Goal: Task Accomplishment & Management: Use online tool/utility

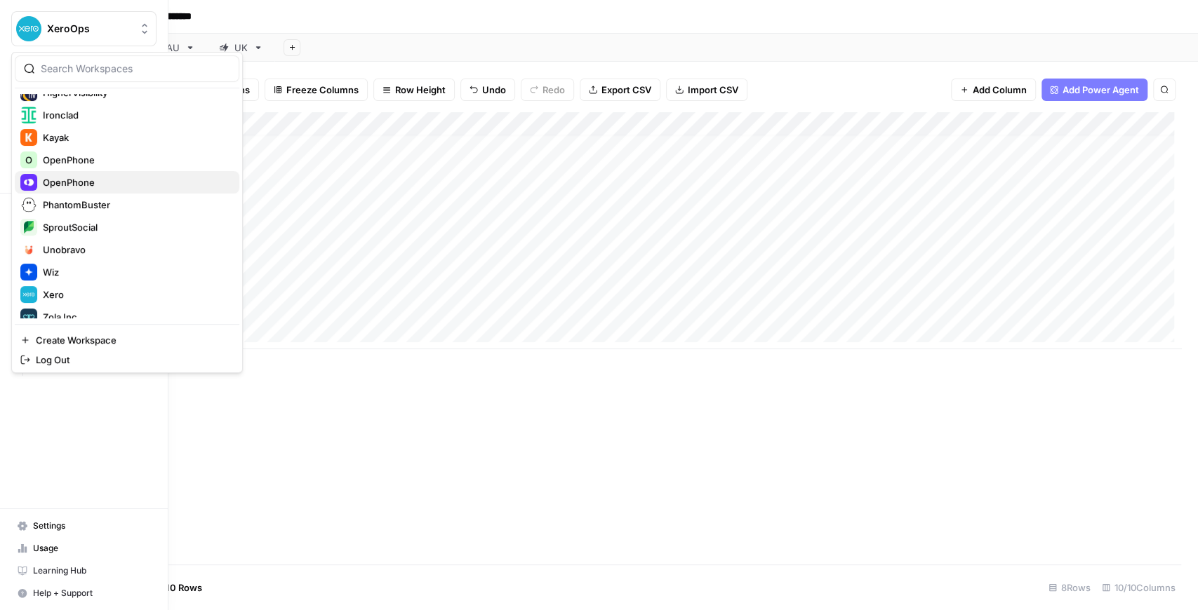
scroll to position [337, 0]
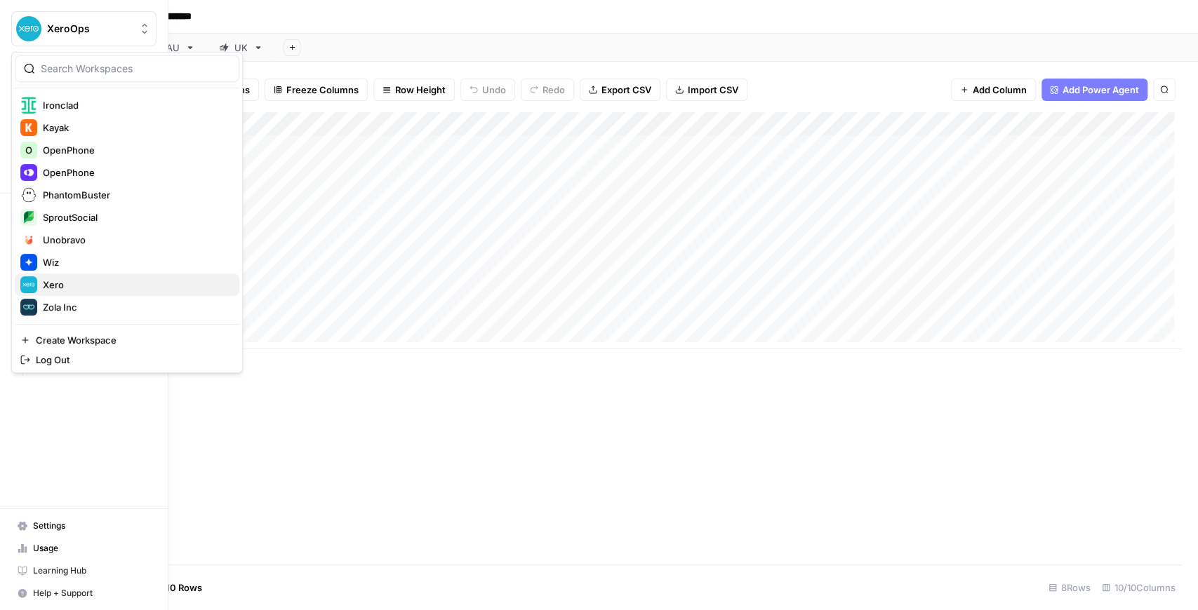
click at [80, 288] on span "Xero" at bounding box center [135, 285] width 185 height 14
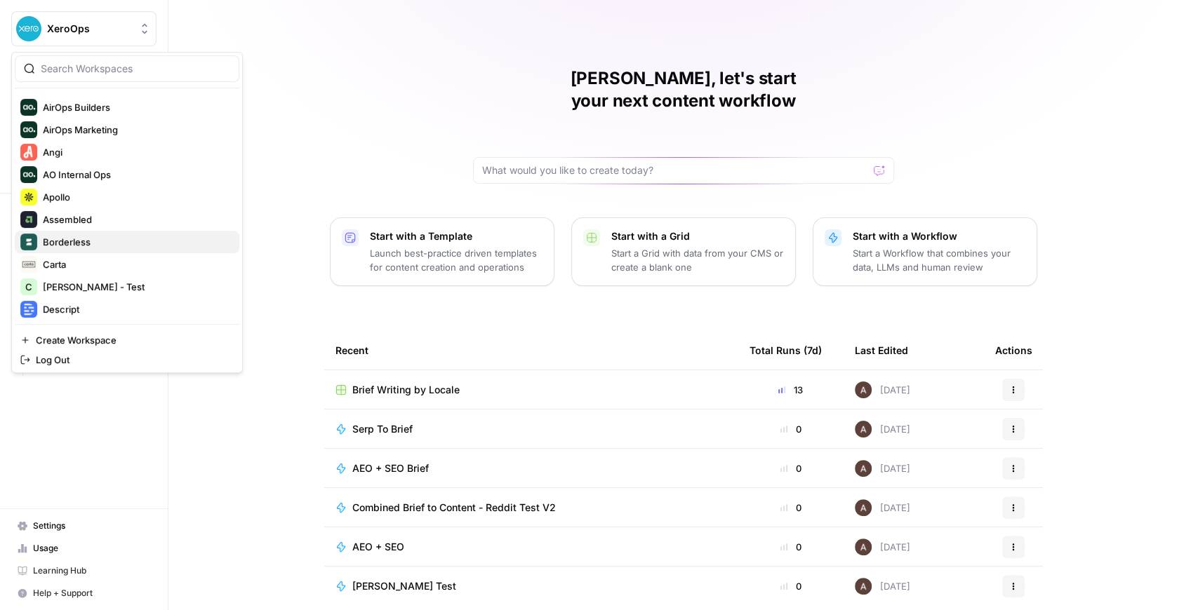
scroll to position [46, 0]
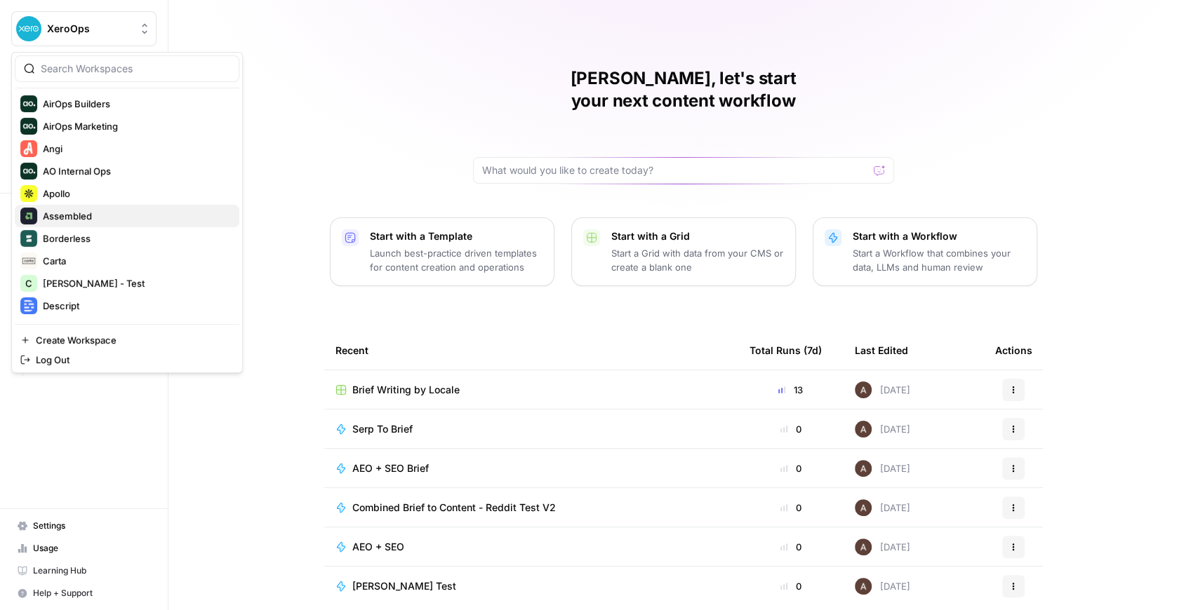
click at [97, 212] on span "Assembled" at bounding box center [135, 216] width 185 height 14
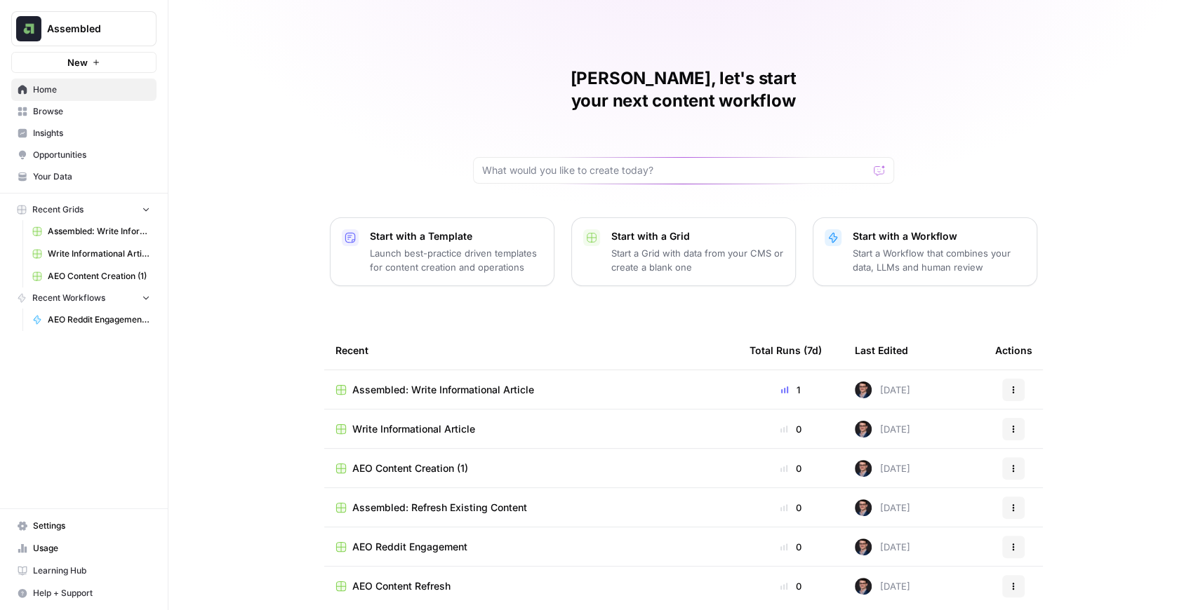
click at [79, 137] on span "Insights" at bounding box center [91, 133] width 117 height 13
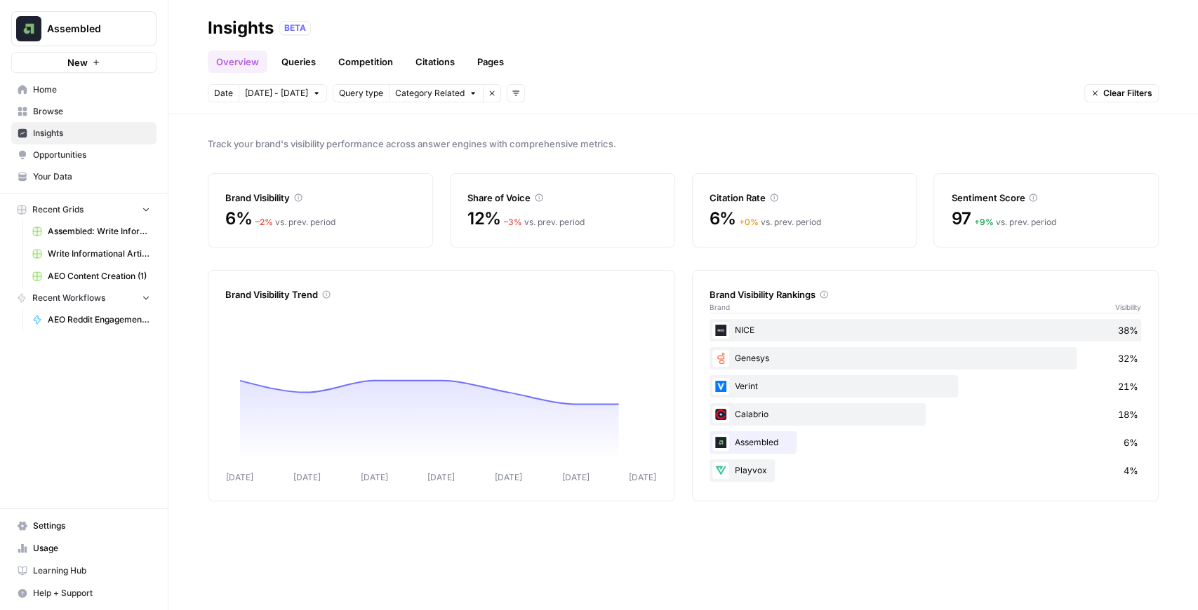
click at [82, 152] on span "Opportunities" at bounding box center [91, 155] width 117 height 13
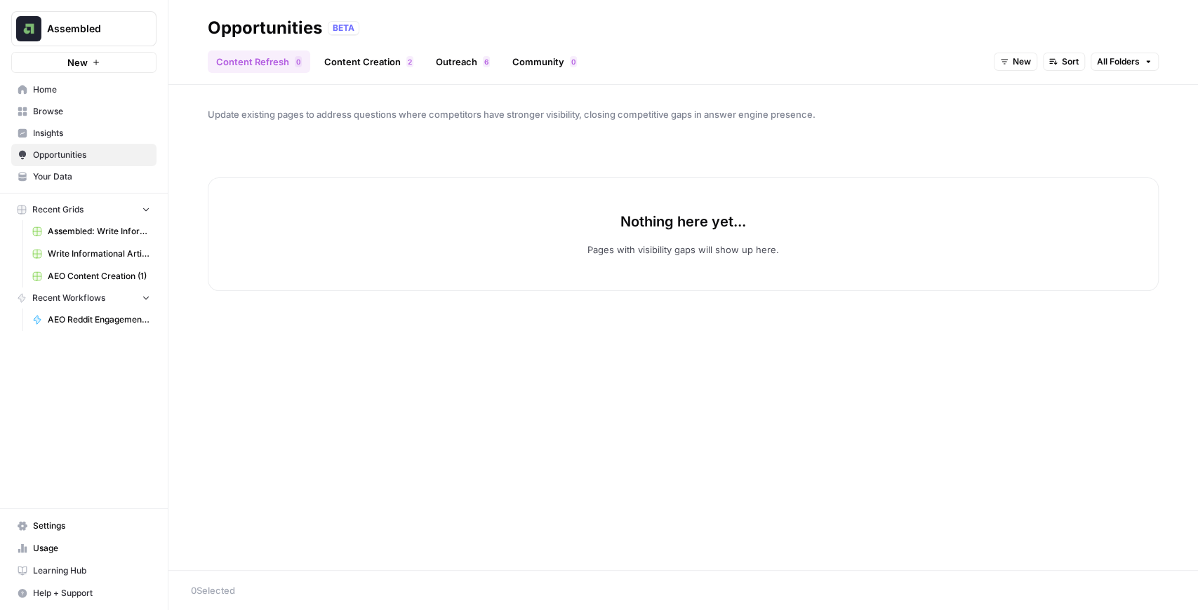
click at [88, 137] on span "Insights" at bounding box center [91, 133] width 117 height 13
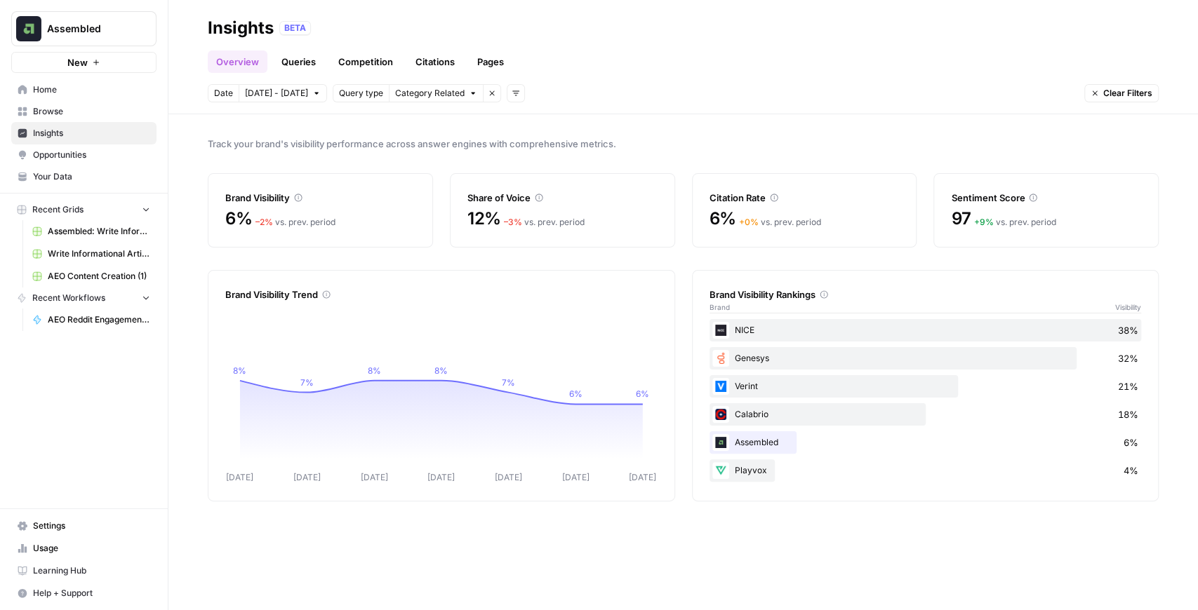
click at [289, 66] on link "Queries" at bounding box center [298, 62] width 51 height 22
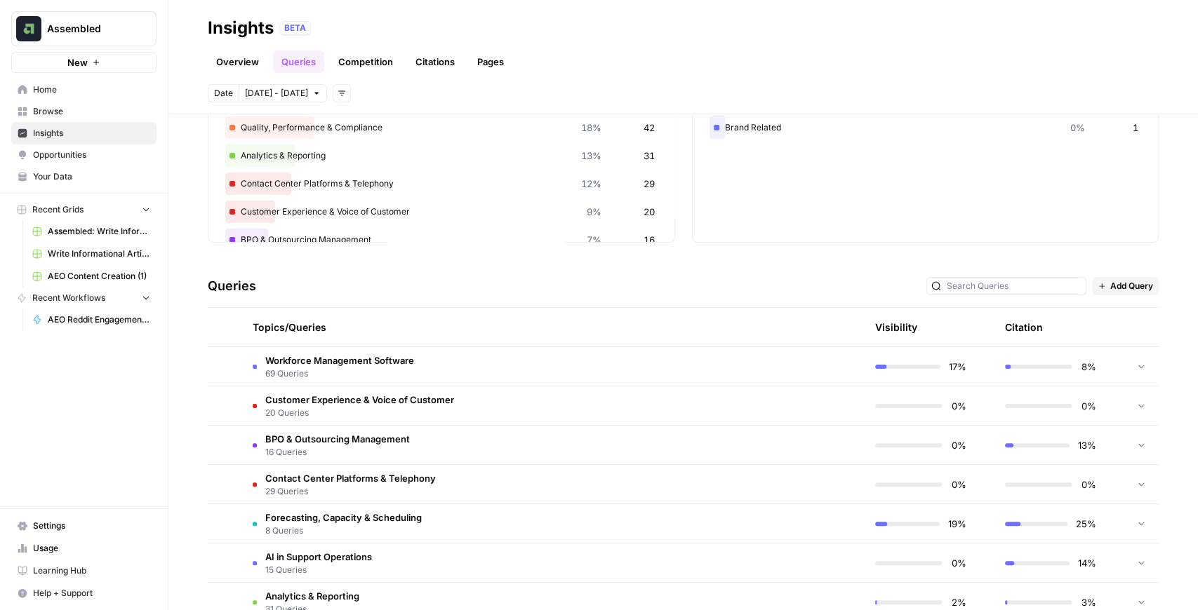
scroll to position [140, 0]
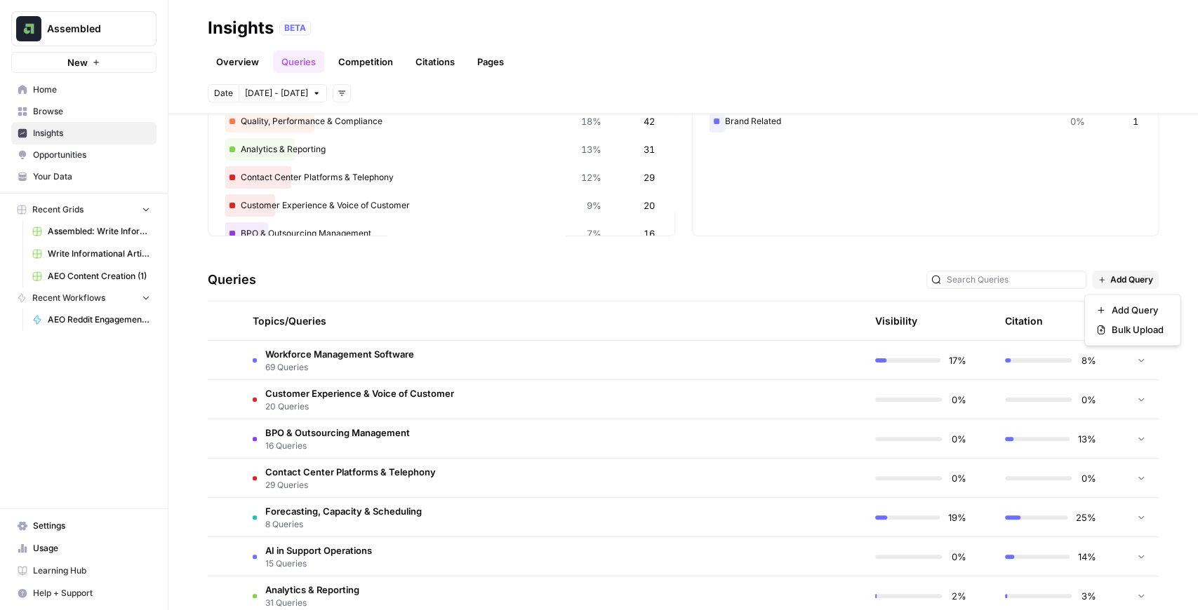
click at [1110, 283] on span "Add Query" at bounding box center [1131, 280] width 43 height 13
click at [1096, 335] on div "Bulk Upload" at bounding box center [1132, 330] width 73 height 14
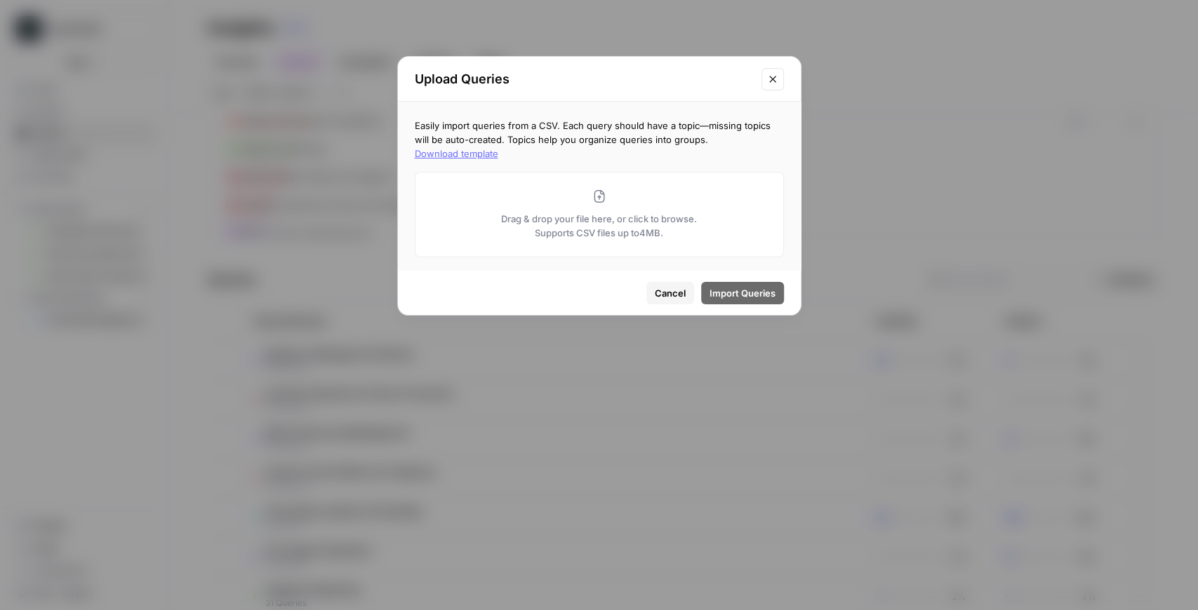
drag, startPoint x: 674, startPoint y: 289, endPoint x: 662, endPoint y: 277, distance: 17.4
click at [674, 289] on span "Cancel" at bounding box center [670, 293] width 31 height 14
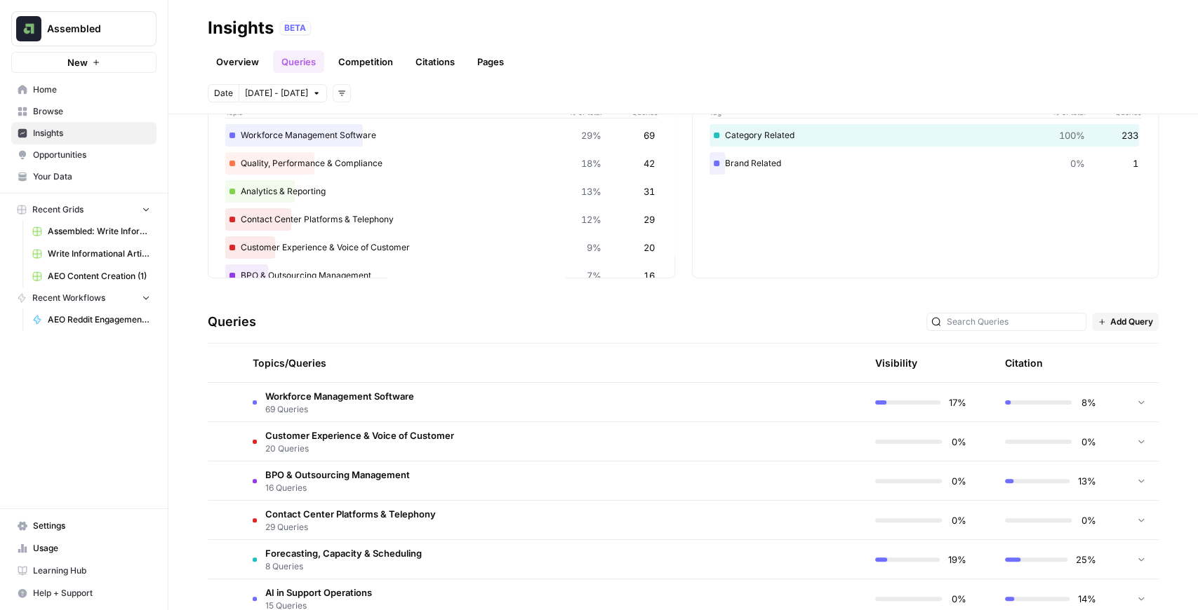
scroll to position [0, 0]
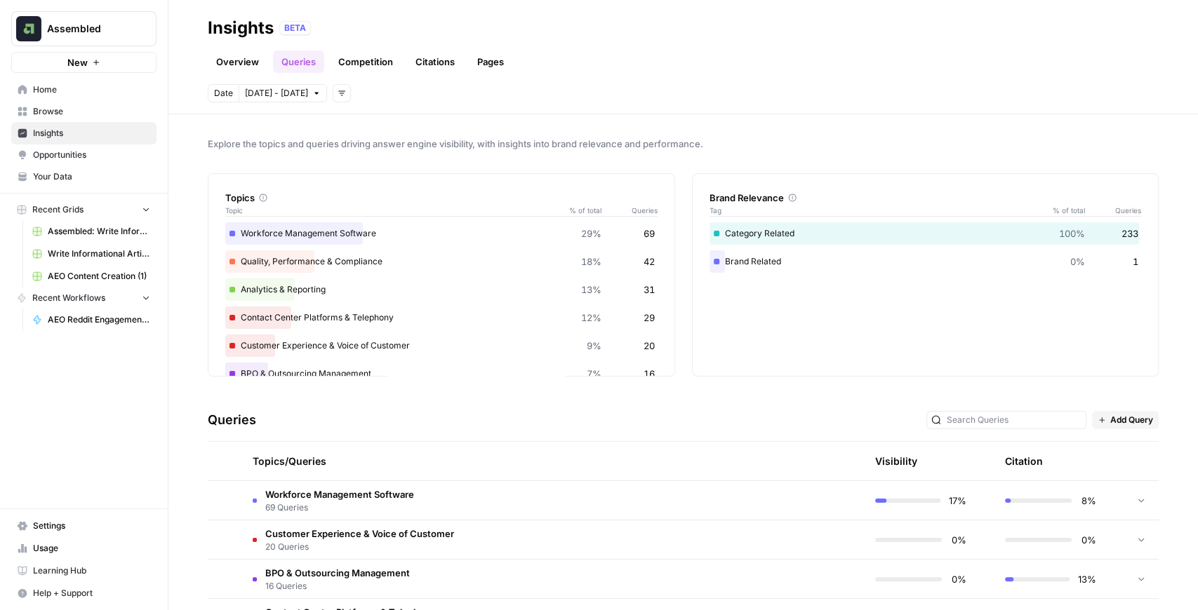
click at [362, 62] on link "Competition" at bounding box center [366, 62] width 72 height 22
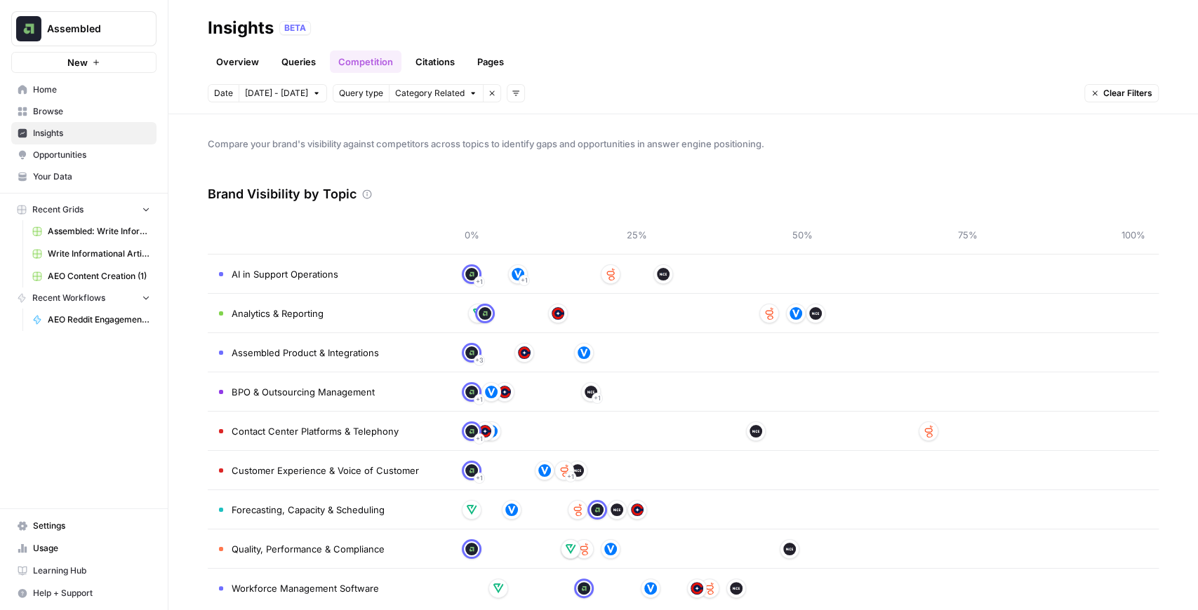
click at [446, 57] on link "Citations" at bounding box center [435, 62] width 56 height 22
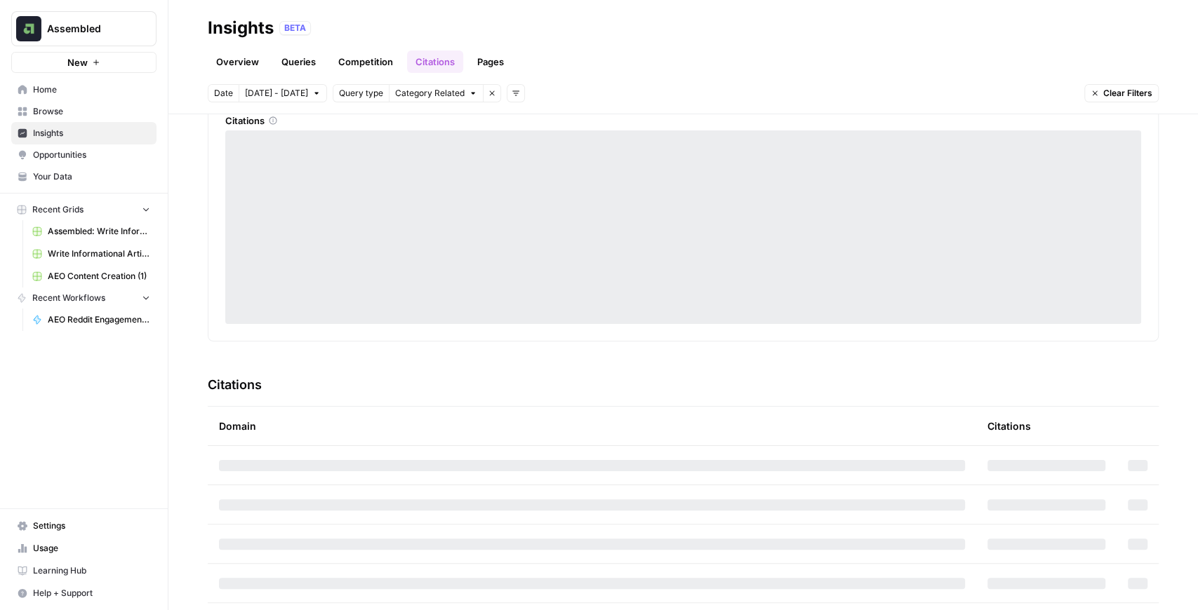
scroll to position [130, 0]
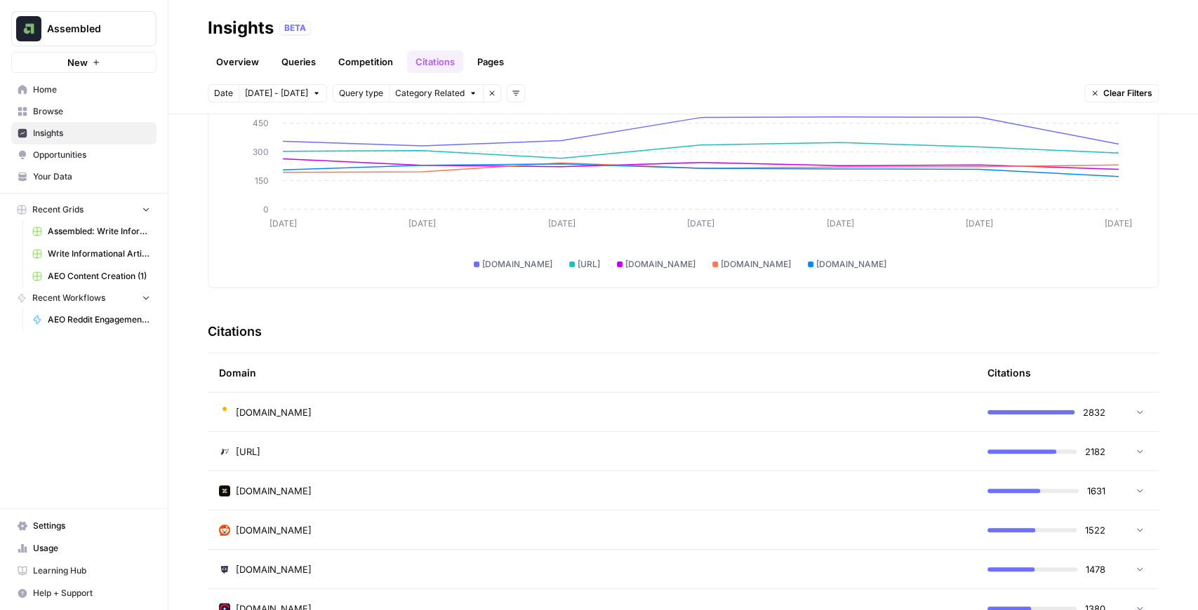
click at [495, 61] on link "Pages" at bounding box center [490, 62] width 43 height 22
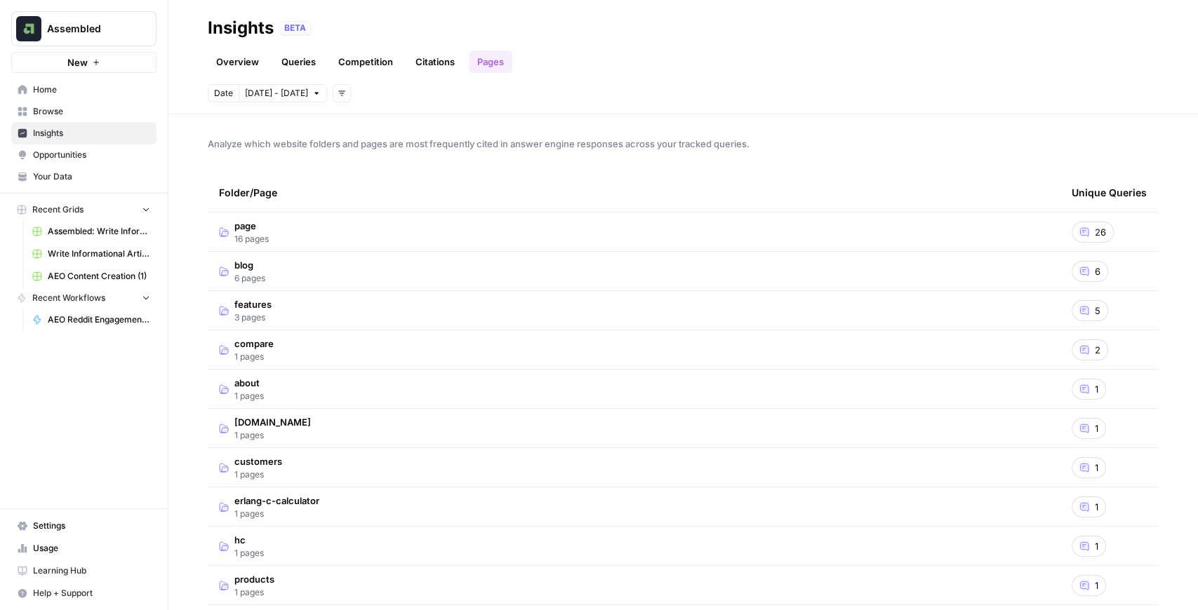
click at [265, 223] on span "page" at bounding box center [251, 226] width 34 height 14
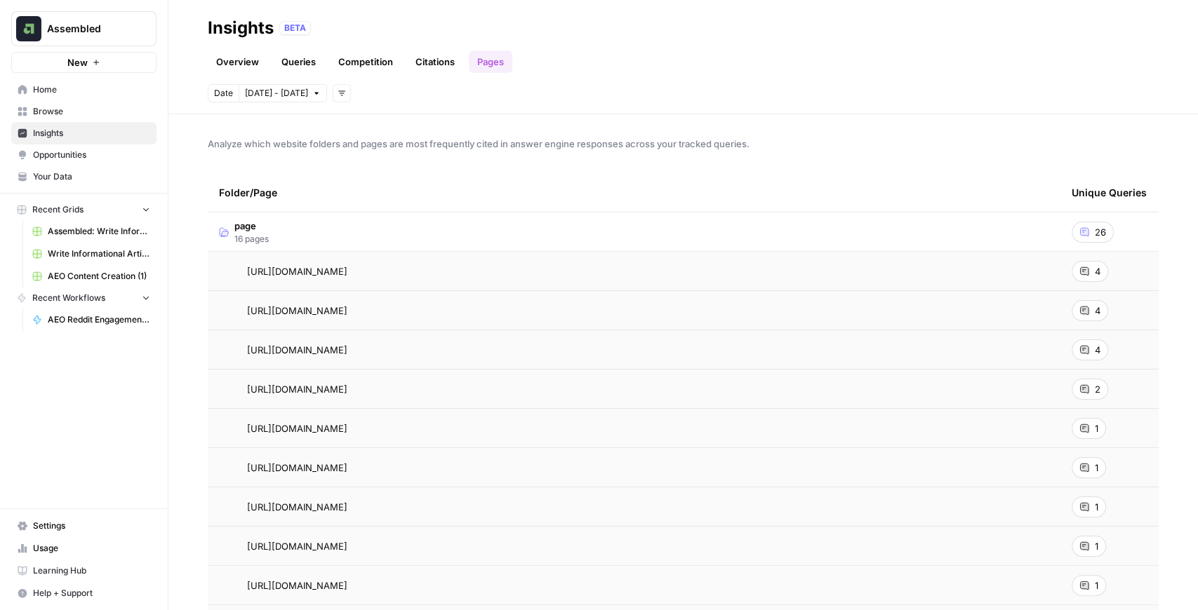
click at [1083, 269] on div "4" at bounding box center [1089, 271] width 36 height 21
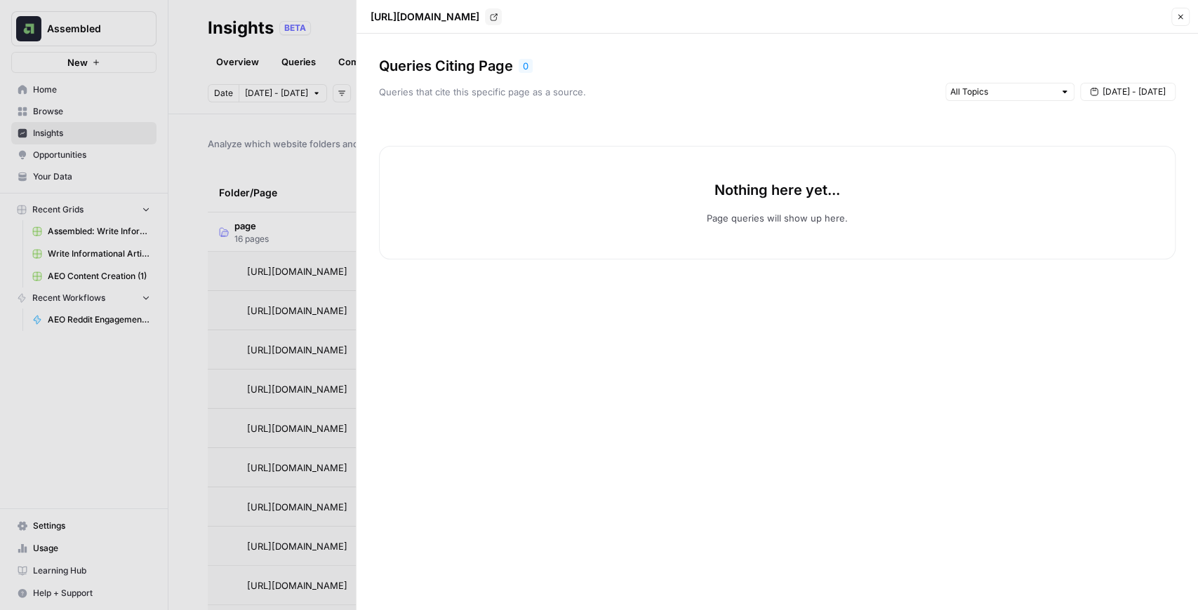
click at [1181, 20] on icon "button" at bounding box center [1180, 17] width 8 height 8
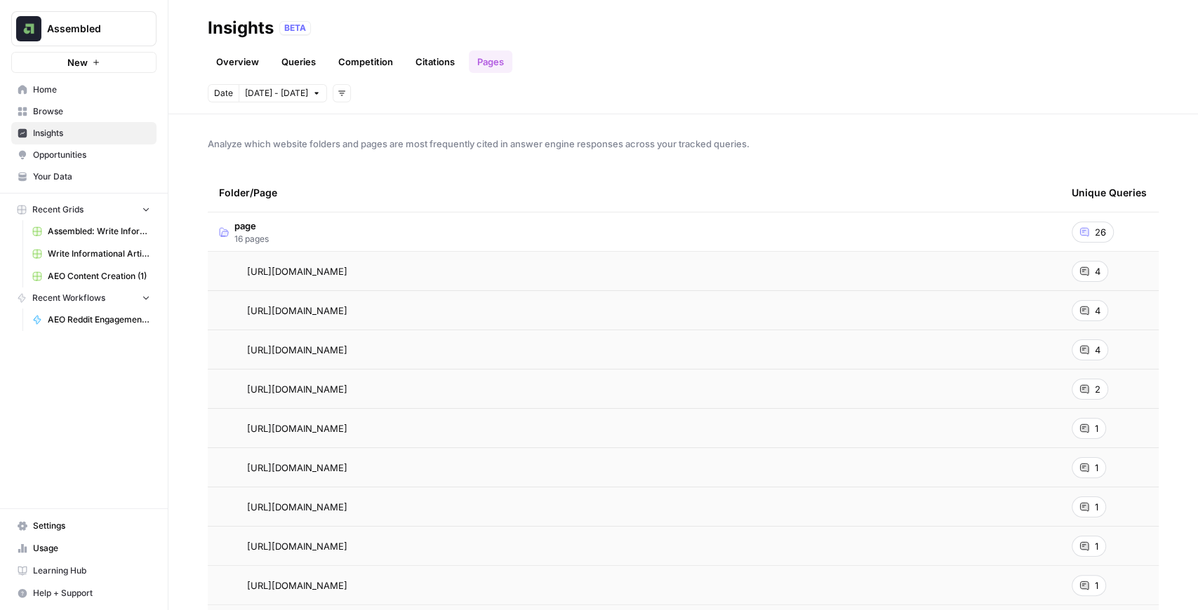
click at [369, 65] on link "Competition" at bounding box center [366, 62] width 72 height 22
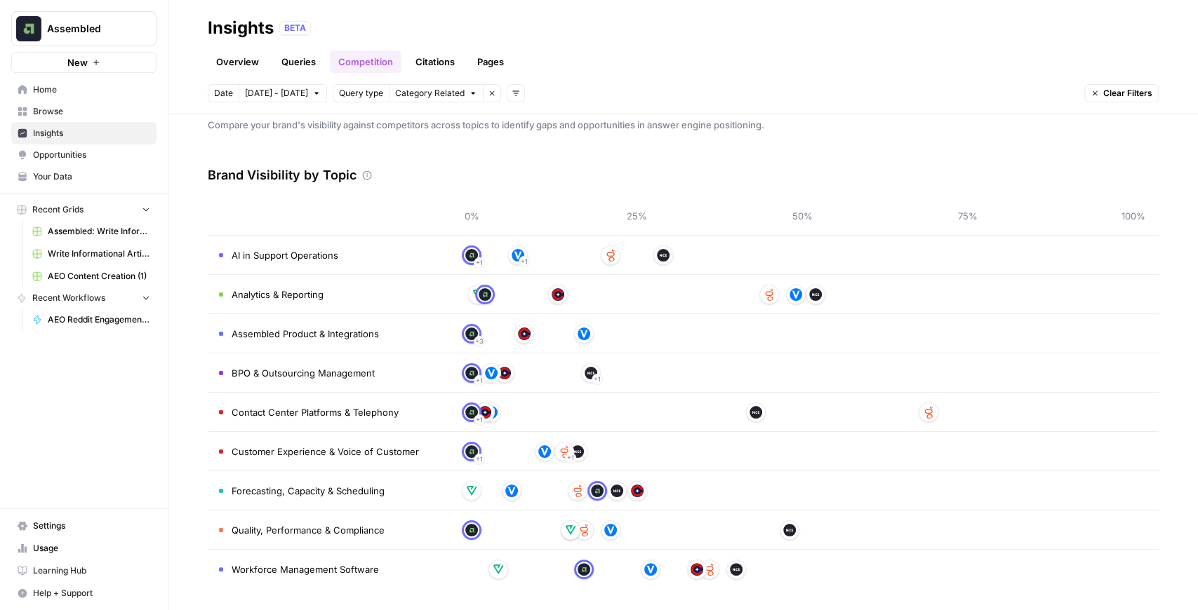
scroll to position [20, 0]
click at [85, 180] on span "Your Data" at bounding box center [91, 176] width 117 height 13
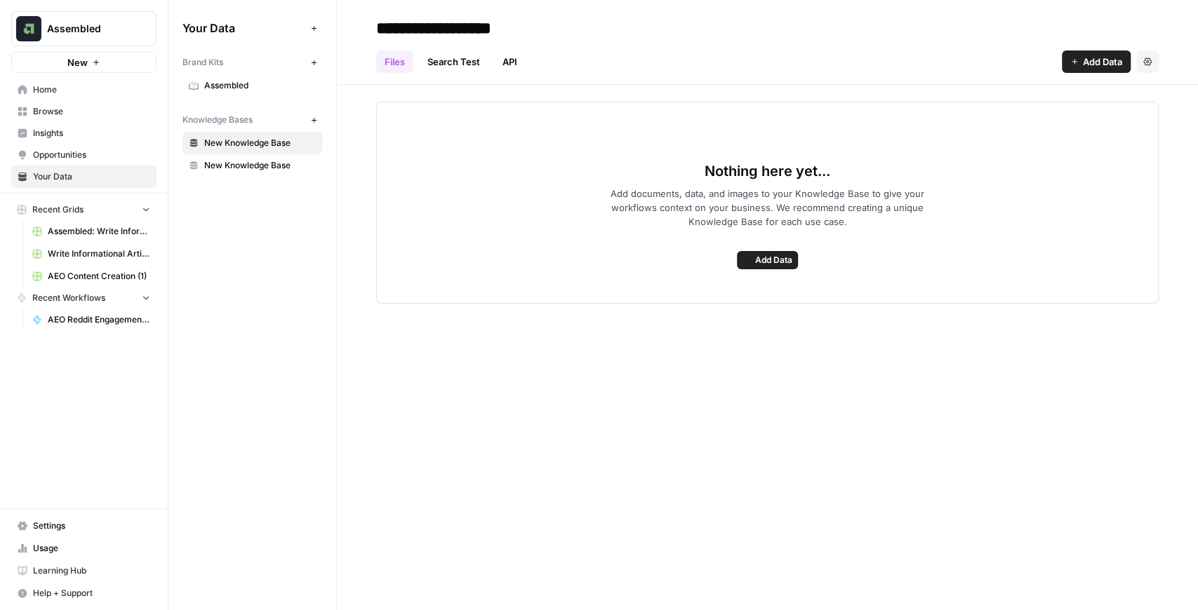
click at [257, 80] on span "Assembled" at bounding box center [260, 85] width 112 height 13
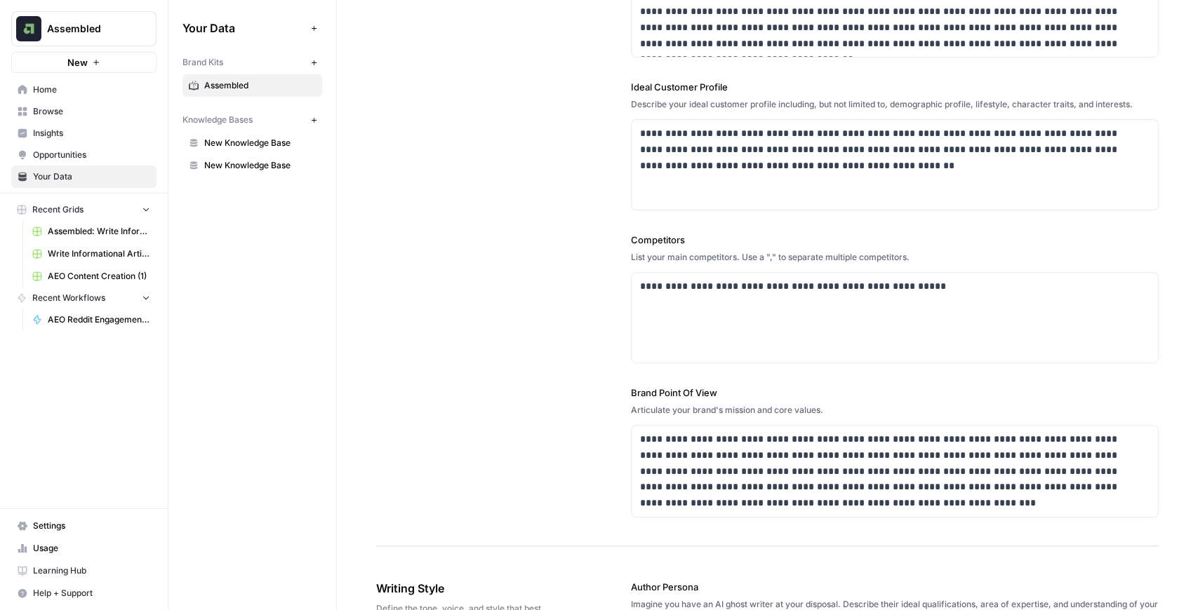
scroll to position [281, 0]
click at [82, 123] on link "Insights" at bounding box center [83, 133] width 145 height 22
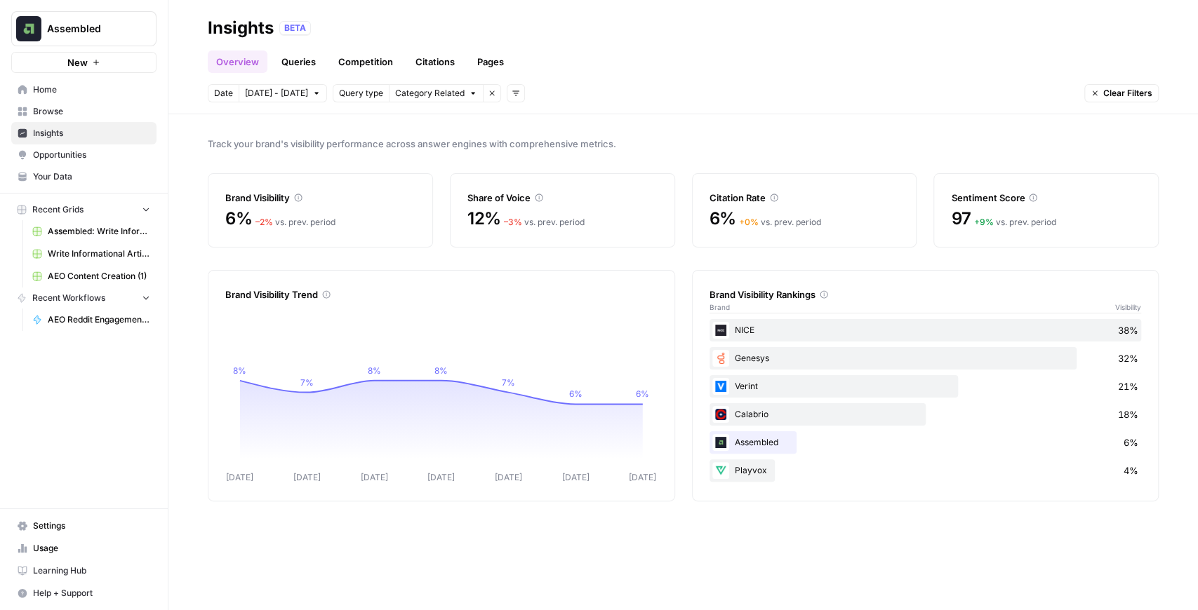
click at [280, 52] on link "Queries" at bounding box center [298, 62] width 51 height 22
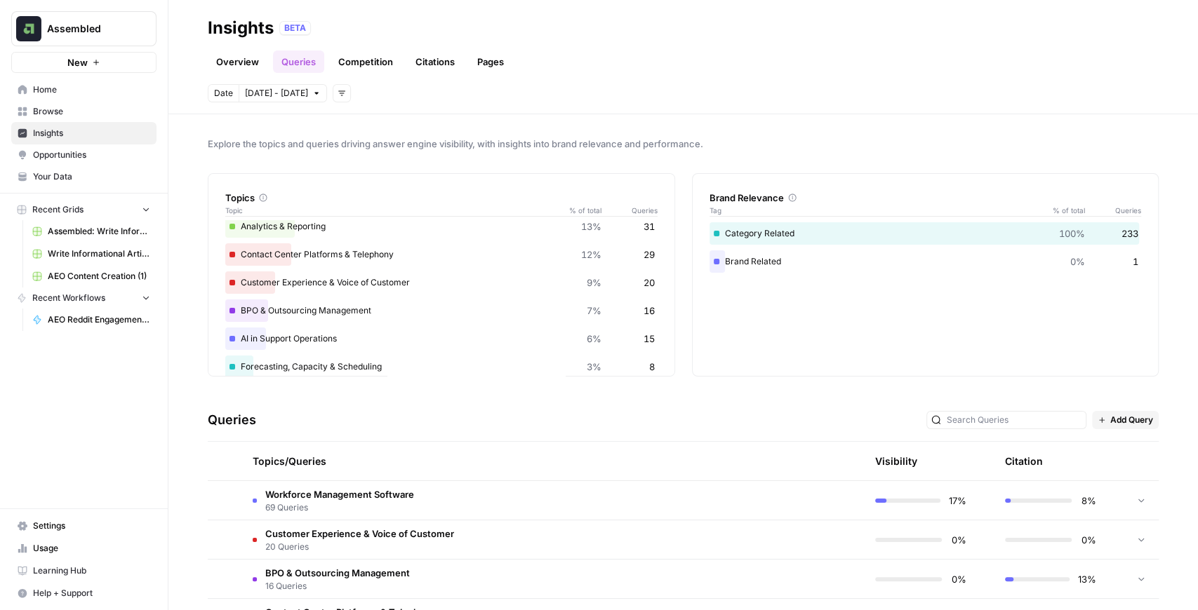
scroll to position [93, 0]
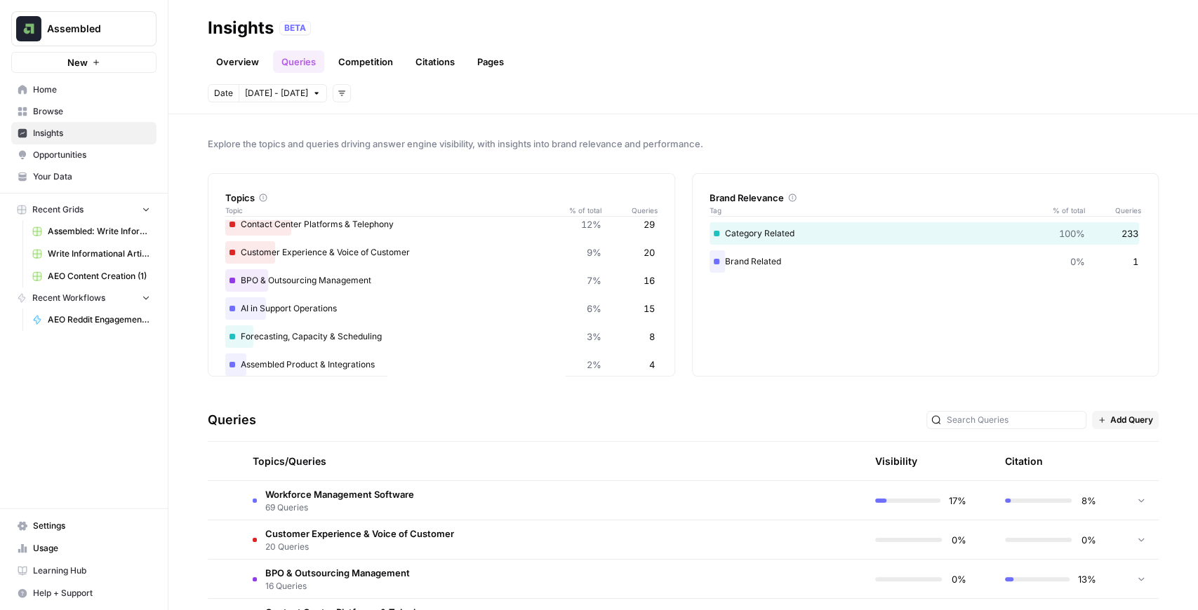
click at [1136, 495] on icon at bounding box center [1141, 500] width 10 height 10
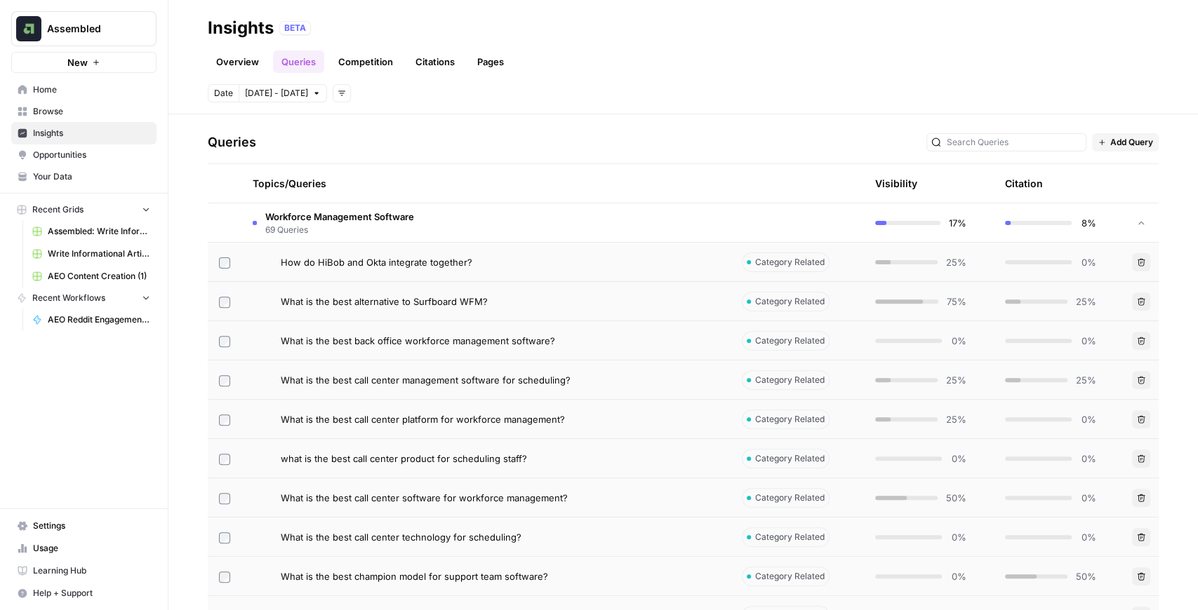
scroll to position [281, 0]
click at [431, 300] on span "What is the best alternative to Surfboard WFM?" at bounding box center [384, 299] width 207 height 14
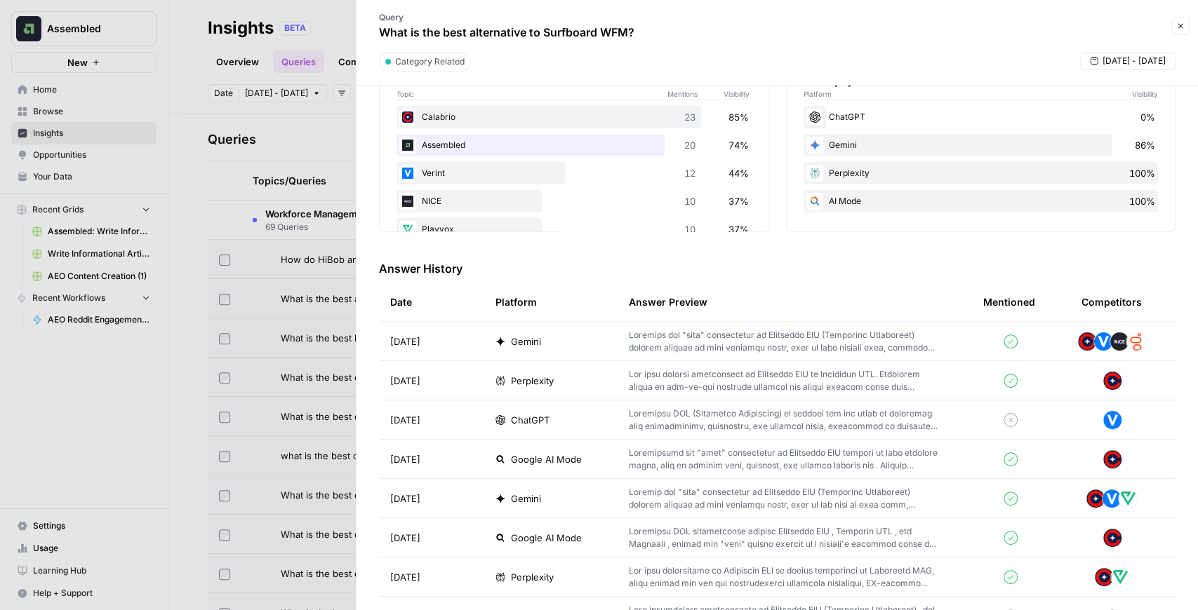
scroll to position [281, 0]
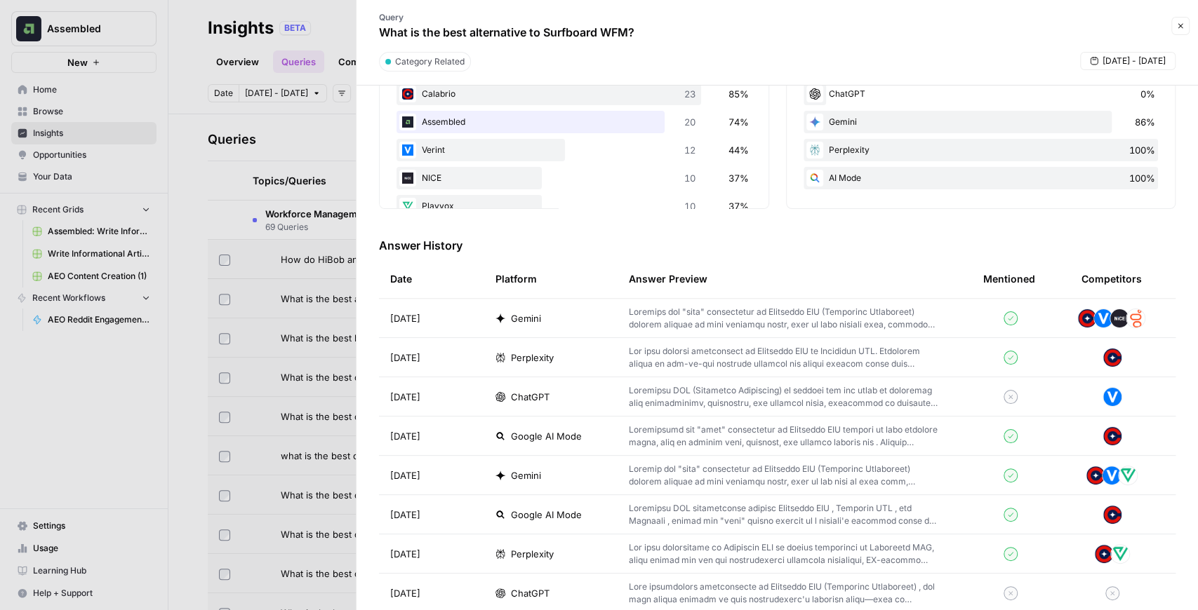
click at [742, 323] on p at bounding box center [783, 318] width 309 height 25
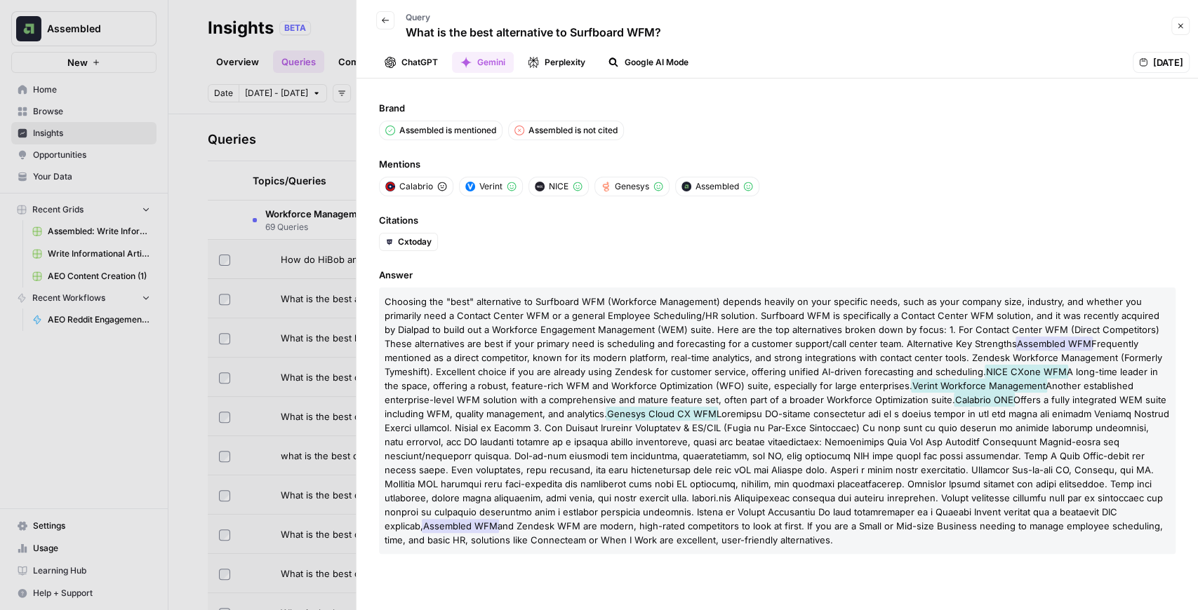
click at [421, 65] on button "ChatGPT" at bounding box center [411, 62] width 70 height 21
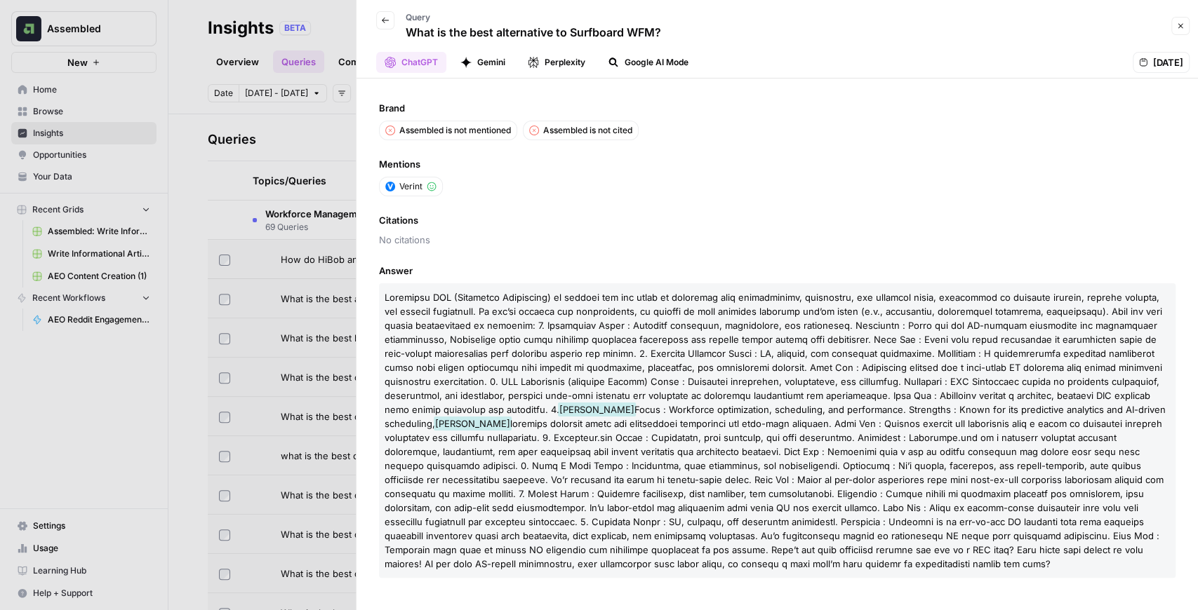
click at [549, 66] on button "Perplexity" at bounding box center [556, 62] width 74 height 21
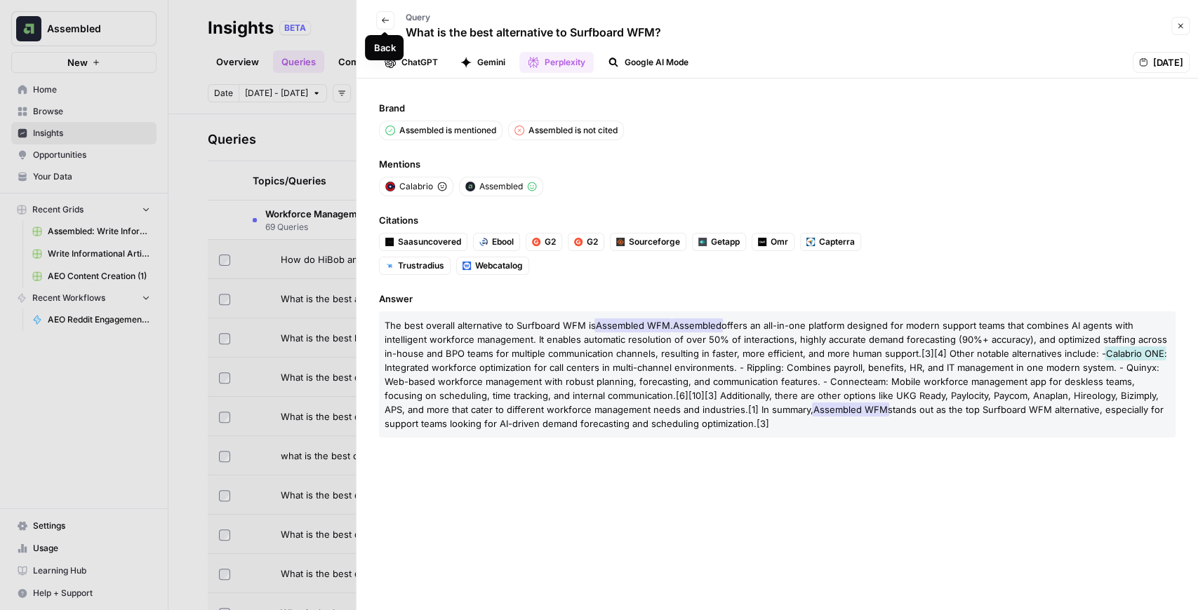
click at [388, 23] on icon "button" at bounding box center [385, 20] width 8 height 8
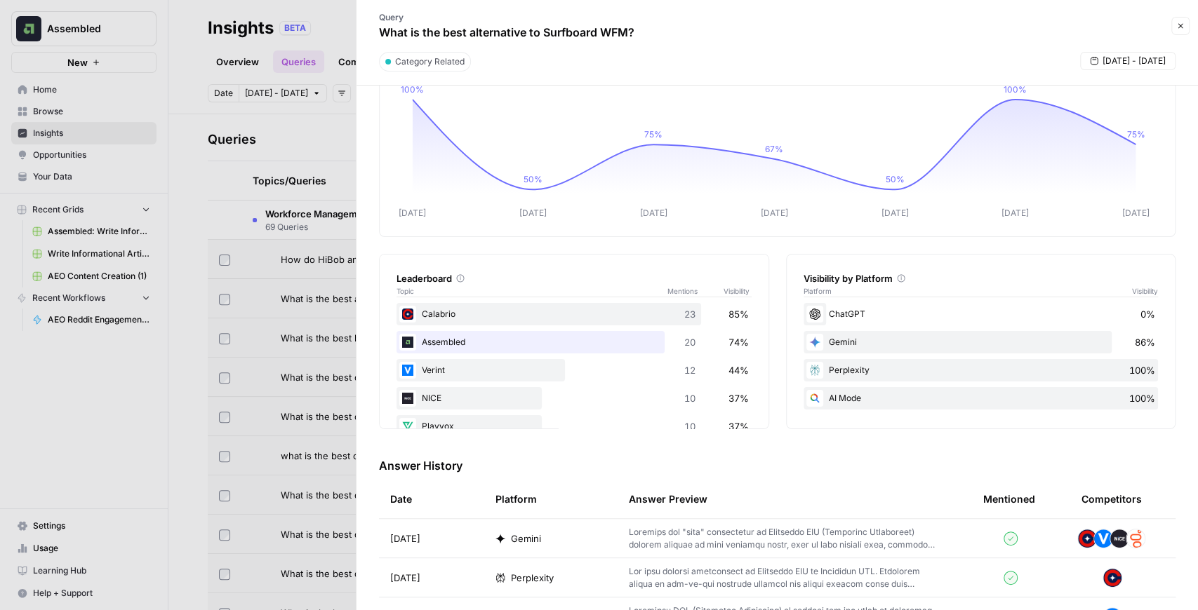
scroll to position [93, 0]
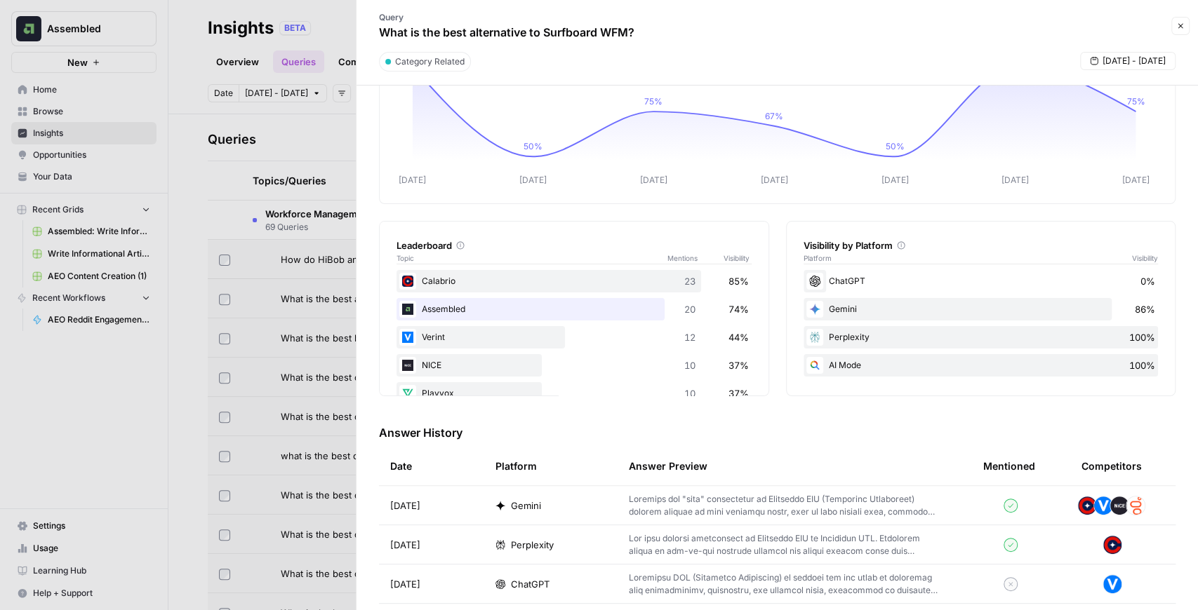
click at [1174, 29] on button "Close" at bounding box center [1180, 26] width 18 height 18
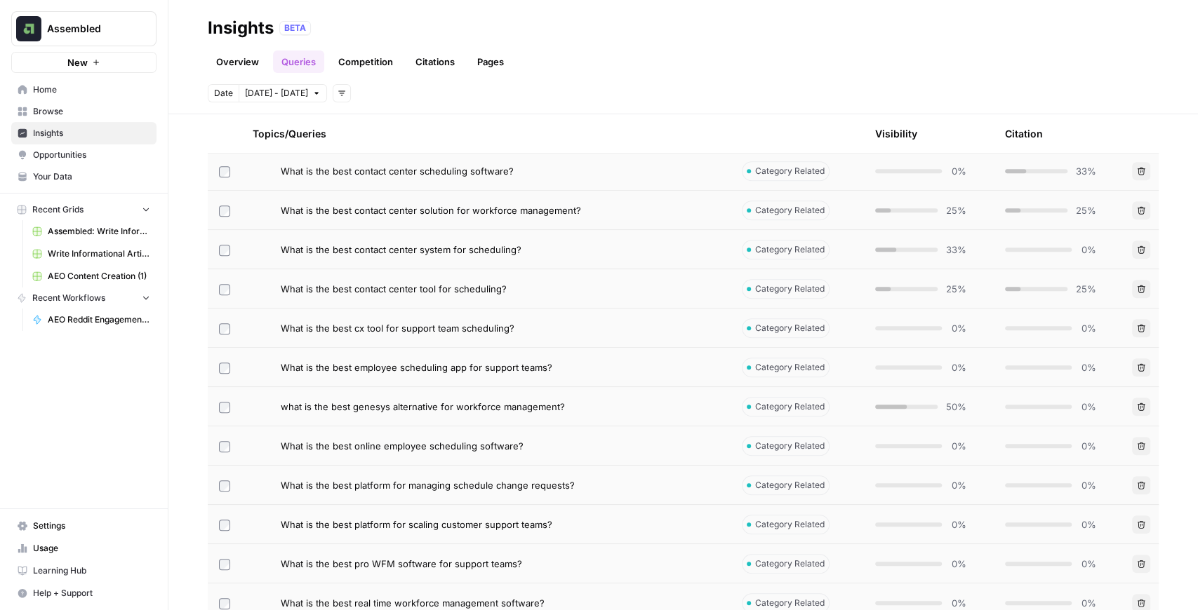
scroll to position [842, 0]
click at [227, 281] on label at bounding box center [224, 287] width 11 height 13
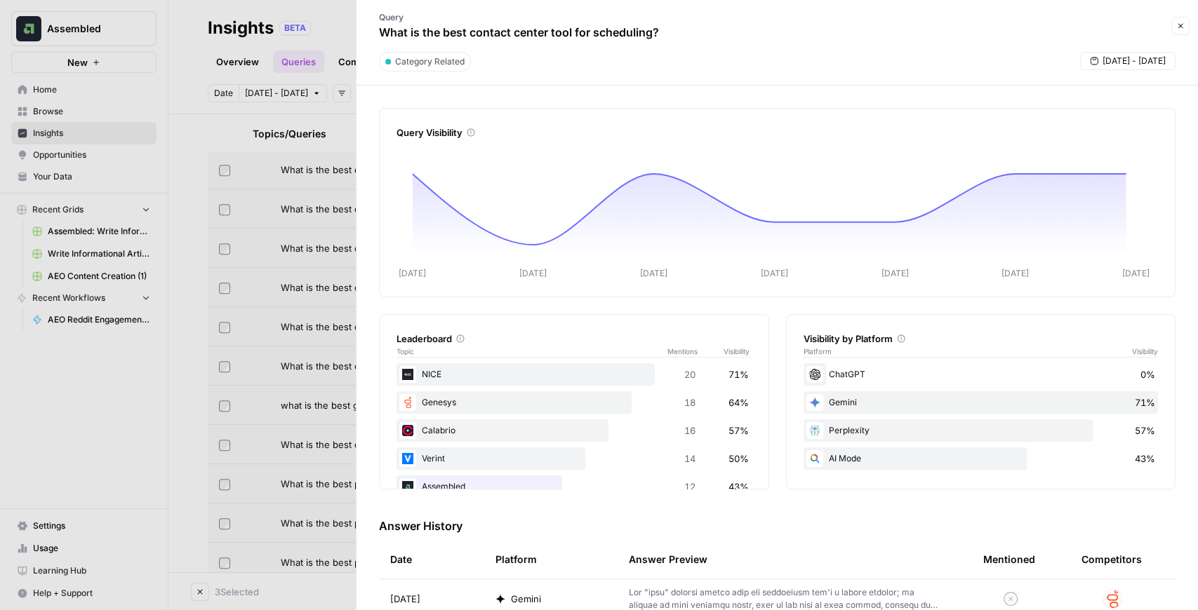
click at [1176, 27] on icon "button" at bounding box center [1180, 26] width 8 height 8
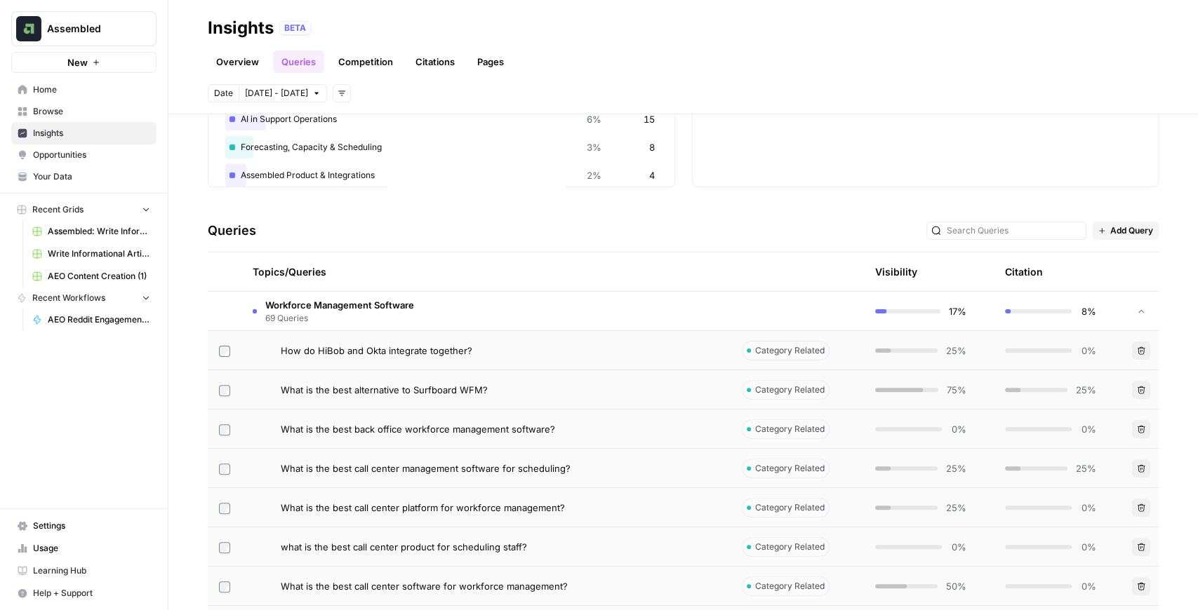
scroll to position [187, 0]
click at [1136, 314] on icon at bounding box center [1141, 314] width 10 height 10
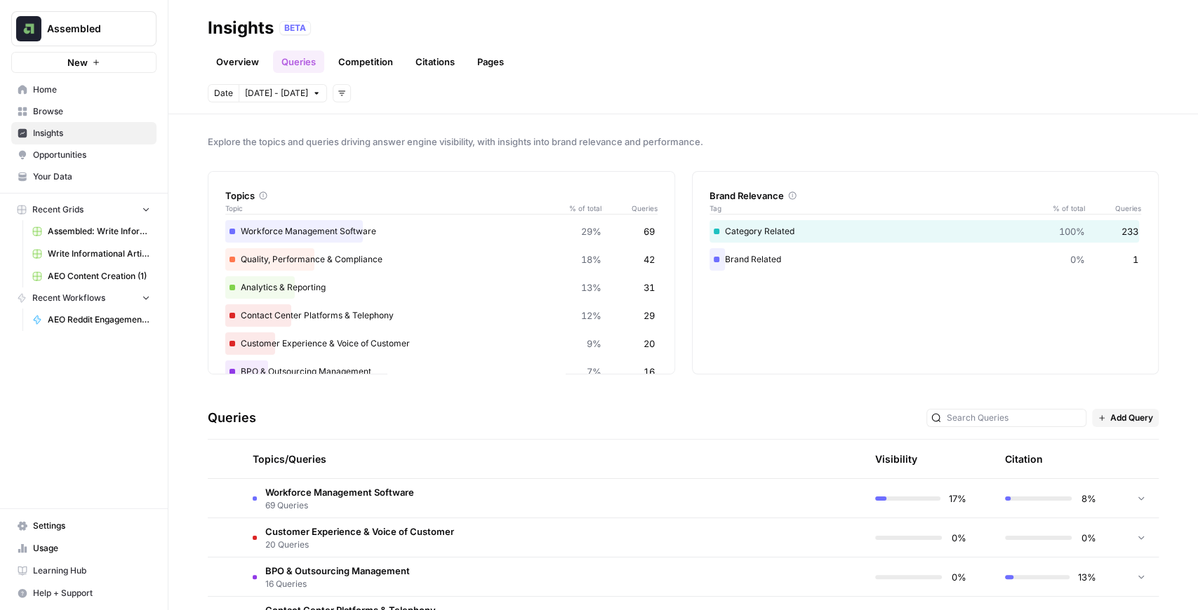
scroll to position [0, 0]
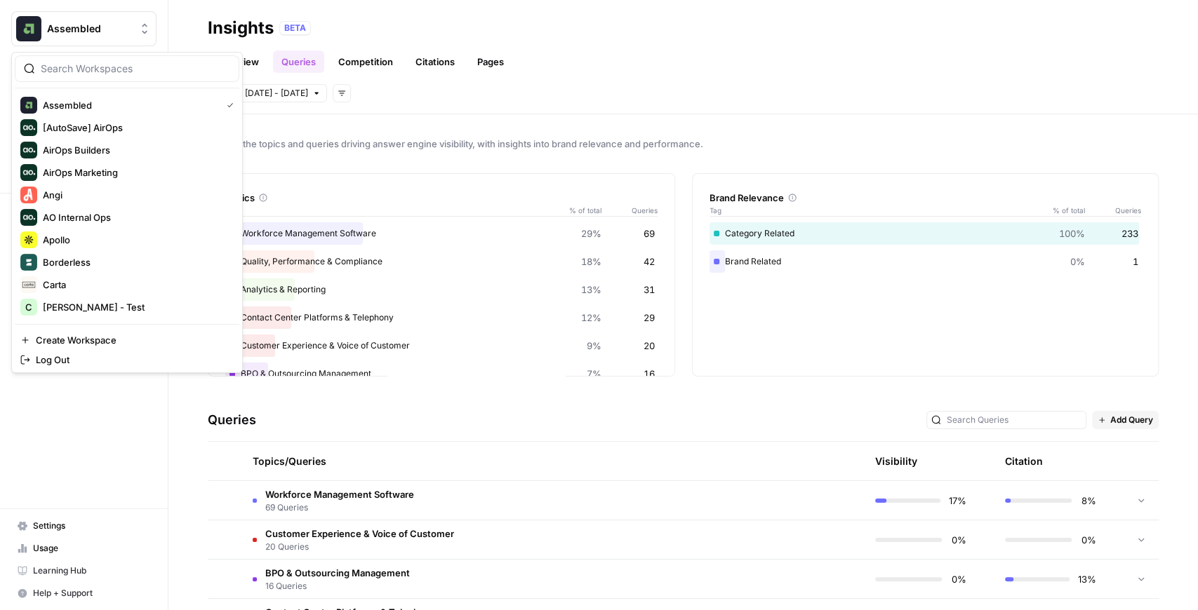
click at [116, 18] on button "Assembled" at bounding box center [83, 28] width 145 height 35
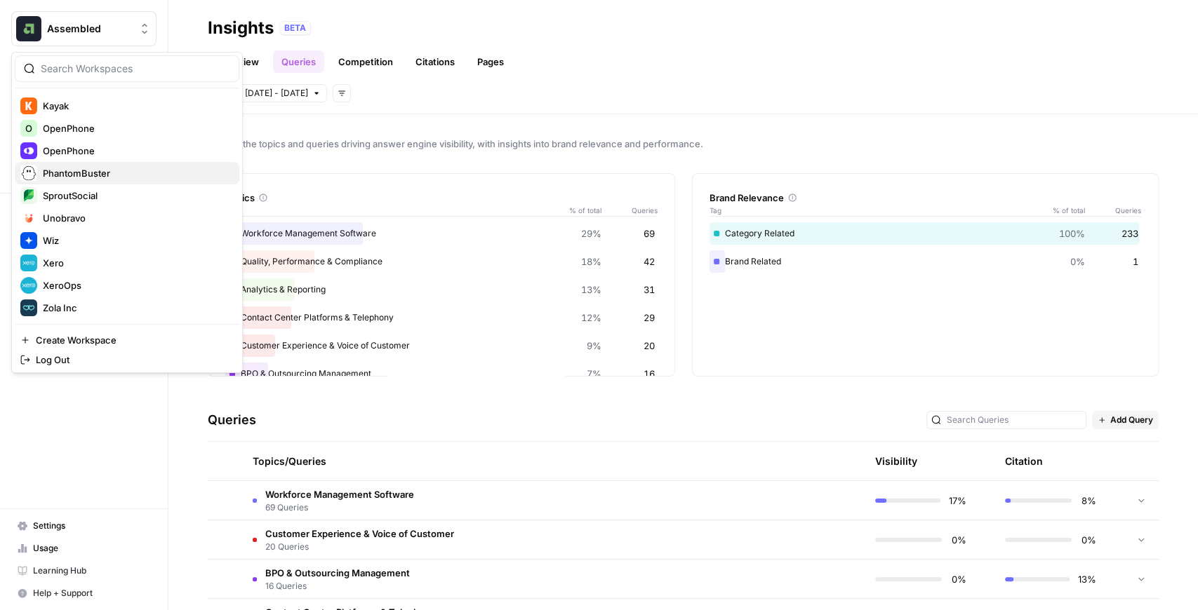
scroll to position [337, 0]
click at [90, 285] on span "XeroOps" at bounding box center [135, 285] width 185 height 14
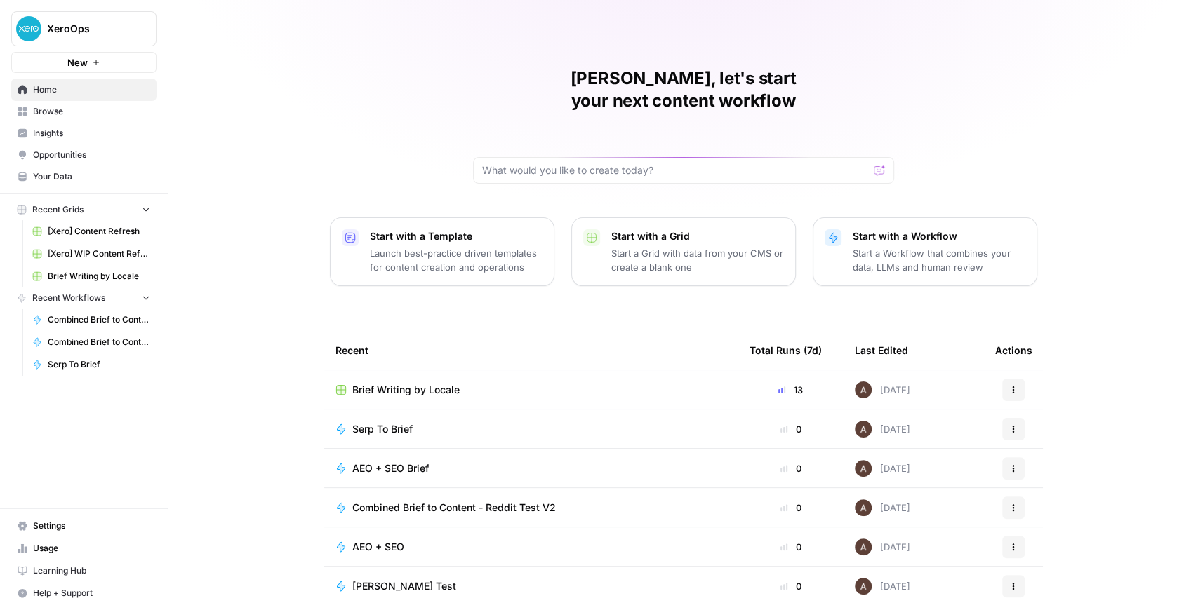
click at [449, 383] on span "Brief Writing by Locale" at bounding box center [405, 390] width 107 height 14
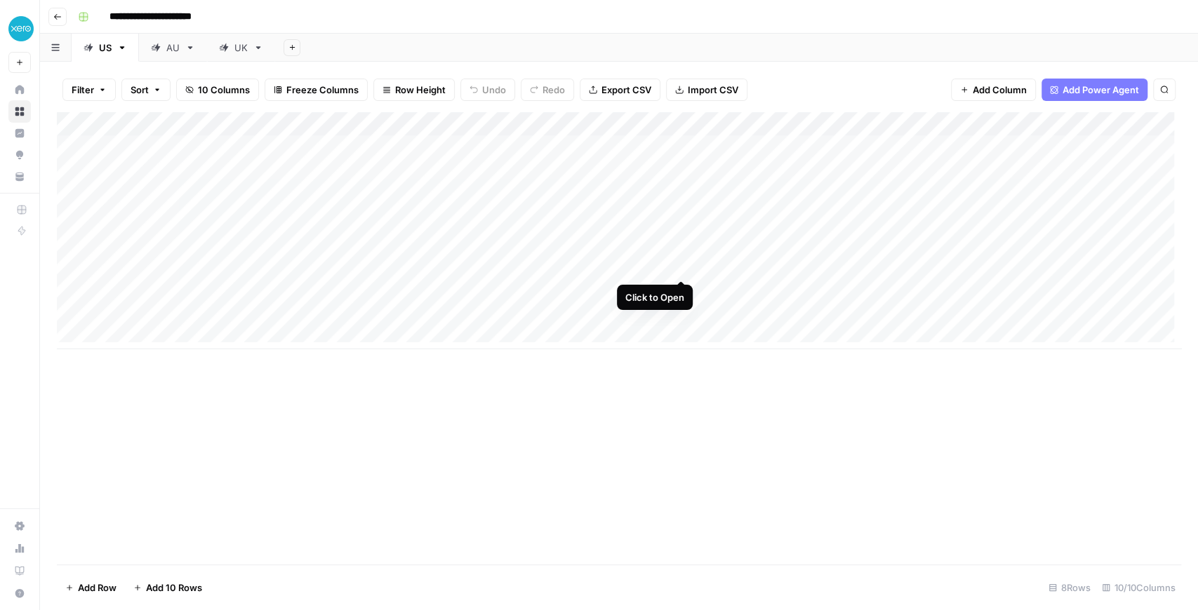
click at [681, 266] on div "Add Column" at bounding box center [619, 230] width 1124 height 237
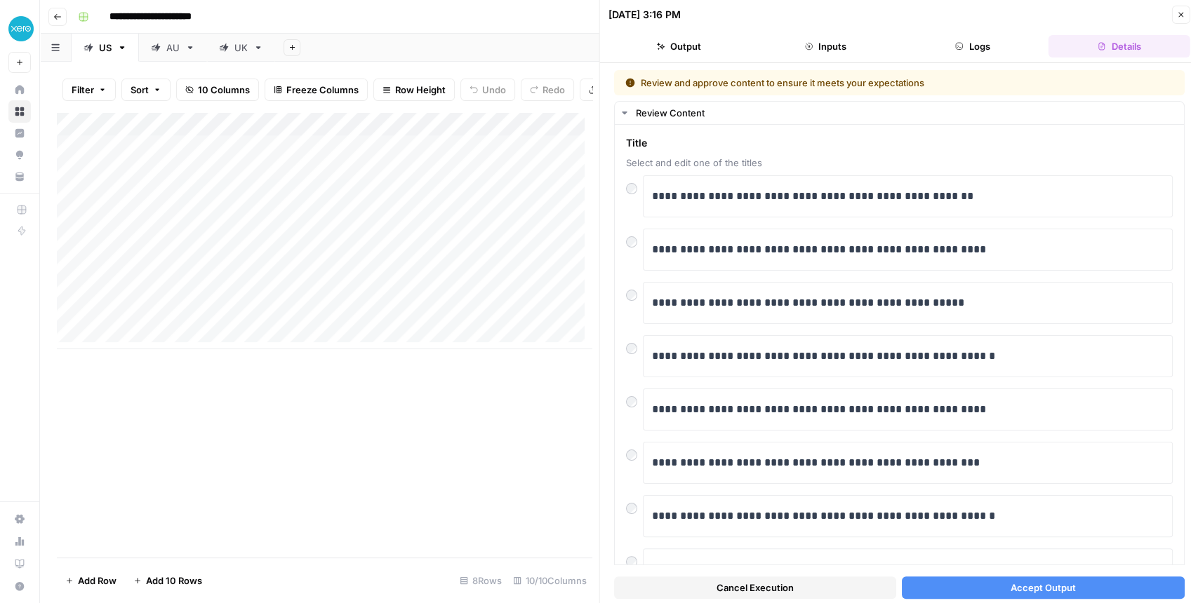
click at [1176, 15] on icon "button" at bounding box center [1180, 15] width 8 height 8
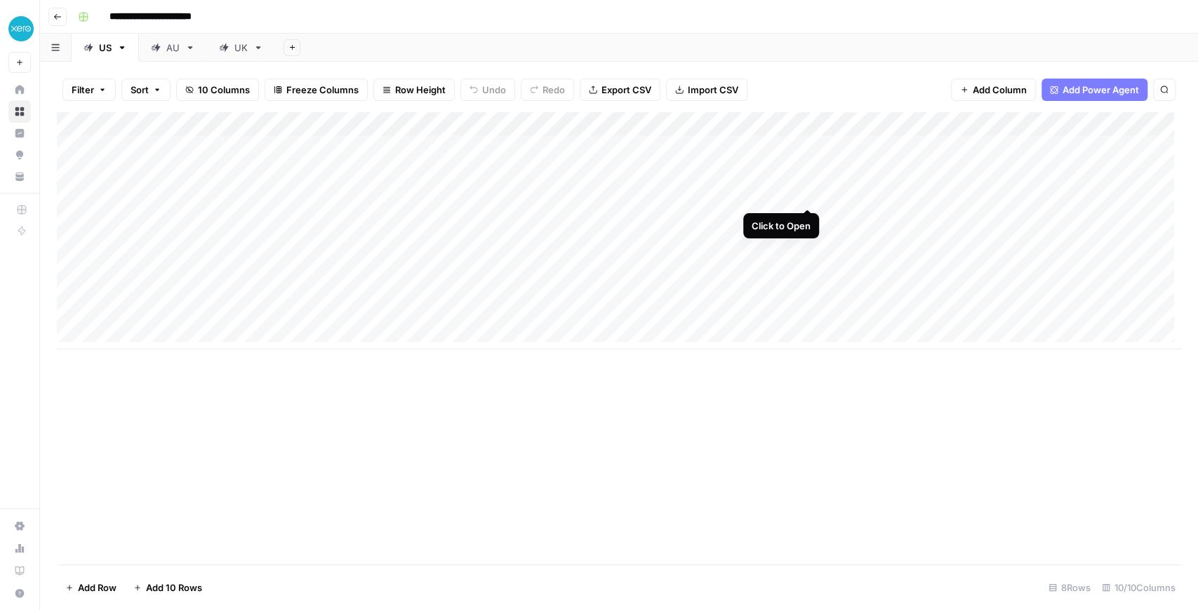
click at [810, 198] on div "Add Column" at bounding box center [619, 230] width 1124 height 237
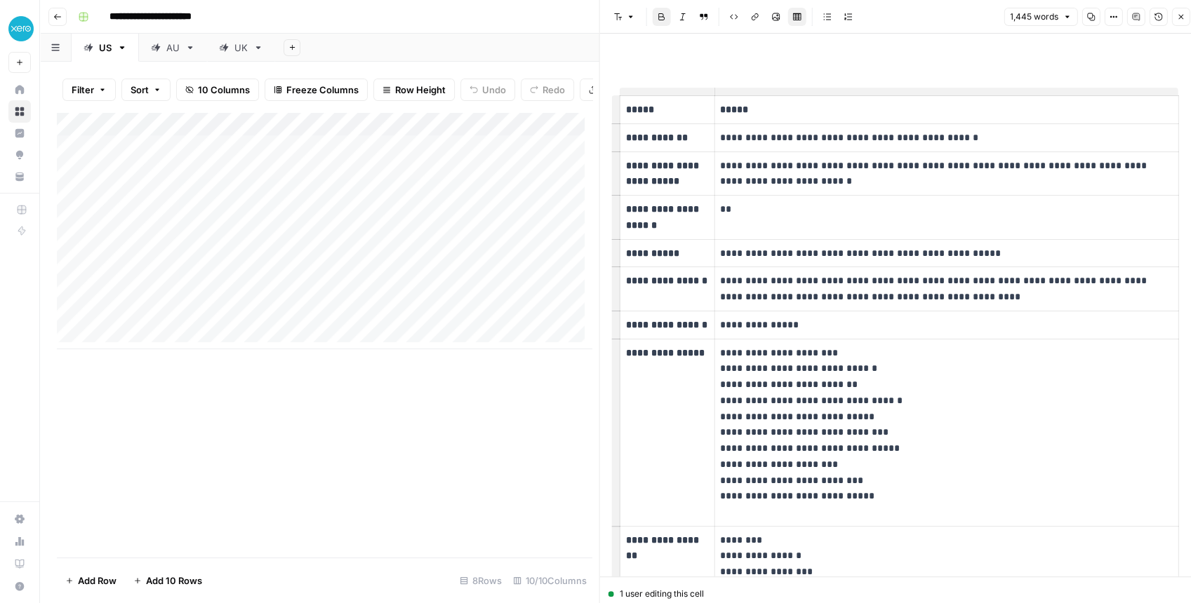
click at [1177, 22] on button "Close" at bounding box center [1180, 17] width 18 height 18
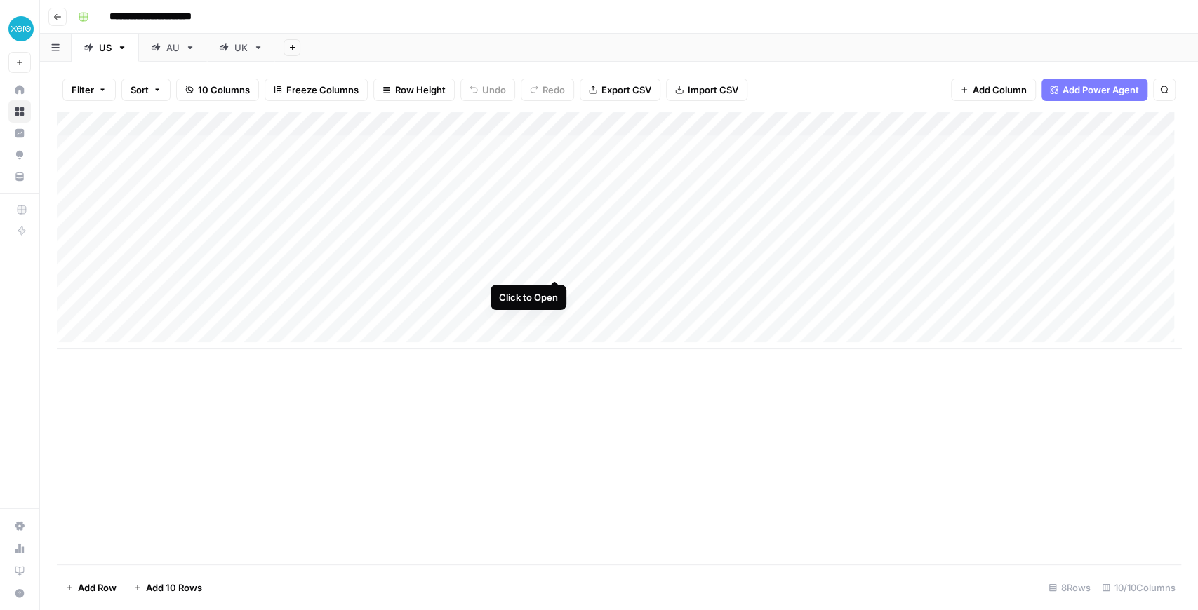
click at [554, 262] on div "Add Column" at bounding box center [619, 230] width 1124 height 237
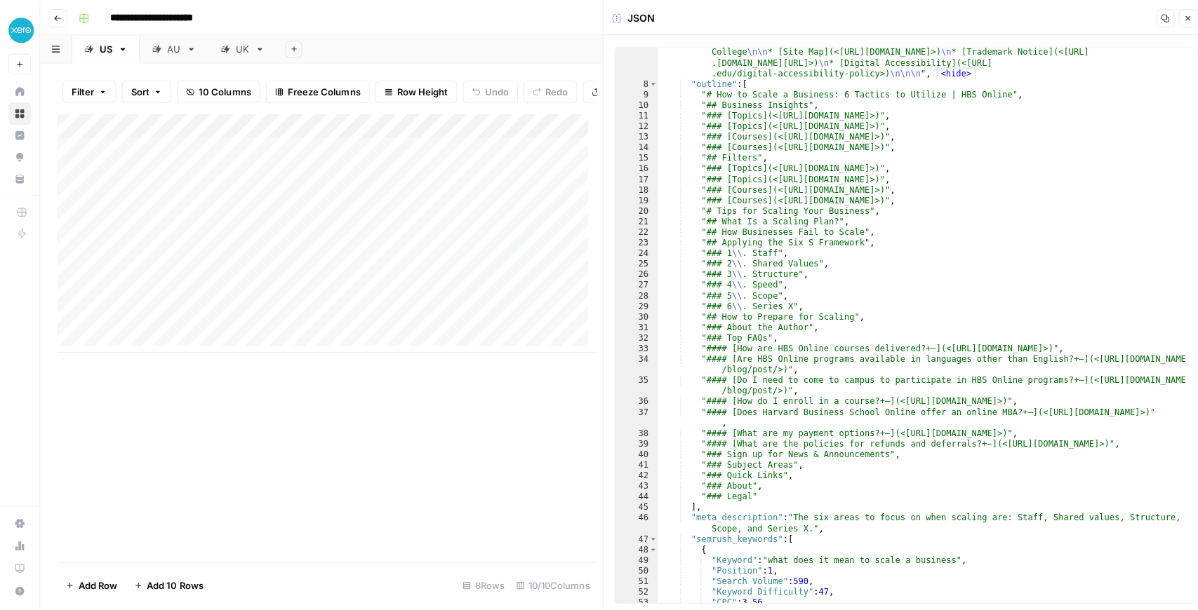
scroll to position [835, 0]
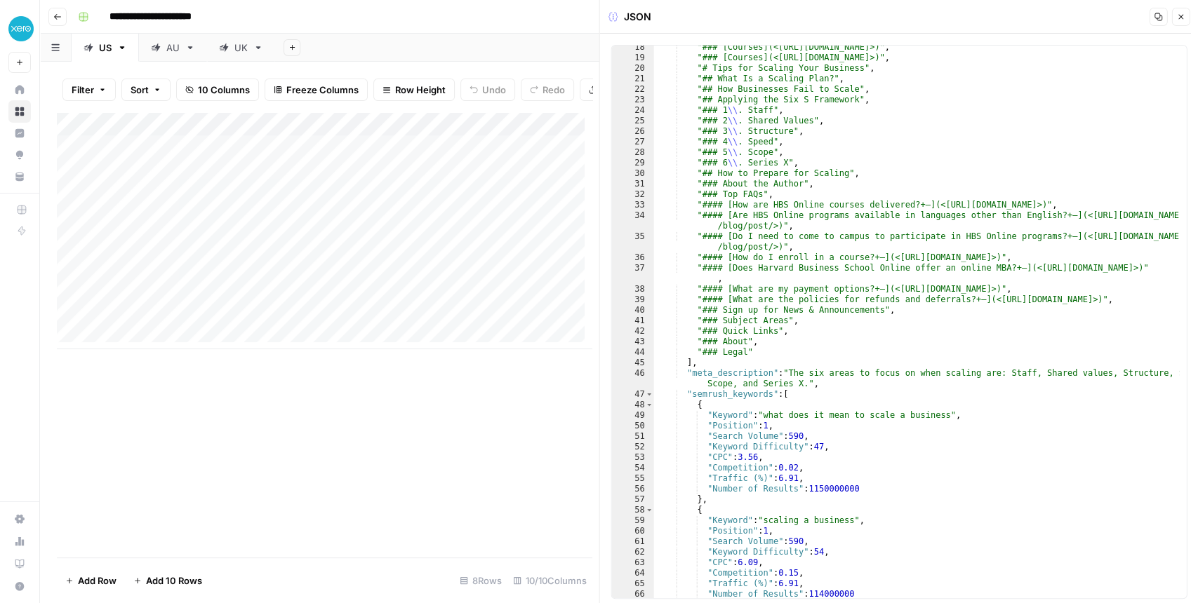
click at [1181, 15] on icon "button" at bounding box center [1180, 17] width 8 height 8
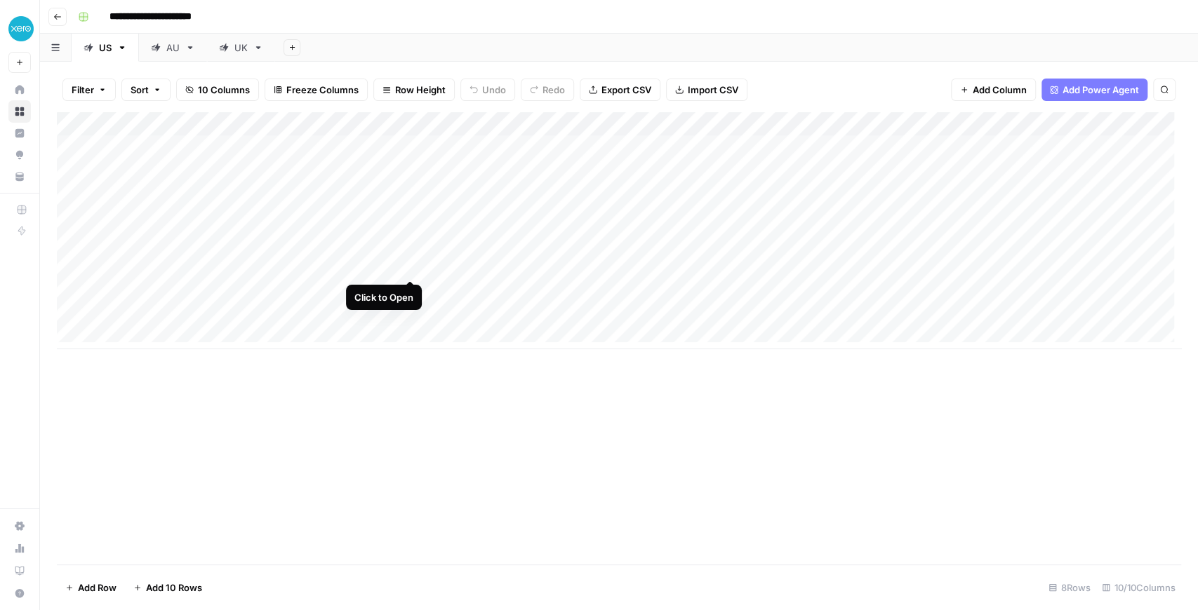
click at [411, 268] on div "Add Column" at bounding box center [619, 230] width 1124 height 237
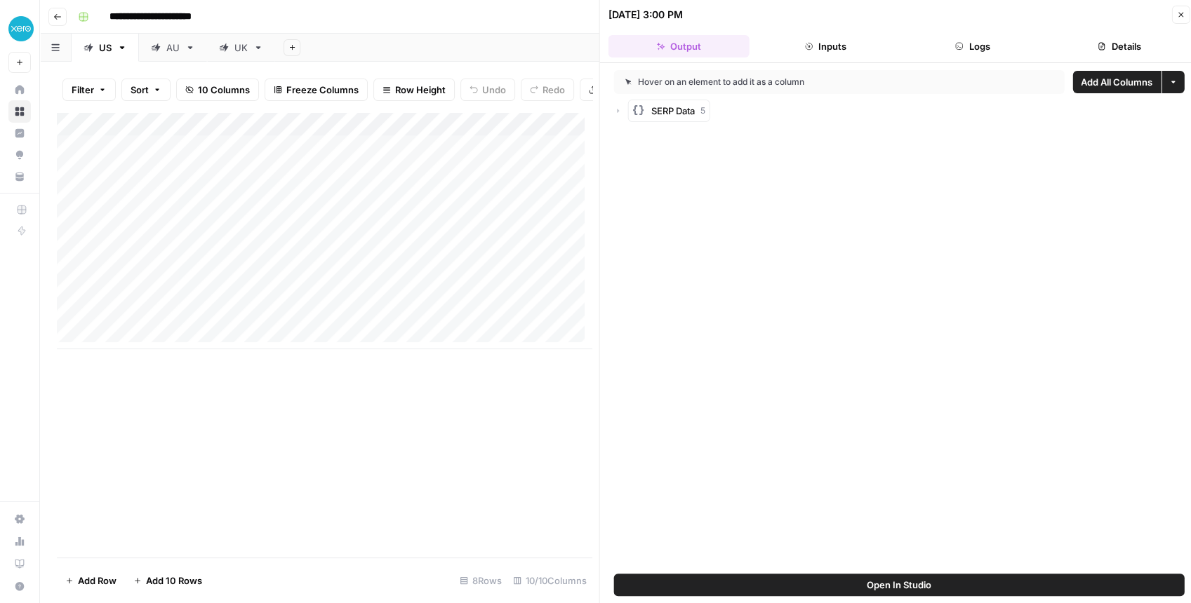
click at [892, 581] on span "Open In Studio" at bounding box center [898, 585] width 65 height 14
click at [1187, 18] on button "Close" at bounding box center [1180, 15] width 18 height 18
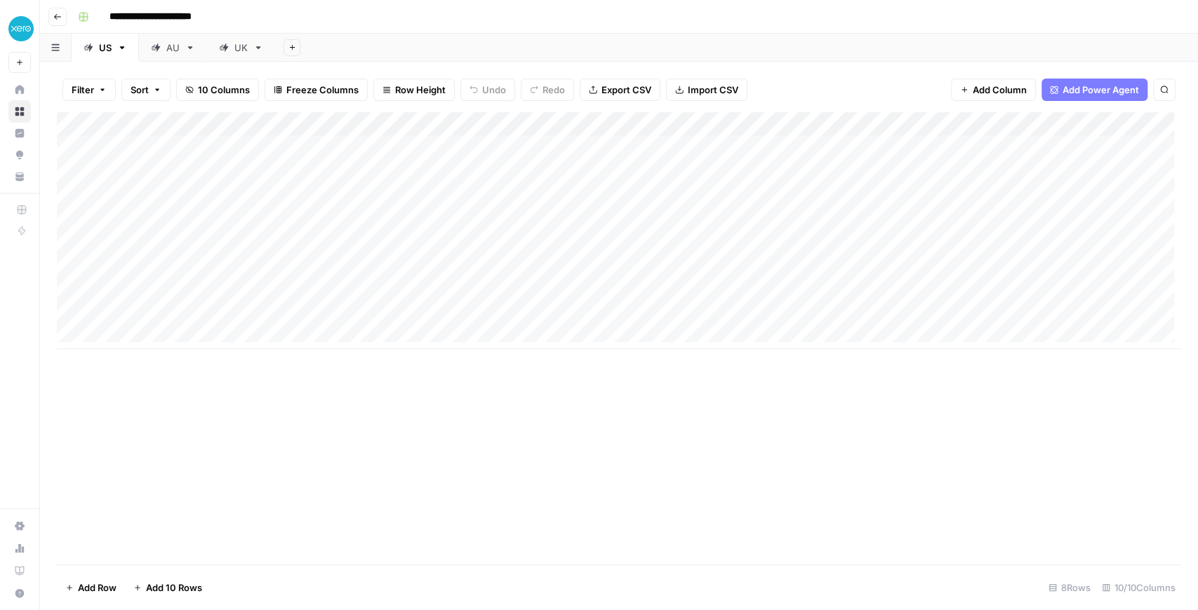
click at [665, 122] on div "Add Column" at bounding box center [619, 230] width 1124 height 237
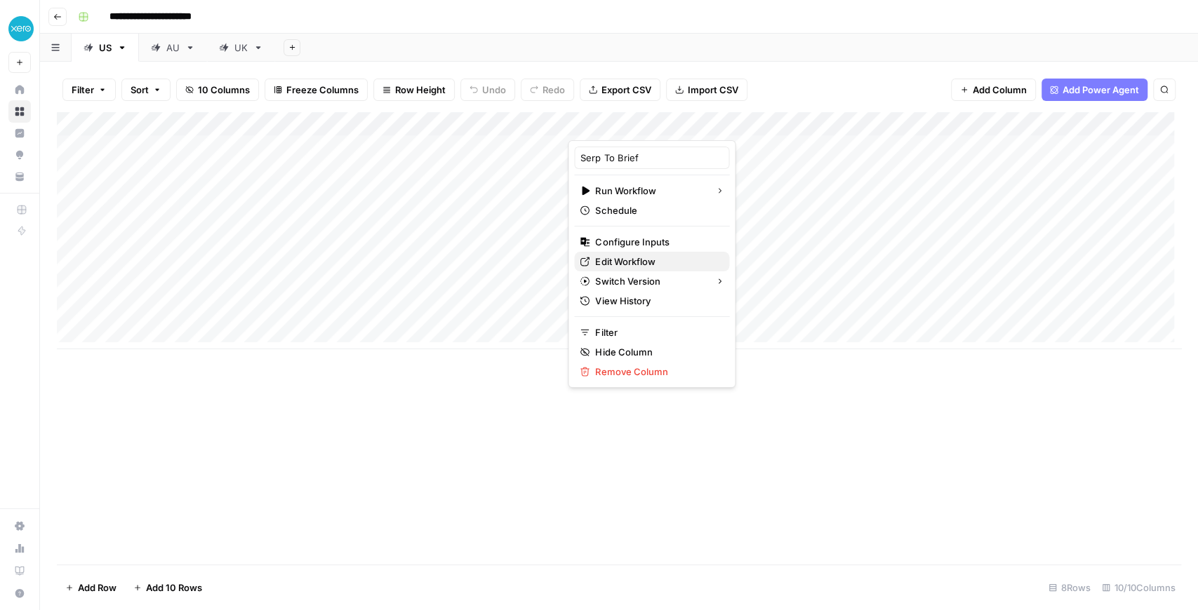
click at [650, 266] on span "Edit Workflow" at bounding box center [656, 262] width 123 height 14
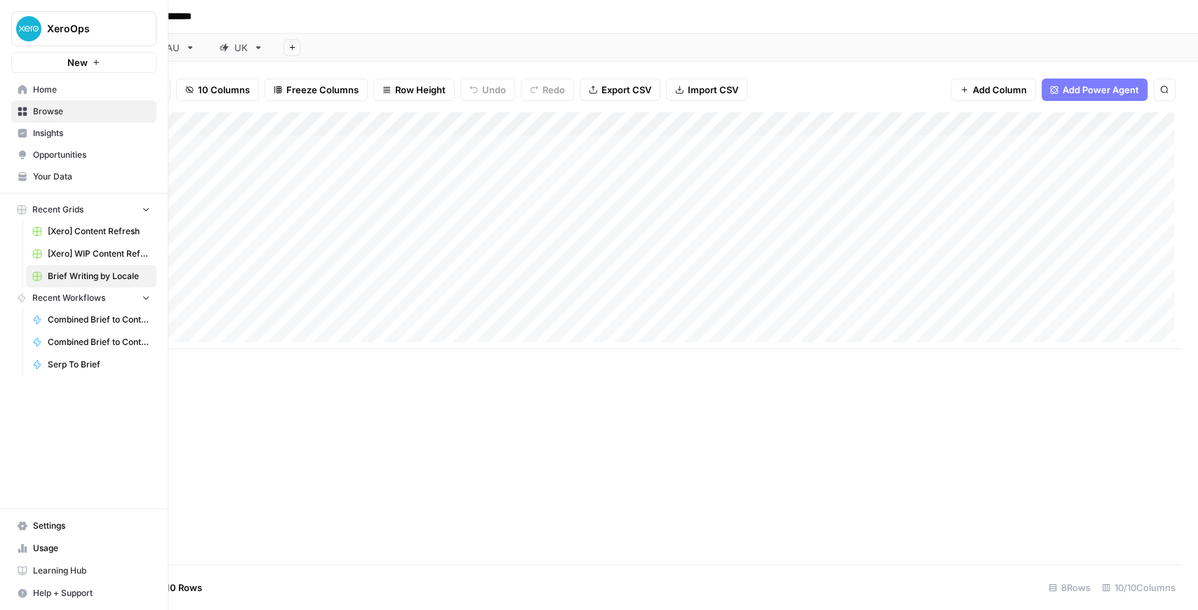
click at [67, 108] on span "Browse" at bounding box center [91, 111] width 117 height 13
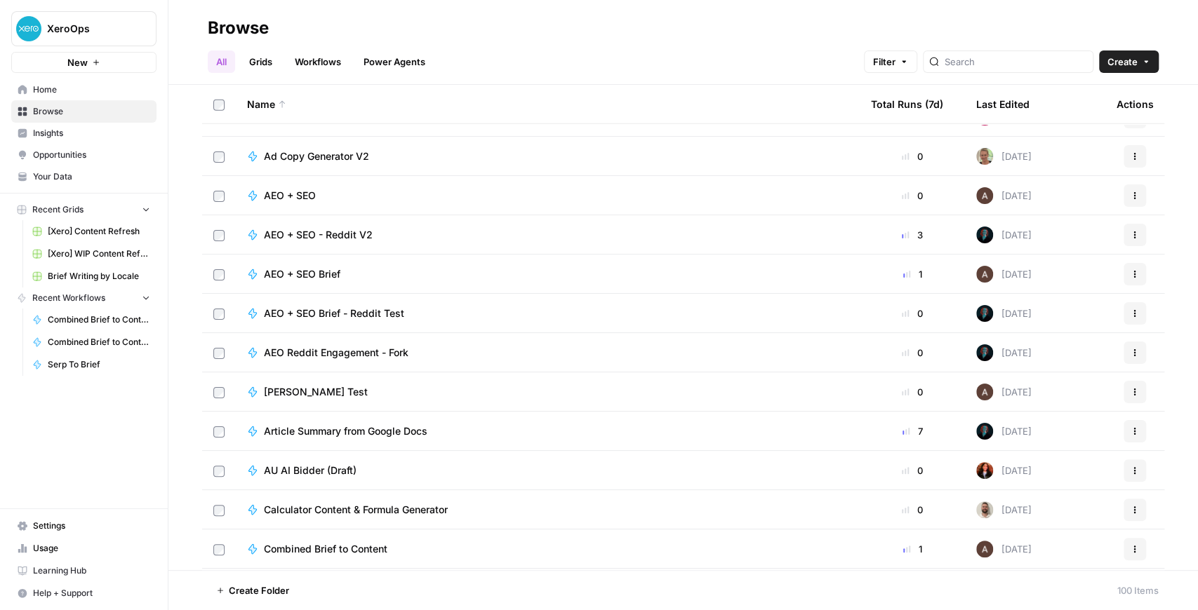
scroll to position [2432, 0]
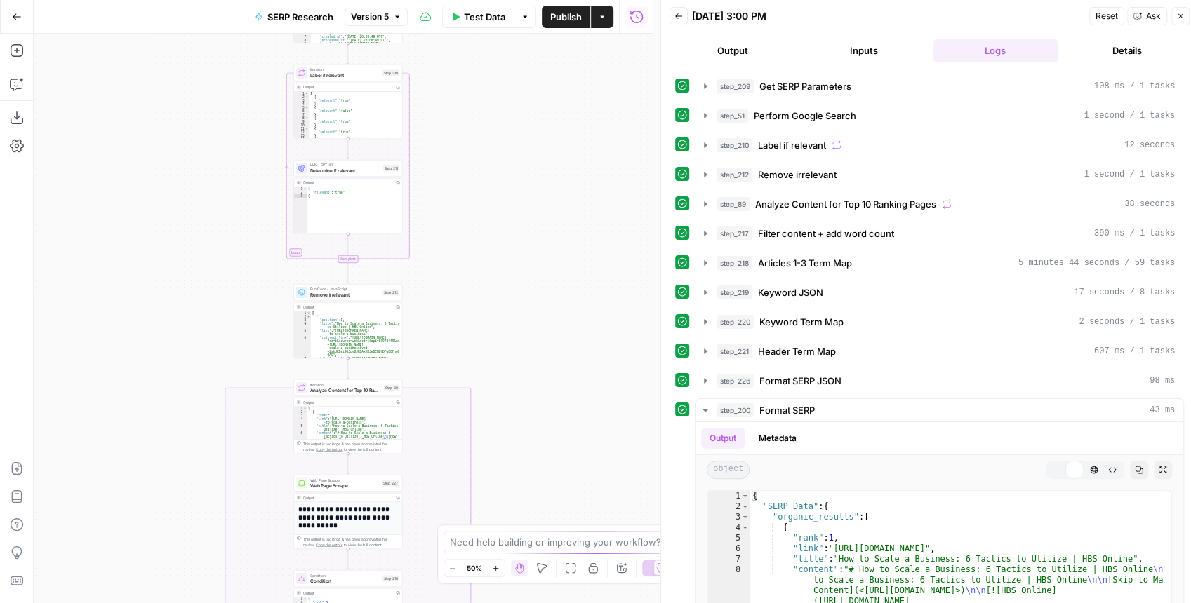
drag, startPoint x: 515, startPoint y: 180, endPoint x: 580, endPoint y: 372, distance: 202.3
click at [580, 372] on div "true false Workflow Input Settings Inputs Run Code · Python Get SERP Parameters…" at bounding box center [343, 319] width 619 height 570
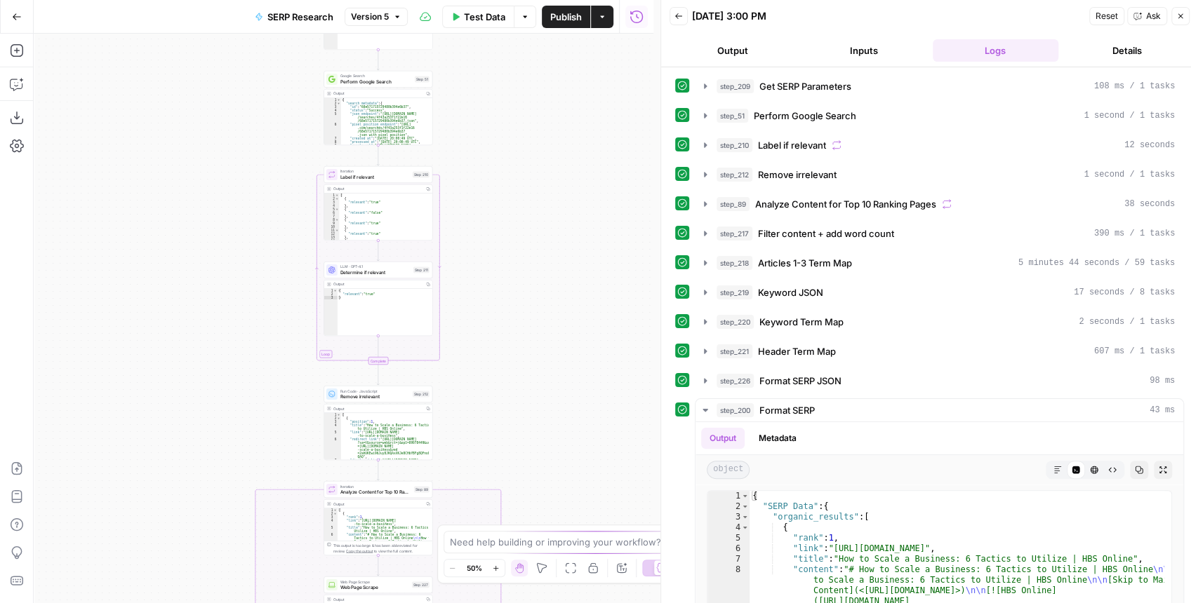
click at [594, 436] on div "true false Workflow Input Settings Inputs Run Code · Python Get SERP Parameters…" at bounding box center [343, 319] width 619 height 570
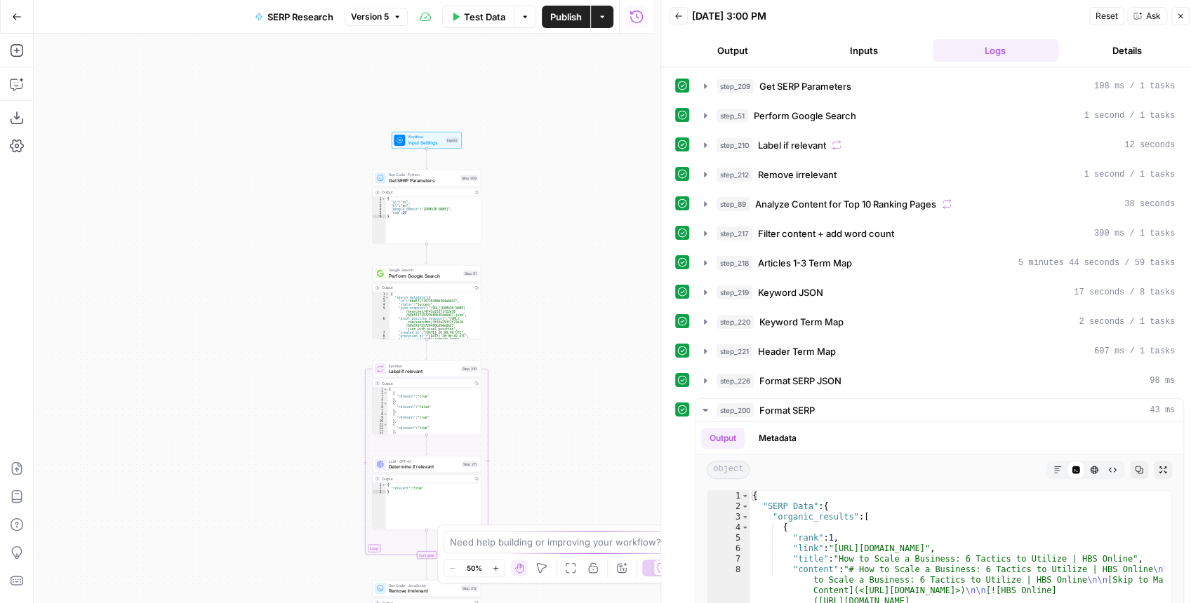
drag, startPoint x: 579, startPoint y: 296, endPoint x: 565, endPoint y: 292, distance: 14.6
click at [565, 292] on div "true false Workflow Input Settings Inputs Run Code · Python Get SERP Parameters…" at bounding box center [343, 319] width 619 height 570
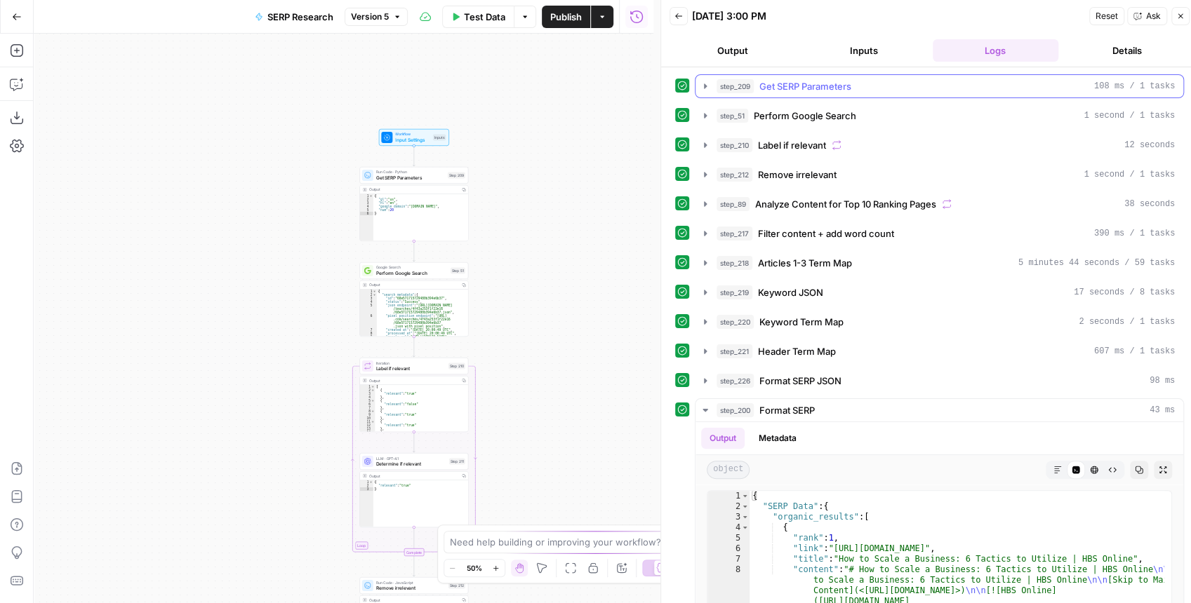
click at [701, 84] on icon "button" at bounding box center [704, 86] width 11 height 11
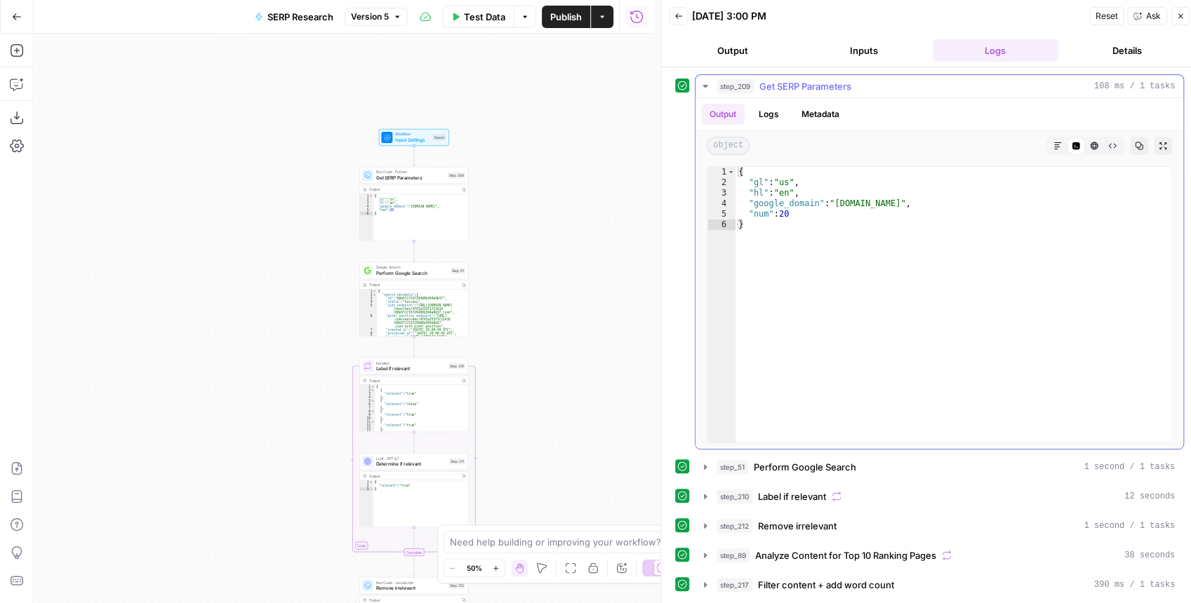
click at [701, 84] on icon "button" at bounding box center [704, 86] width 11 height 11
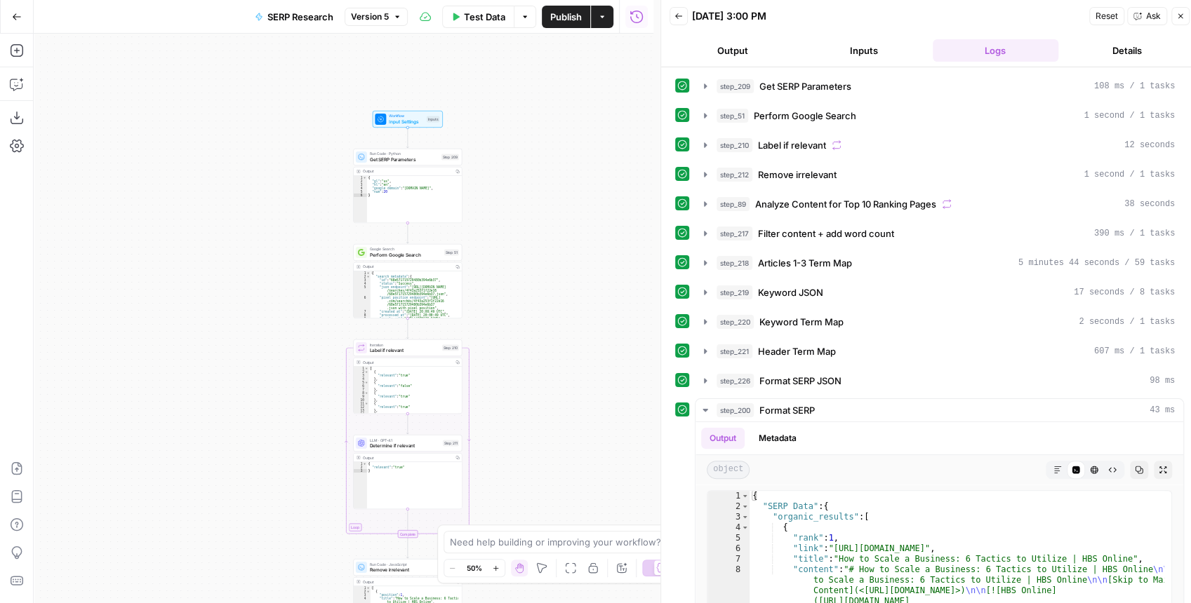
drag, startPoint x: 535, startPoint y: 288, endPoint x: 514, endPoint y: 198, distance: 92.4
click at [519, 208] on div "true false Workflow Input Settings Inputs Run Code · Python Get SERP Parameters…" at bounding box center [343, 319] width 619 height 570
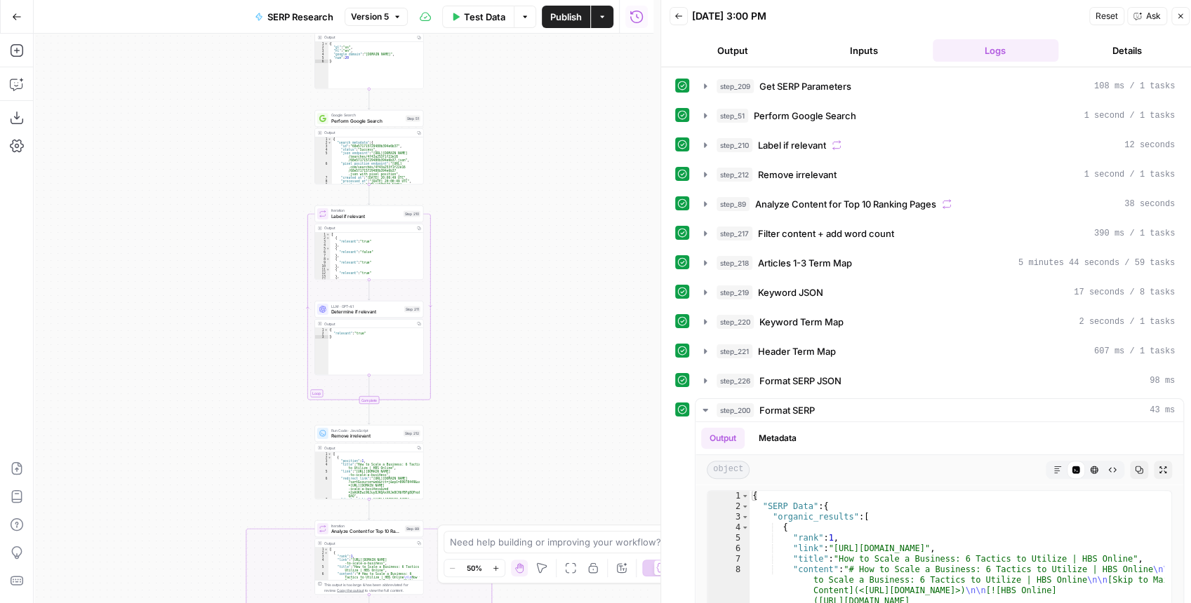
drag, startPoint x: 542, startPoint y: 299, endPoint x: 506, endPoint y: 219, distance: 87.6
click at [519, 228] on div "true false Workflow Input Settings Inputs Run Code · Python Get SERP Parameters…" at bounding box center [343, 319] width 619 height 570
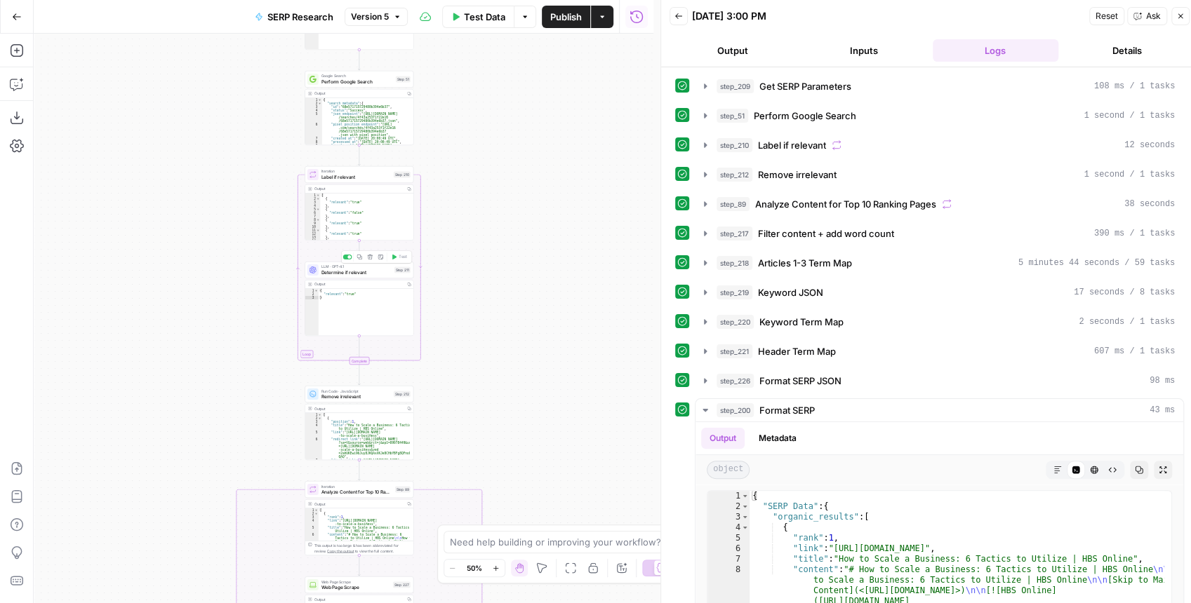
click at [347, 277] on div "LLM · GPT-4.1 Determine if relevant Step 211 Copy step Delete step Add Note Test" at bounding box center [358, 270] width 109 height 17
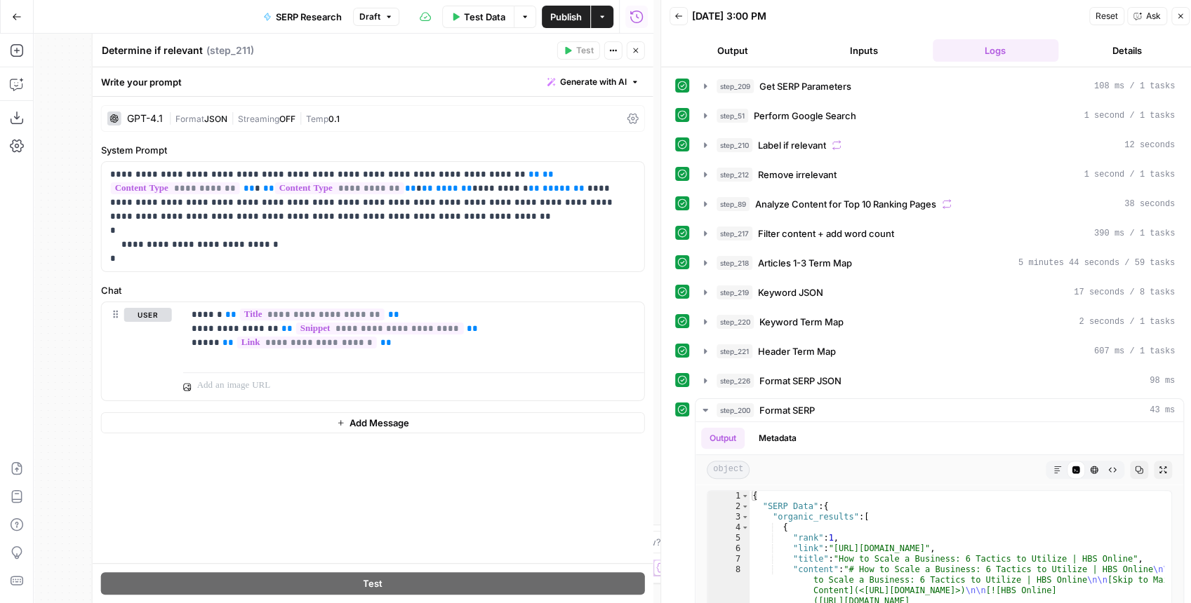
click at [638, 53] on icon "button" at bounding box center [635, 50] width 8 height 8
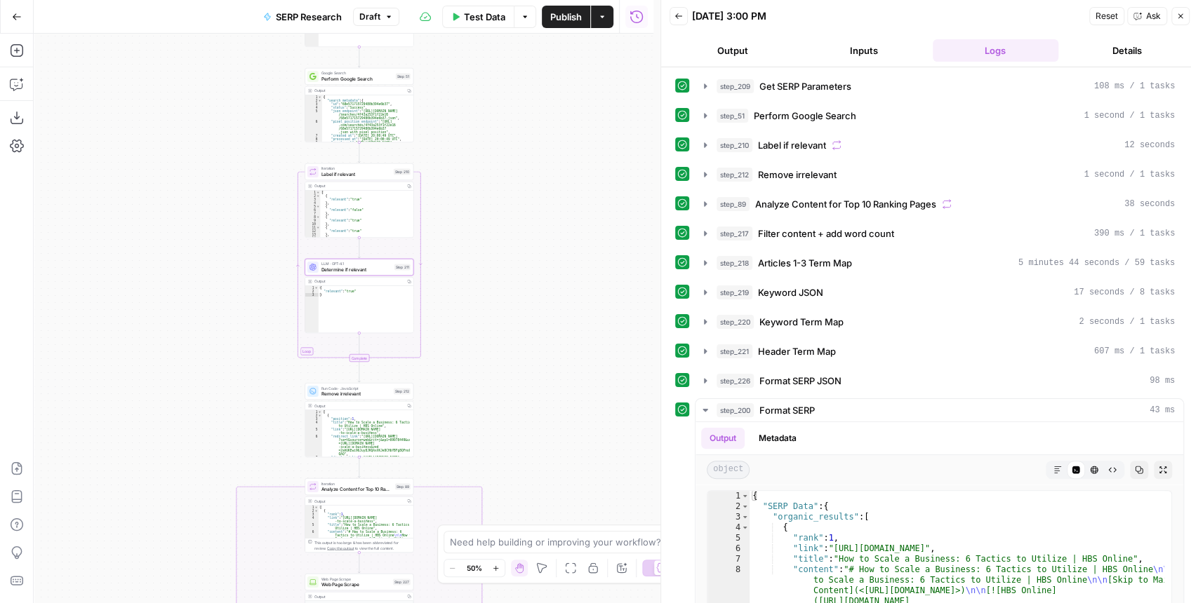
drag, startPoint x: 526, startPoint y: 274, endPoint x: 528, endPoint y: 246, distance: 28.1
click at [527, 254] on div "false true Workflow Input Settings Inputs Run Code · Python Get SERP Parameters…" at bounding box center [343, 319] width 619 height 570
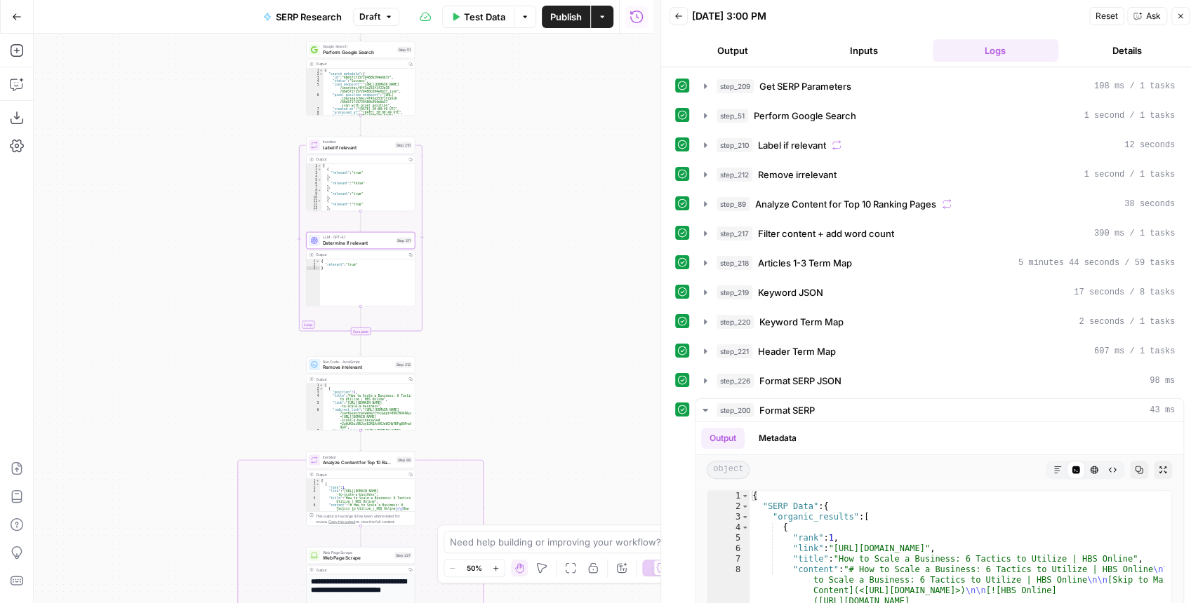
drag, startPoint x: 504, startPoint y: 317, endPoint x: 530, endPoint y: 125, distance: 194.1
click at [530, 138] on div "false true Workflow Input Settings Inputs Run Code · Python Get SERP Parameters…" at bounding box center [343, 319] width 619 height 570
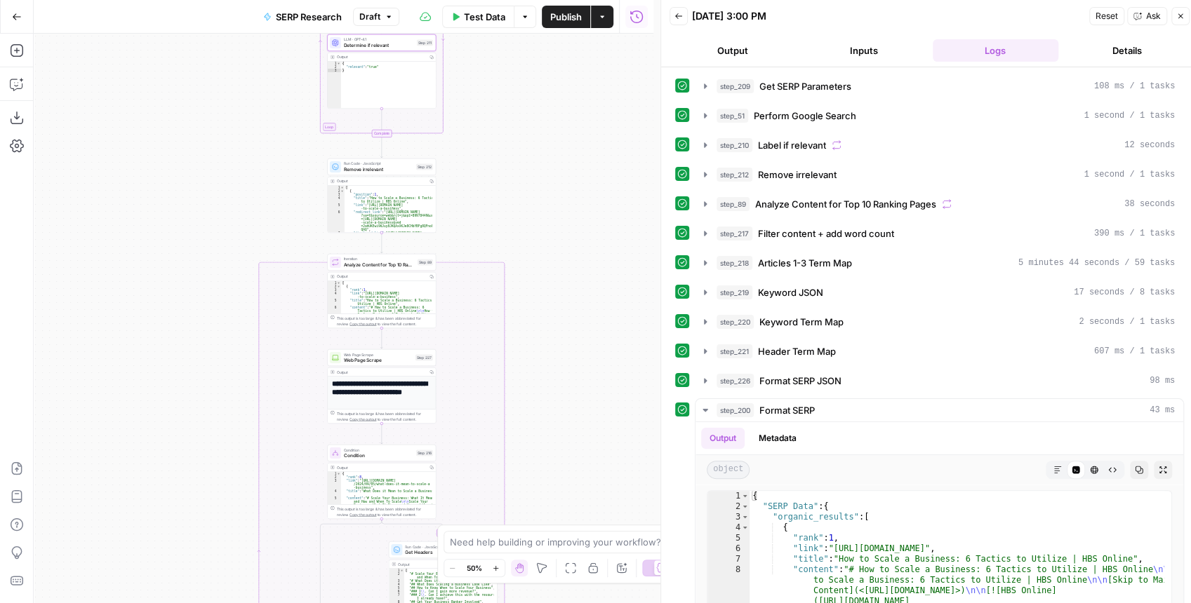
drag, startPoint x: 530, startPoint y: 196, endPoint x: 522, endPoint y: 140, distance: 56.0
click at [522, 140] on div "false true Workflow Input Settings Inputs Run Code · Python Get SERP Parameters…" at bounding box center [343, 319] width 619 height 570
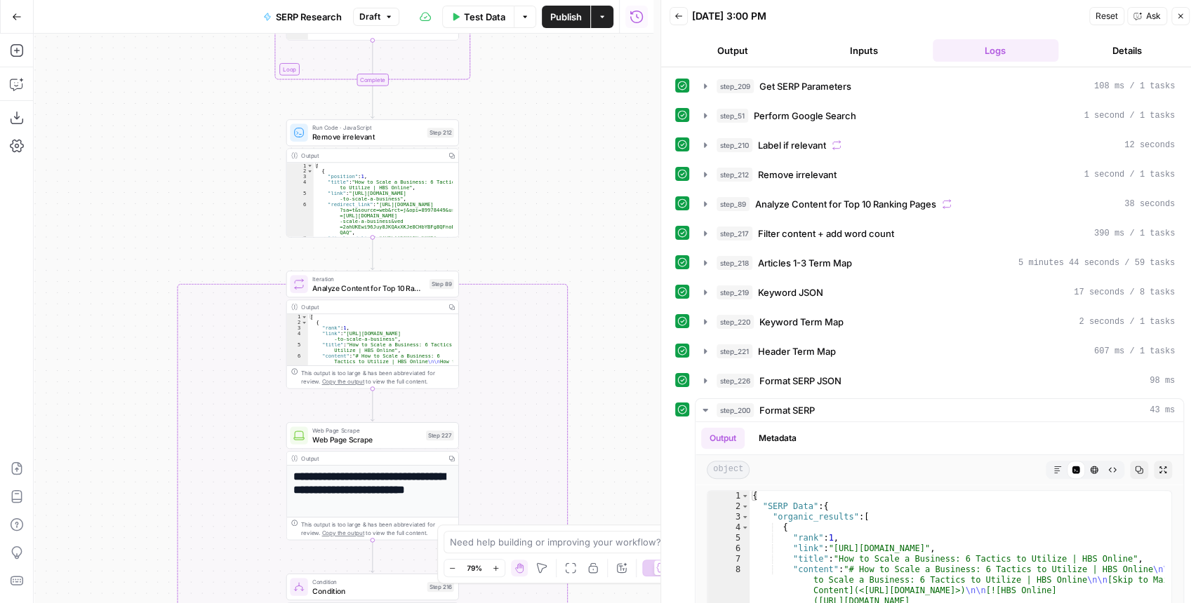
drag, startPoint x: 480, startPoint y: 125, endPoint x: 575, endPoint y: 170, distance: 105.5
click at [591, 175] on div "false true Workflow Input Settings Inputs Run Code · Python Get SERP Parameters…" at bounding box center [343, 319] width 619 height 570
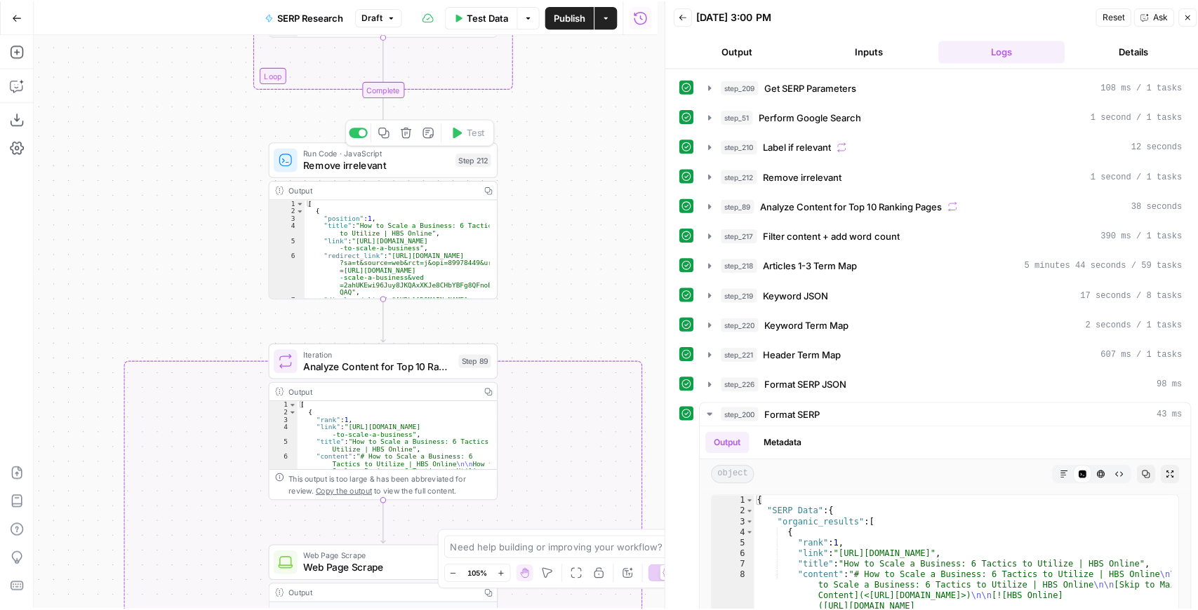
scroll to position [84, 0]
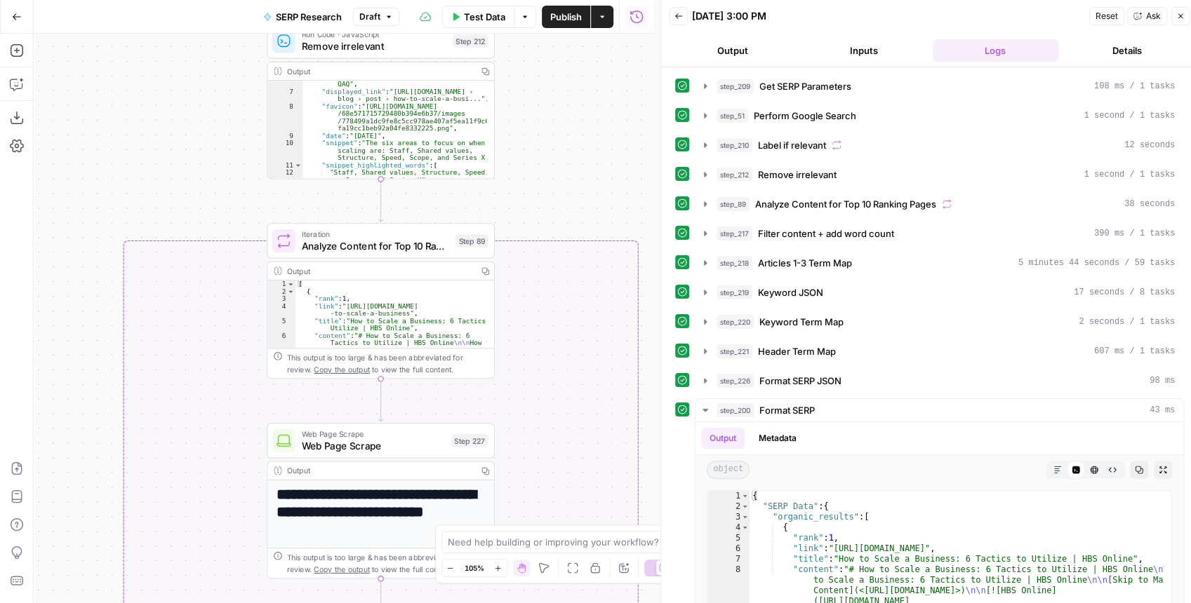
click at [1177, 20] on button "Close" at bounding box center [1180, 16] width 18 height 18
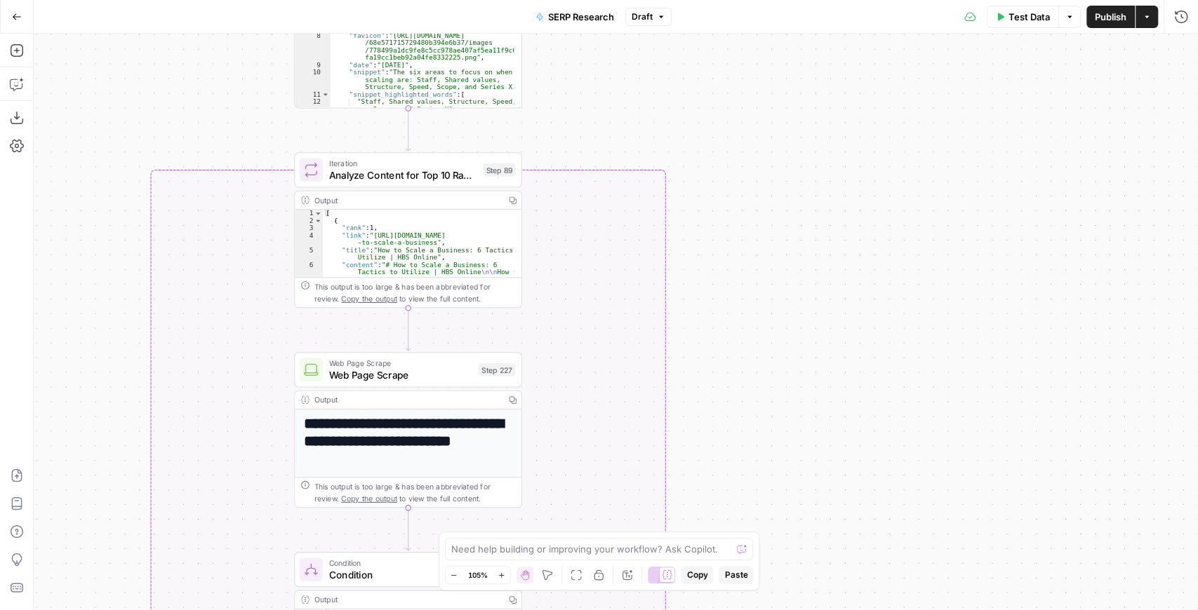
drag, startPoint x: 777, startPoint y: 293, endPoint x: 883, endPoint y: 105, distance: 216.8
click at [883, 105] on div "false true Workflow Input Settings Inputs Run Code · Python Get SERP Parameters…" at bounding box center [616, 322] width 1164 height 577
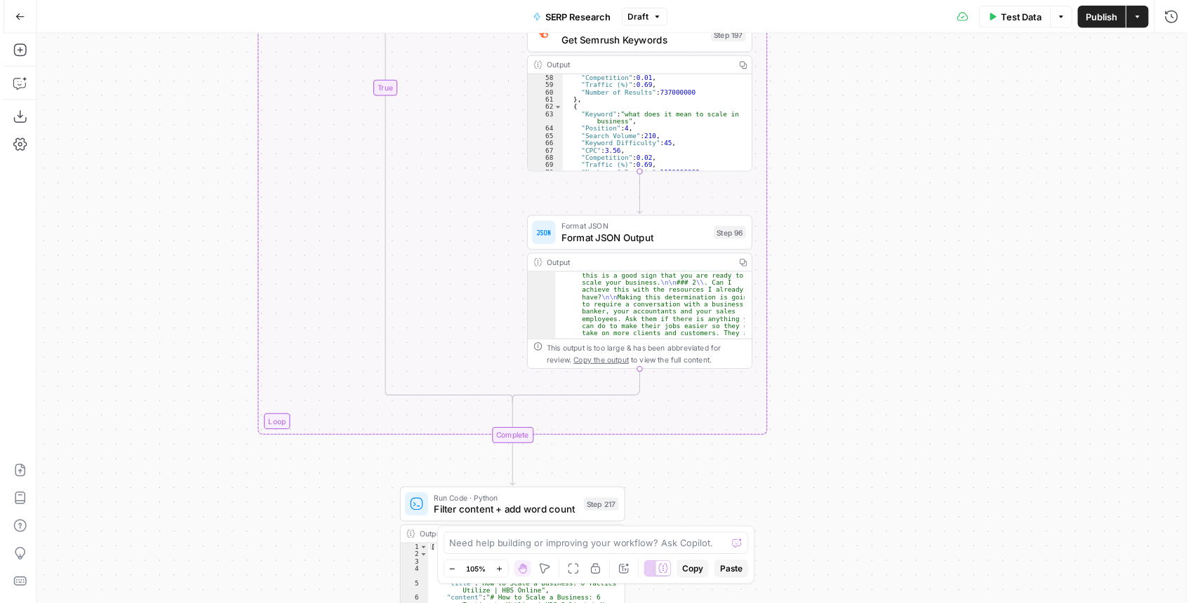
scroll to position [758, 0]
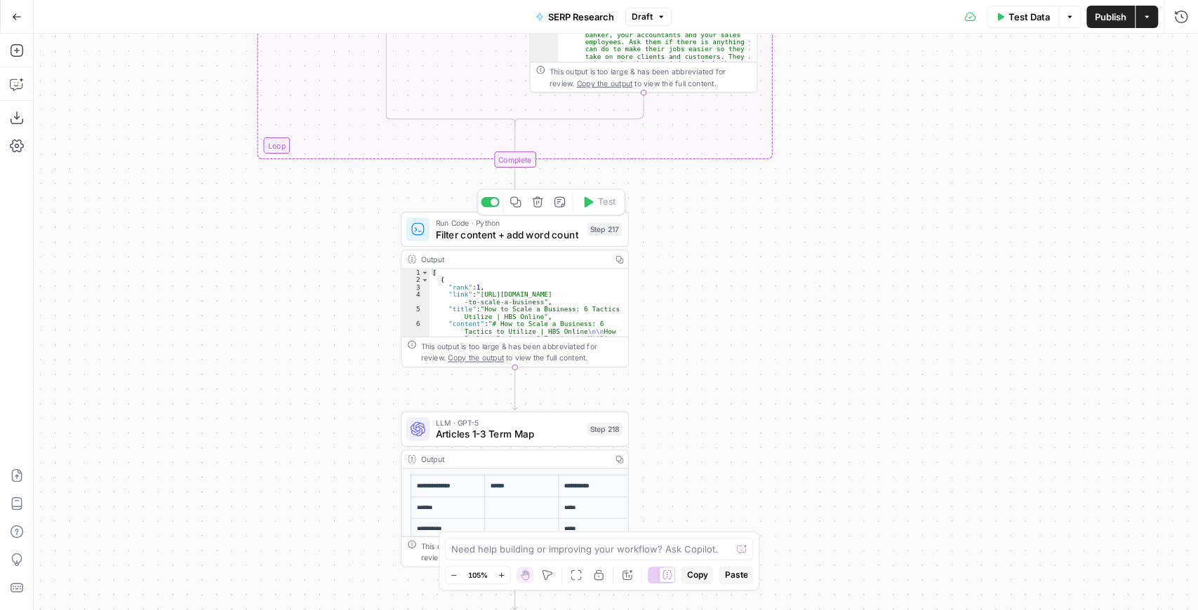
click at [525, 237] on span "Filter content + add word count" at bounding box center [507, 234] width 145 height 15
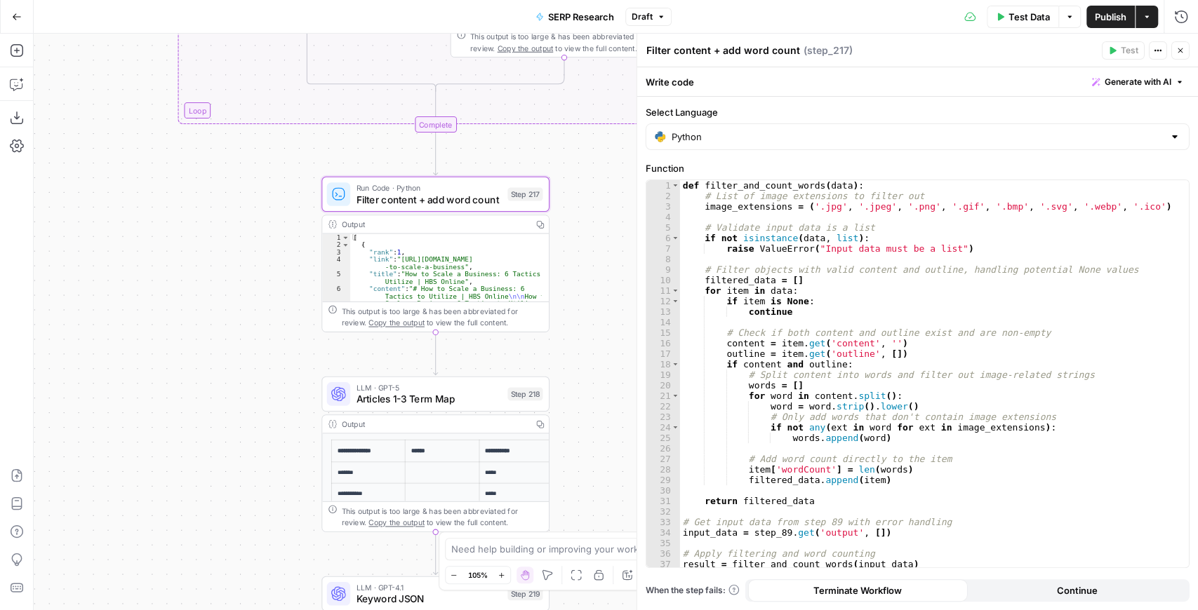
drag, startPoint x: 333, startPoint y: 300, endPoint x: 222, endPoint y: 244, distance: 123.6
click at [225, 248] on div "false true Workflow Input Settings Inputs Run Code · Python Get SERP Parameters…" at bounding box center [616, 322] width 1164 height 577
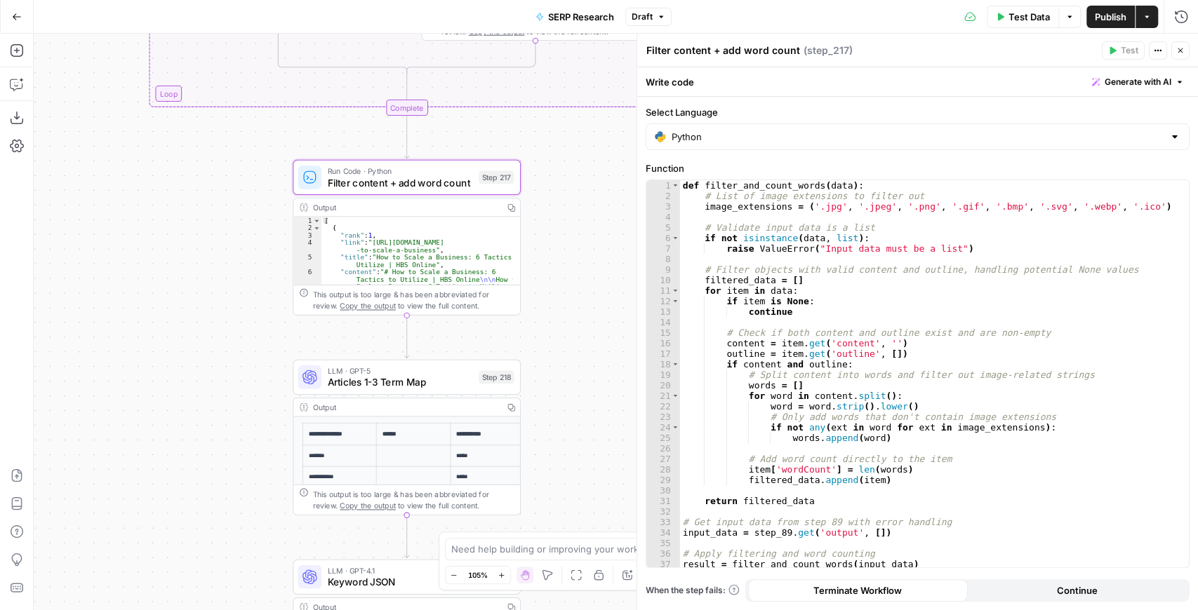
click at [1180, 51] on icon "button" at bounding box center [1179, 50] width 5 height 5
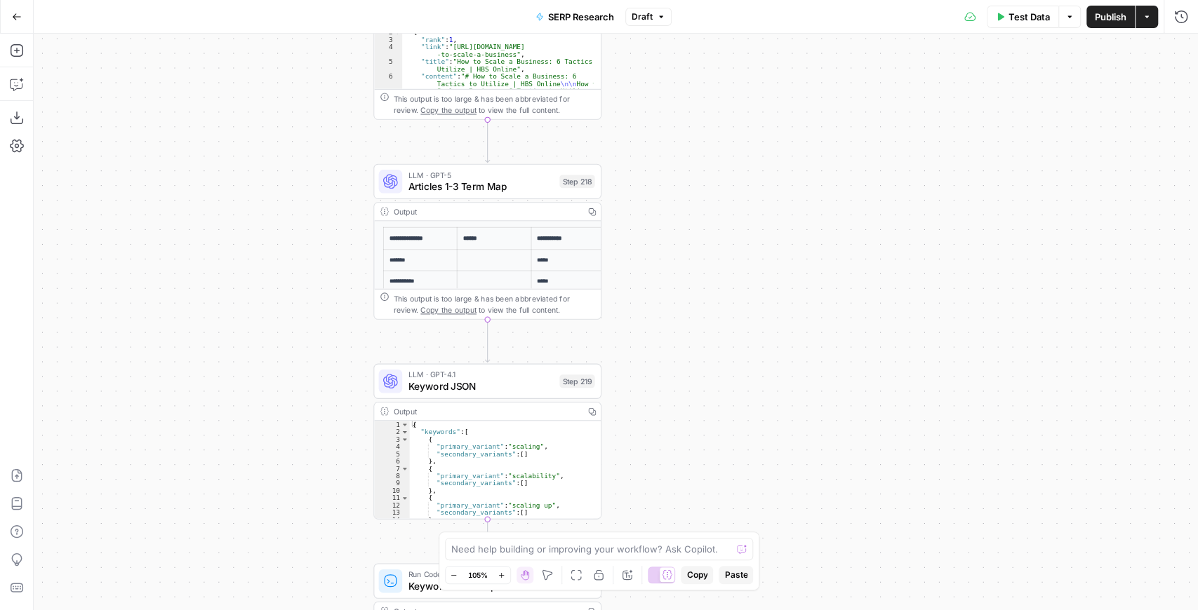
drag, startPoint x: 623, startPoint y: 383, endPoint x: 700, endPoint y: 187, distance: 211.1
click at [704, 187] on div "false true Workflow Input Settings Inputs Run Code · Python Get SERP Parameters…" at bounding box center [616, 322] width 1164 height 577
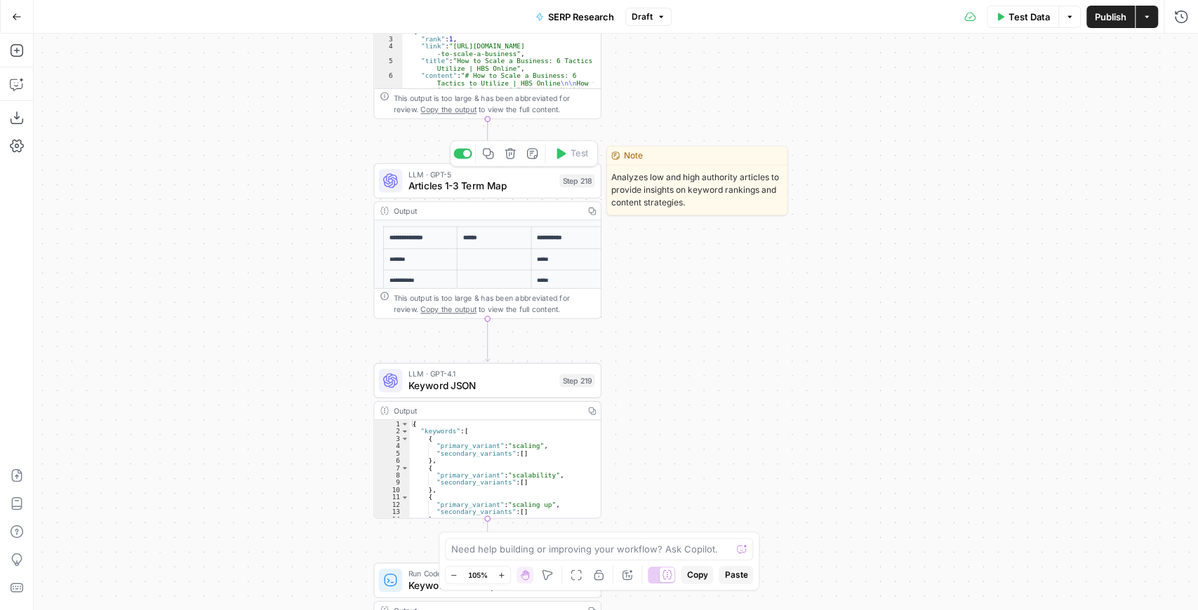
click at [465, 189] on span "Articles 1-3 Term Map" at bounding box center [480, 186] width 145 height 15
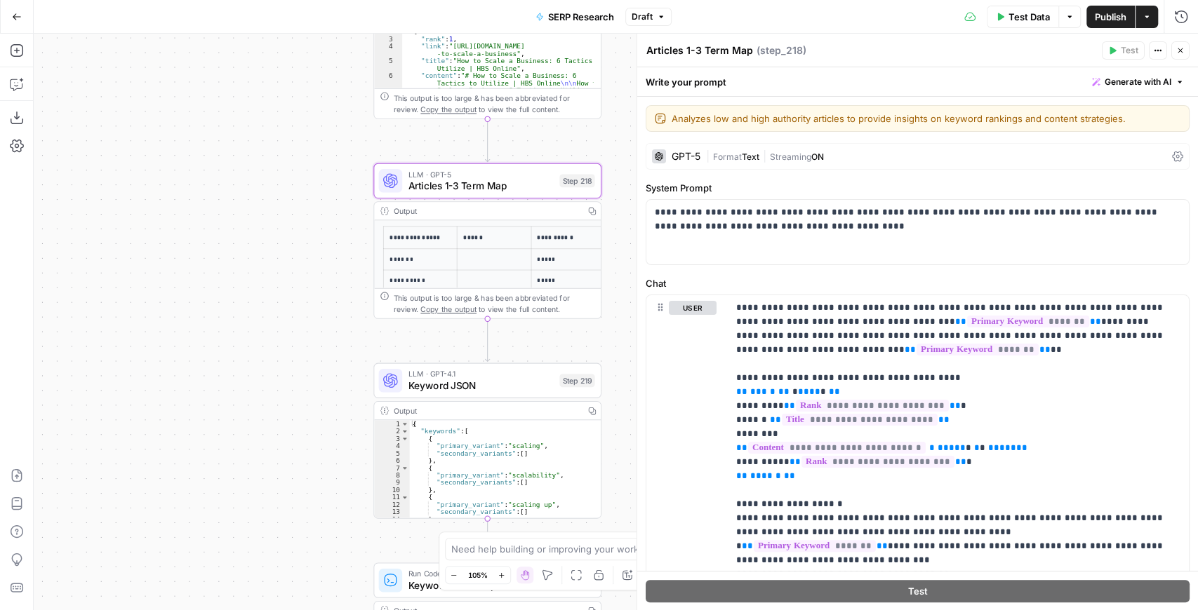
click at [1184, 53] on icon "button" at bounding box center [1180, 50] width 8 height 8
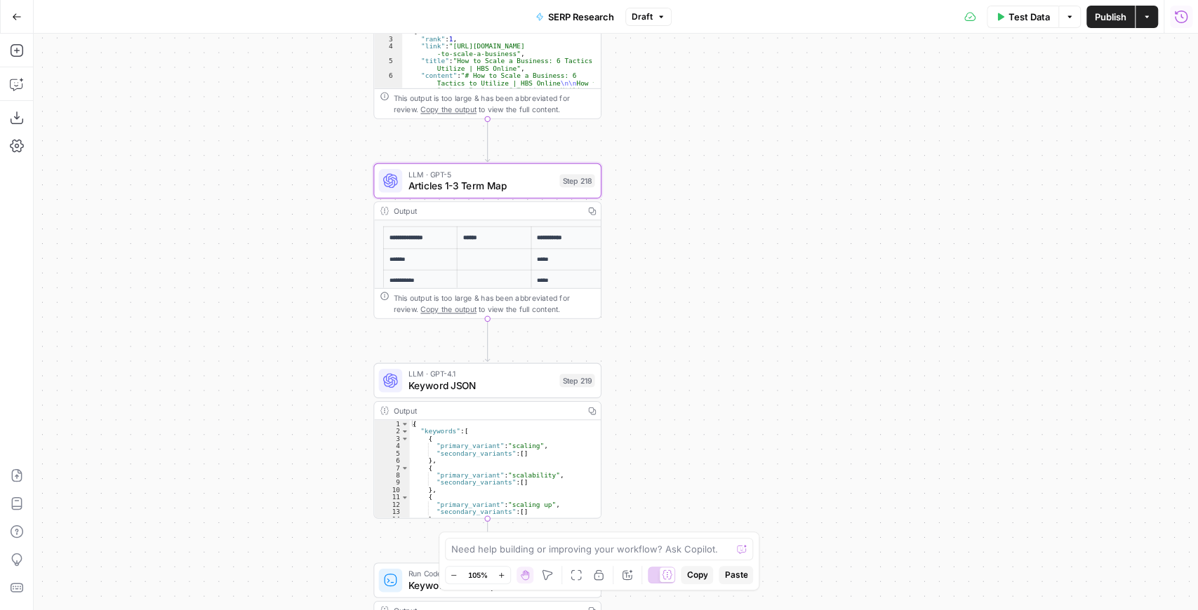
click at [1179, 24] on button "Run History" at bounding box center [1181, 17] width 22 height 22
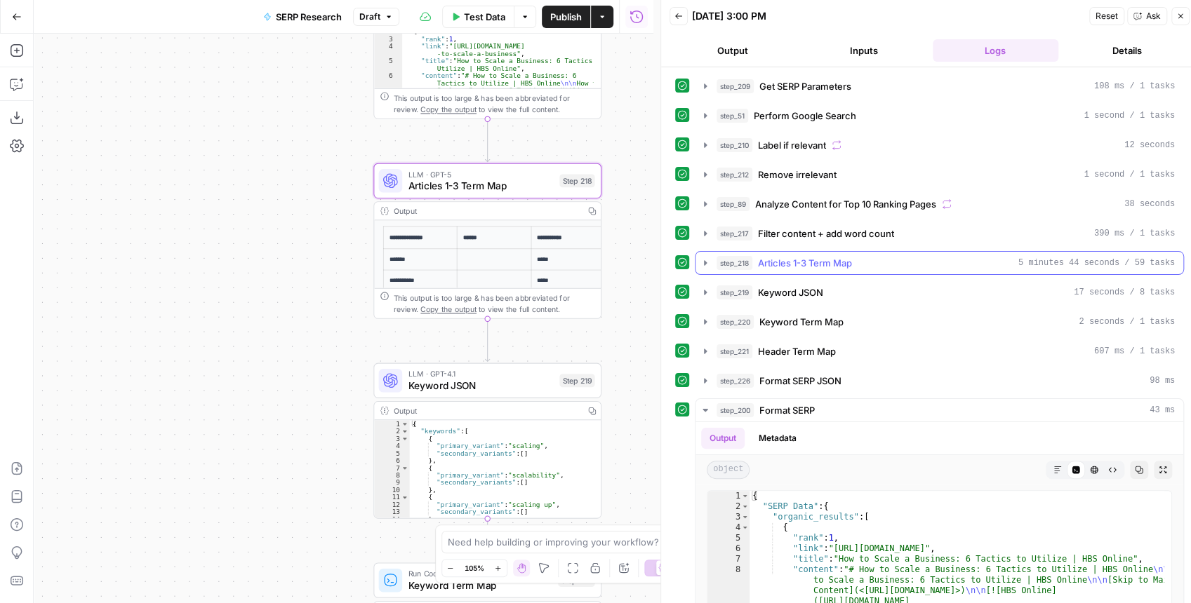
click at [707, 258] on icon "button" at bounding box center [704, 262] width 11 height 11
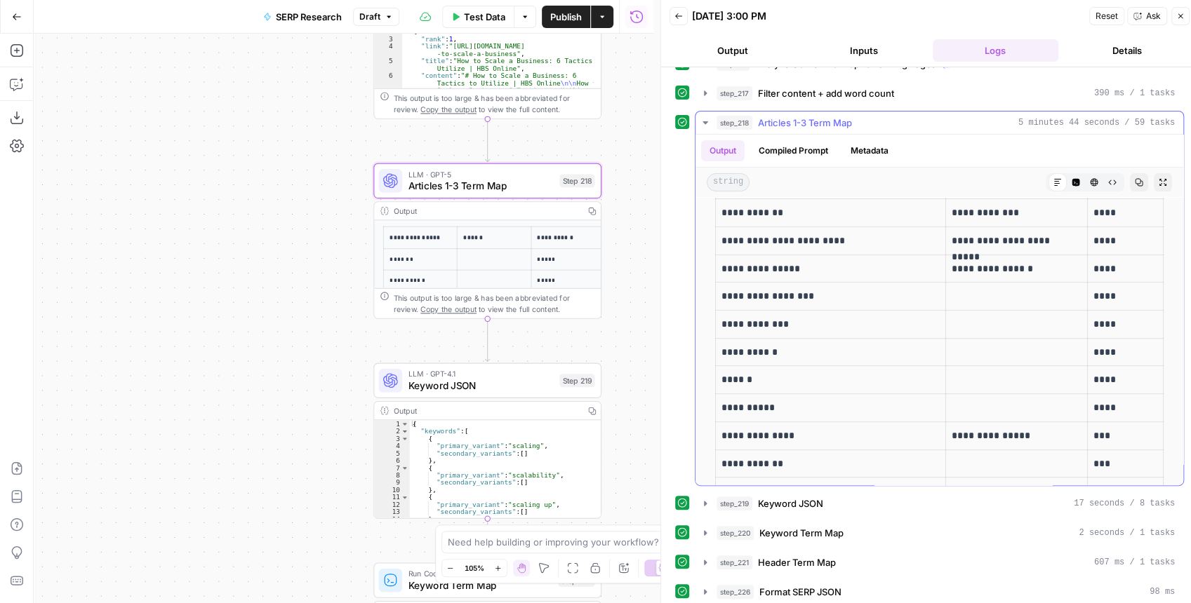
scroll to position [0, 0]
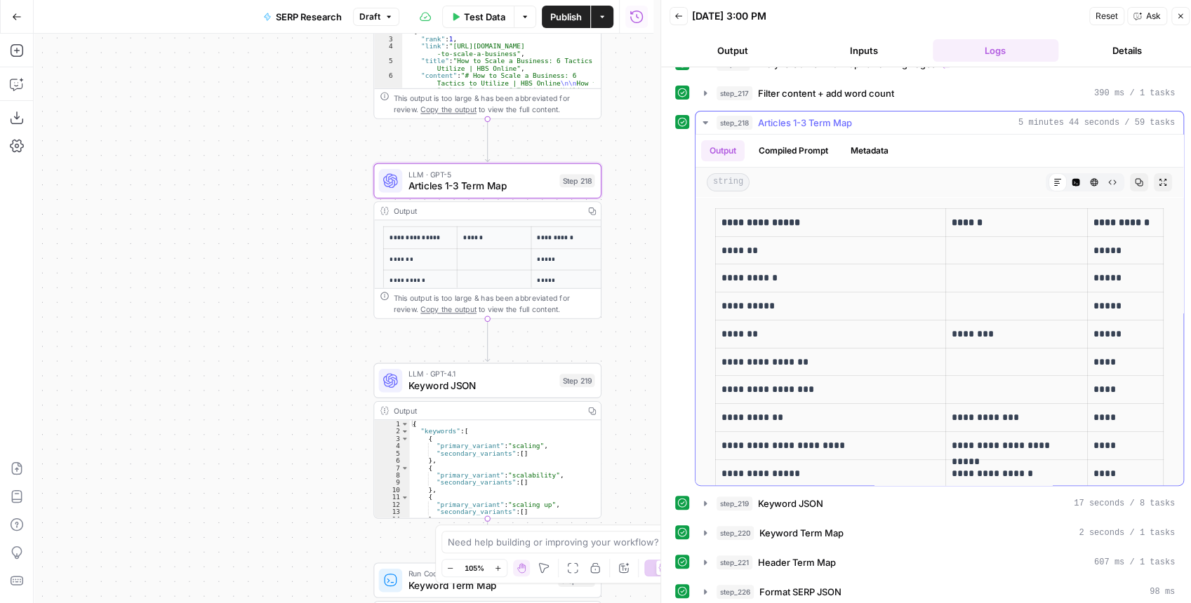
click at [704, 117] on icon "button" at bounding box center [704, 122] width 11 height 11
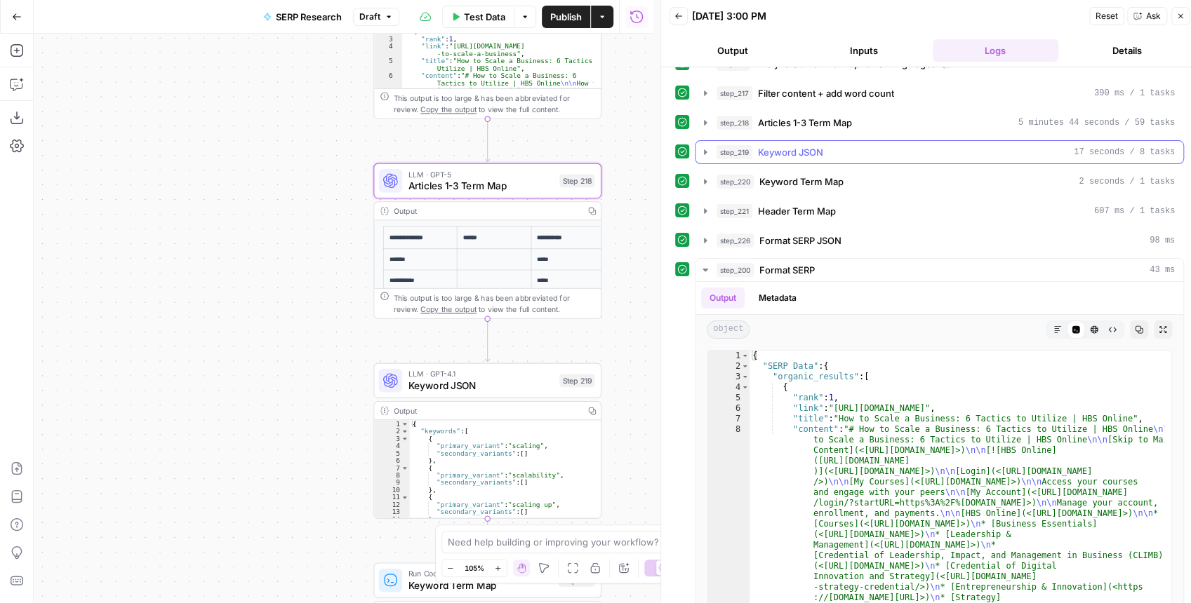
click at [699, 147] on icon "button" at bounding box center [704, 152] width 11 height 11
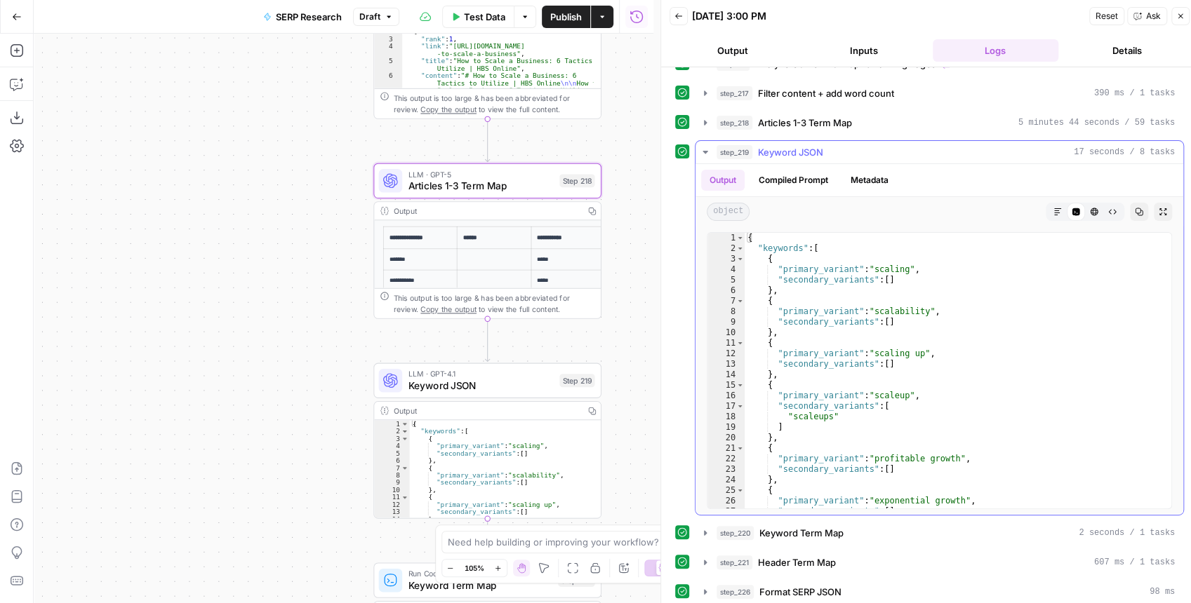
click at [706, 151] on icon "button" at bounding box center [704, 152] width 5 height 3
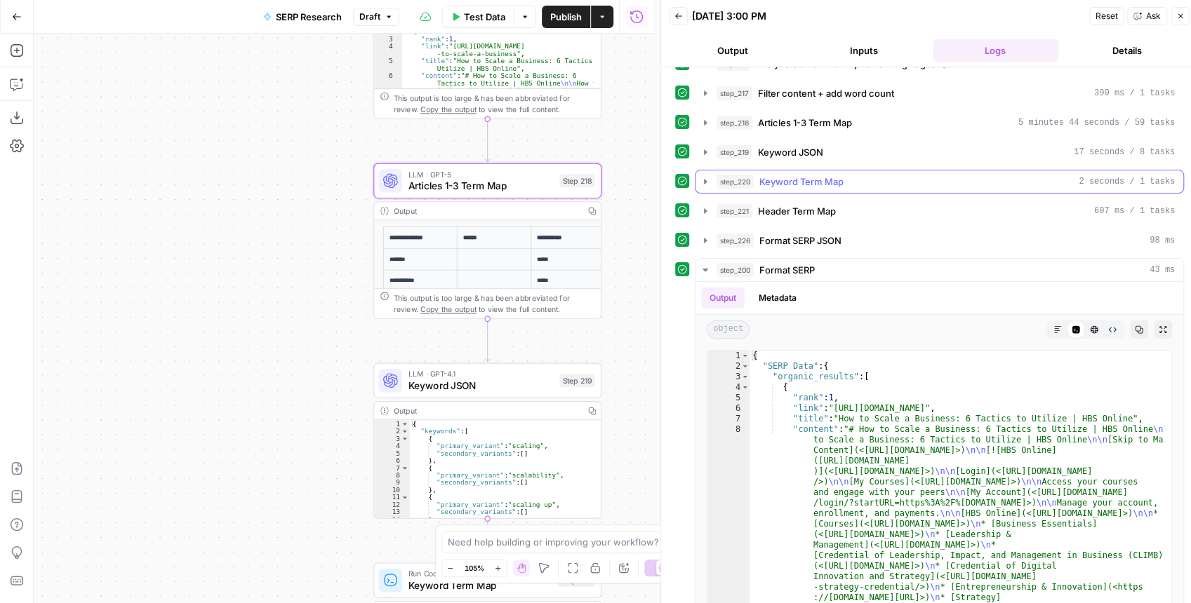
click at [704, 179] on icon "button" at bounding box center [705, 181] width 3 height 5
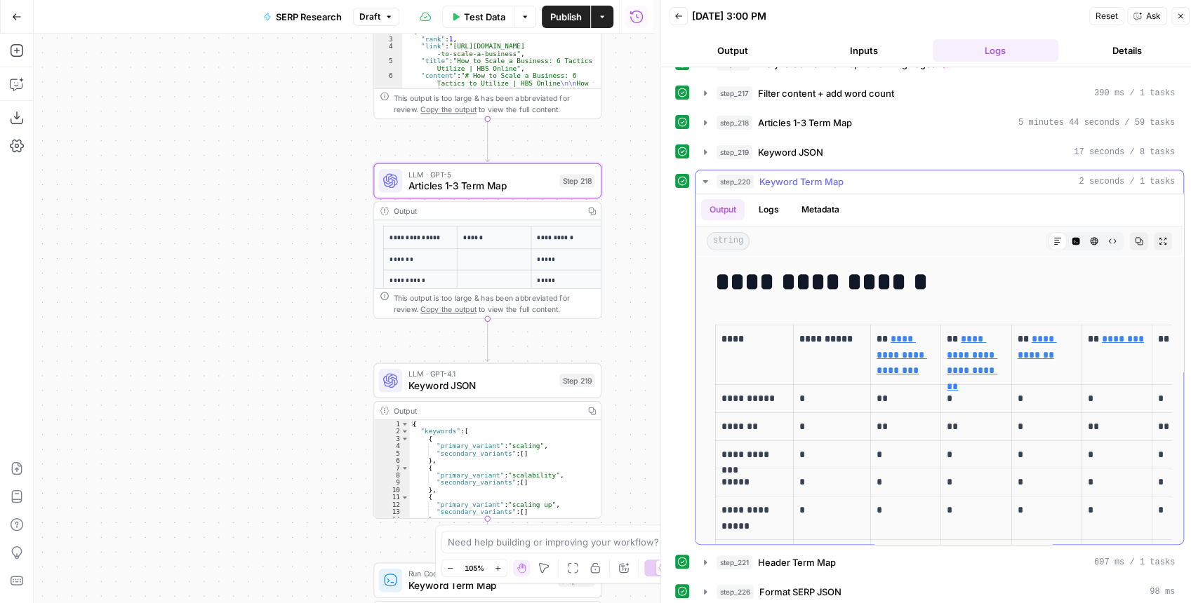
click at [1158, 240] on icon "button" at bounding box center [1162, 241] width 8 height 8
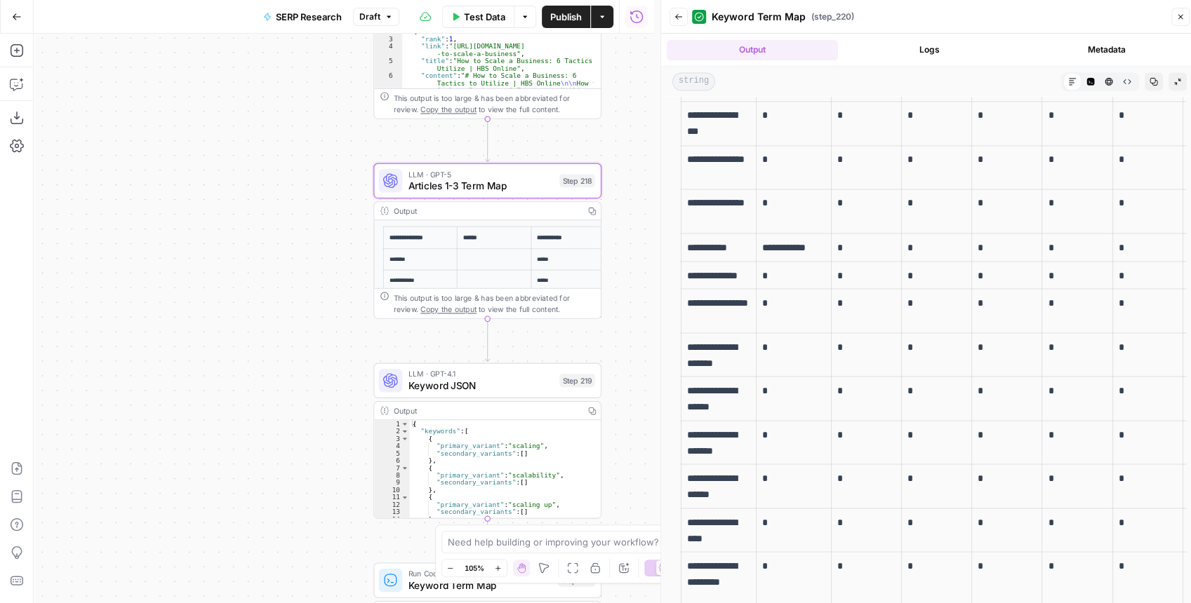
scroll to position [1637, 0]
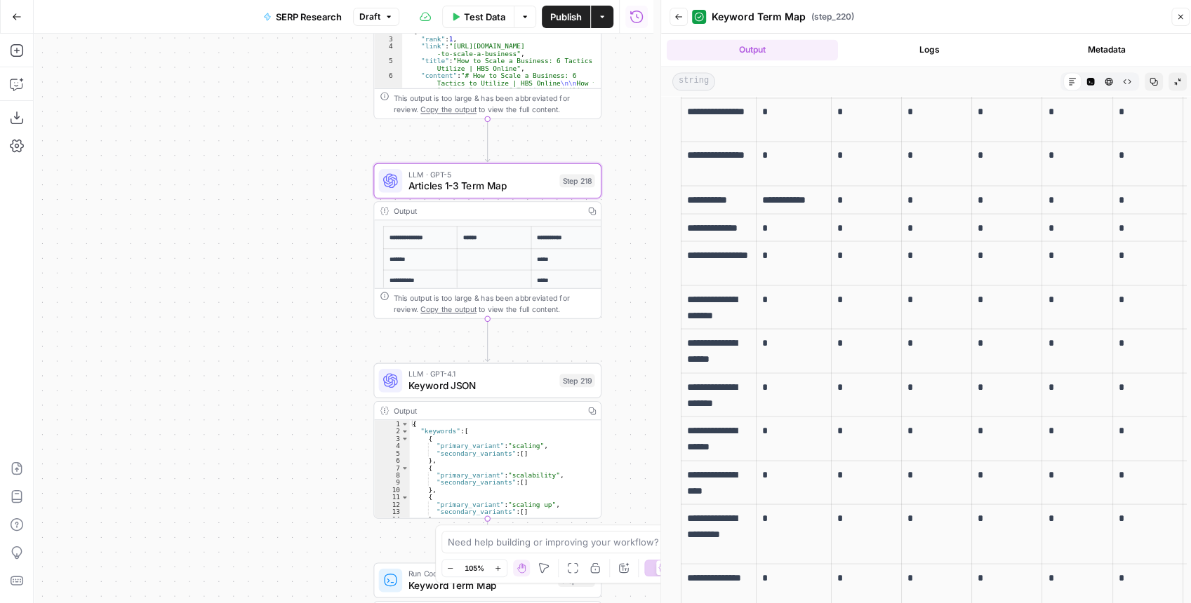
click at [681, 18] on icon "button" at bounding box center [678, 17] width 8 height 8
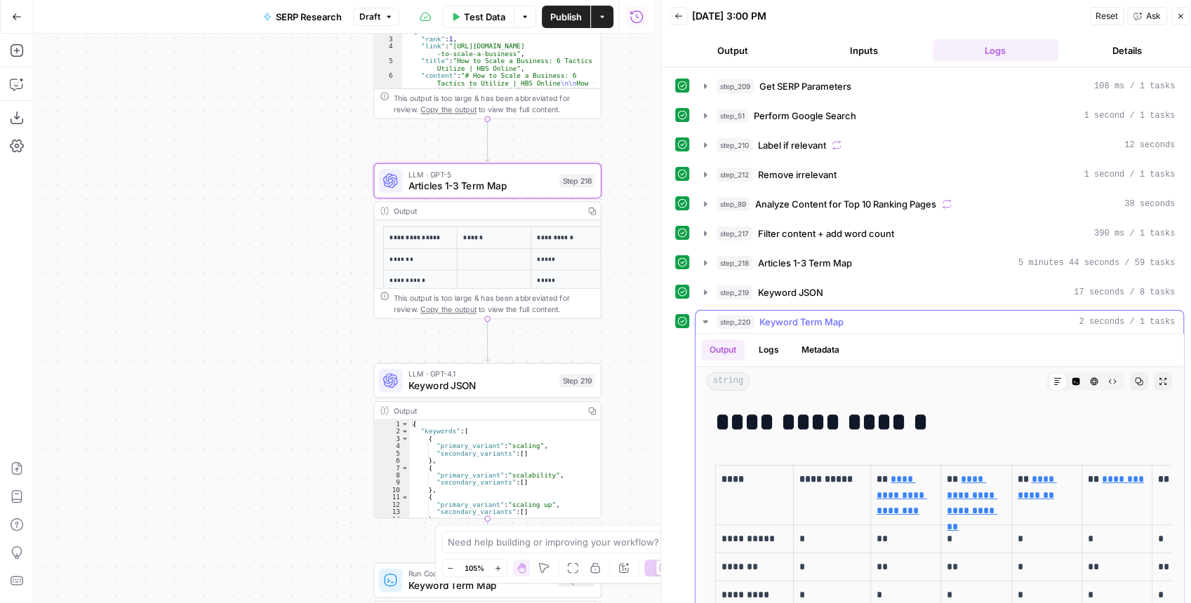
click at [703, 321] on icon "button" at bounding box center [704, 322] width 5 height 3
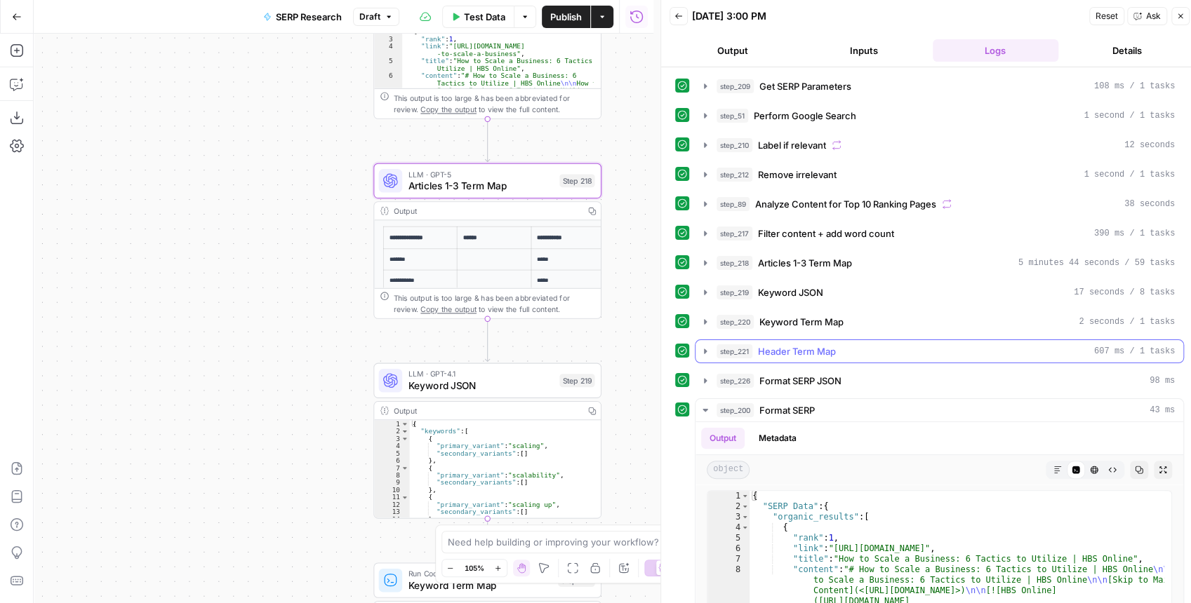
click at [704, 346] on icon "button" at bounding box center [704, 351] width 11 height 11
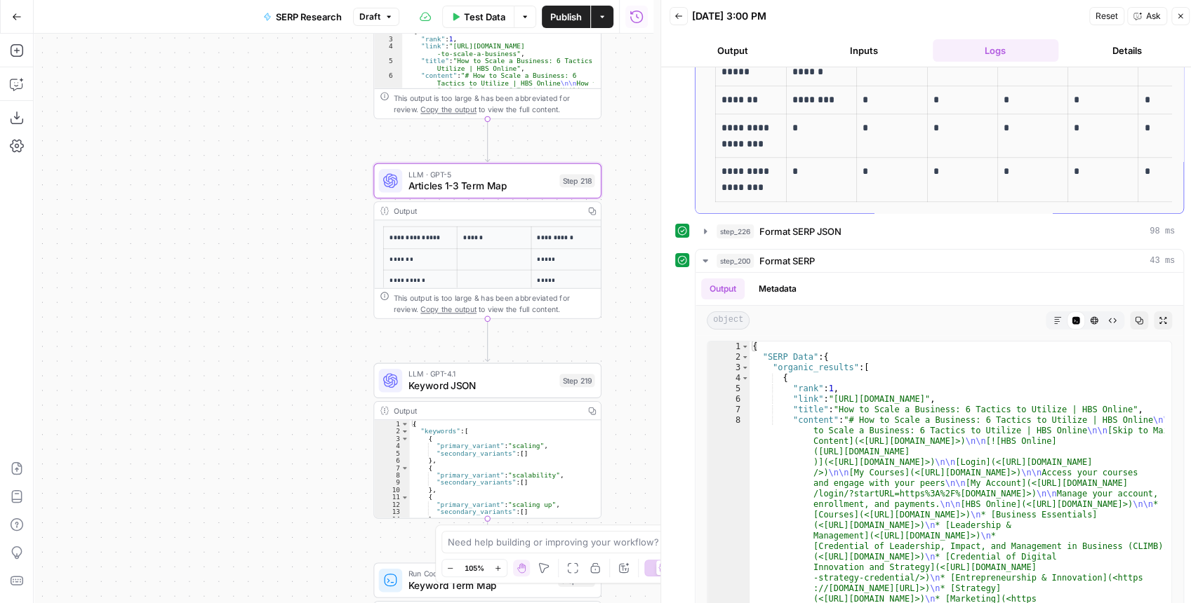
scroll to position [514, 0]
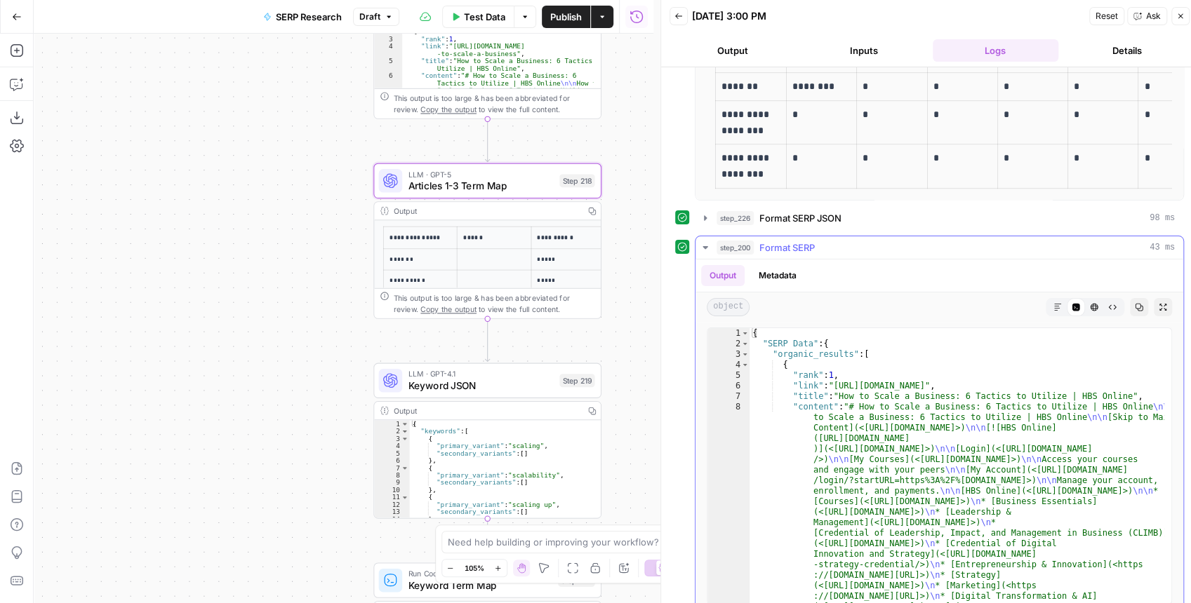
click at [702, 245] on icon "button" at bounding box center [704, 247] width 11 height 11
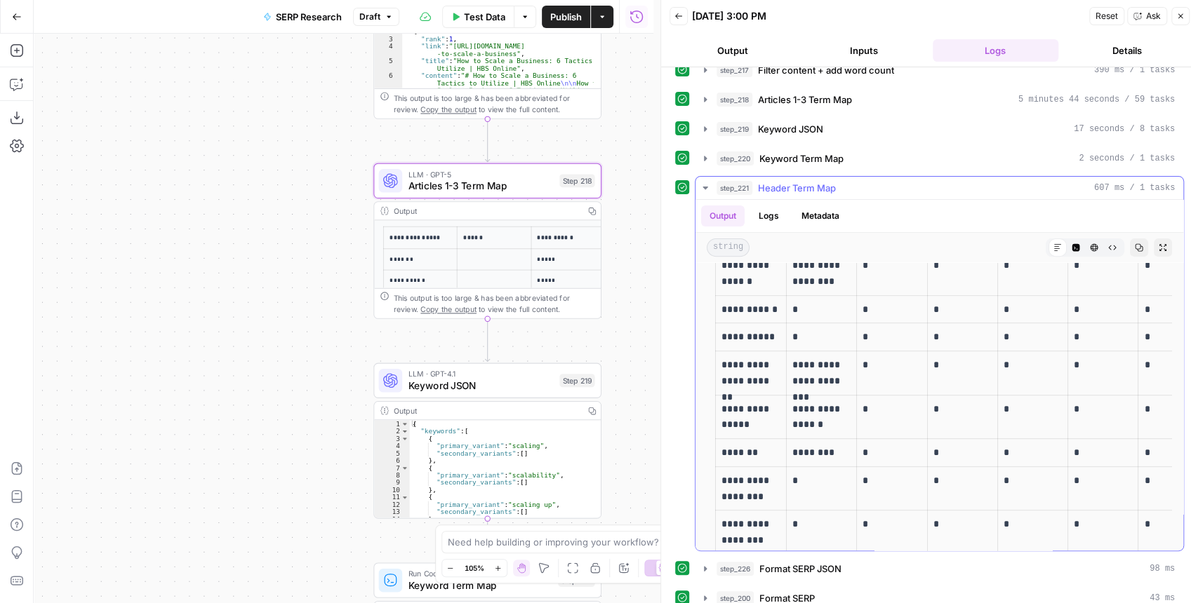
scroll to position [370, 0]
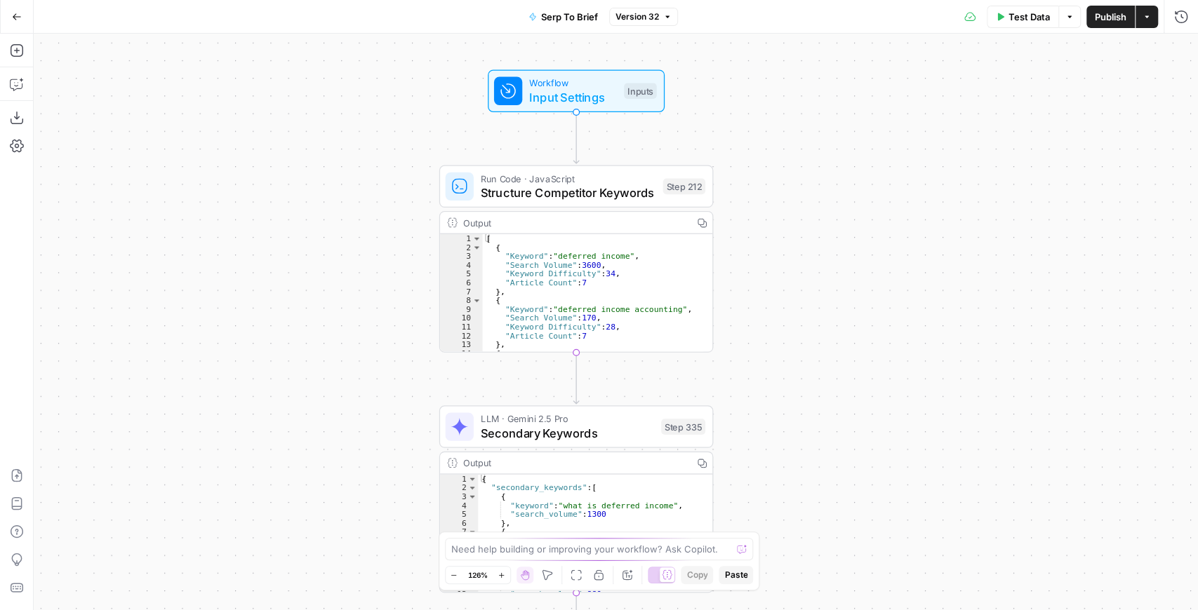
drag, startPoint x: 756, startPoint y: 257, endPoint x: 797, endPoint y: 236, distance: 45.8
click at [797, 236] on div "Workflow Input Settings Inputs Run Code · JavaScript Structure Competitor Keywo…" at bounding box center [616, 322] width 1164 height 577
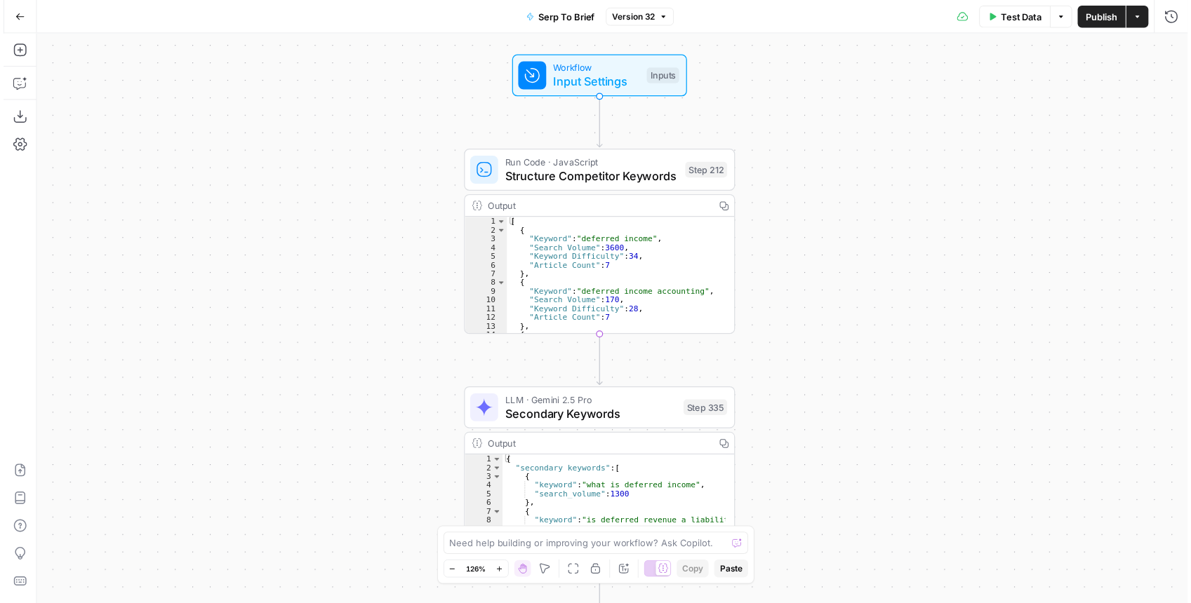
scroll to position [84, 0]
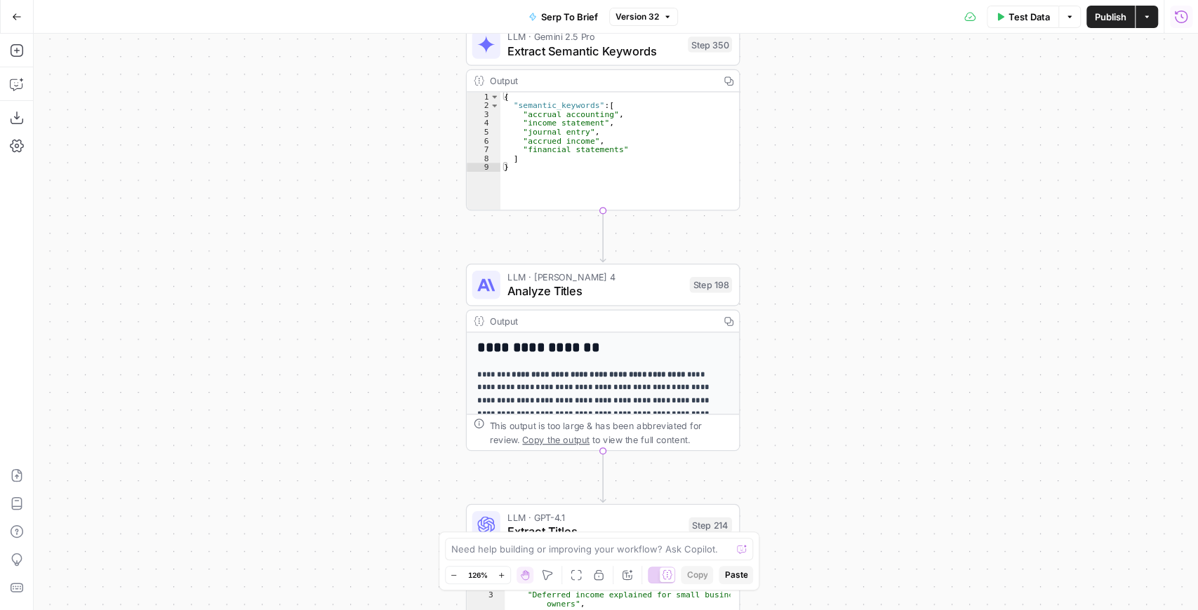
click at [1181, 27] on button "Run History" at bounding box center [1181, 17] width 22 height 22
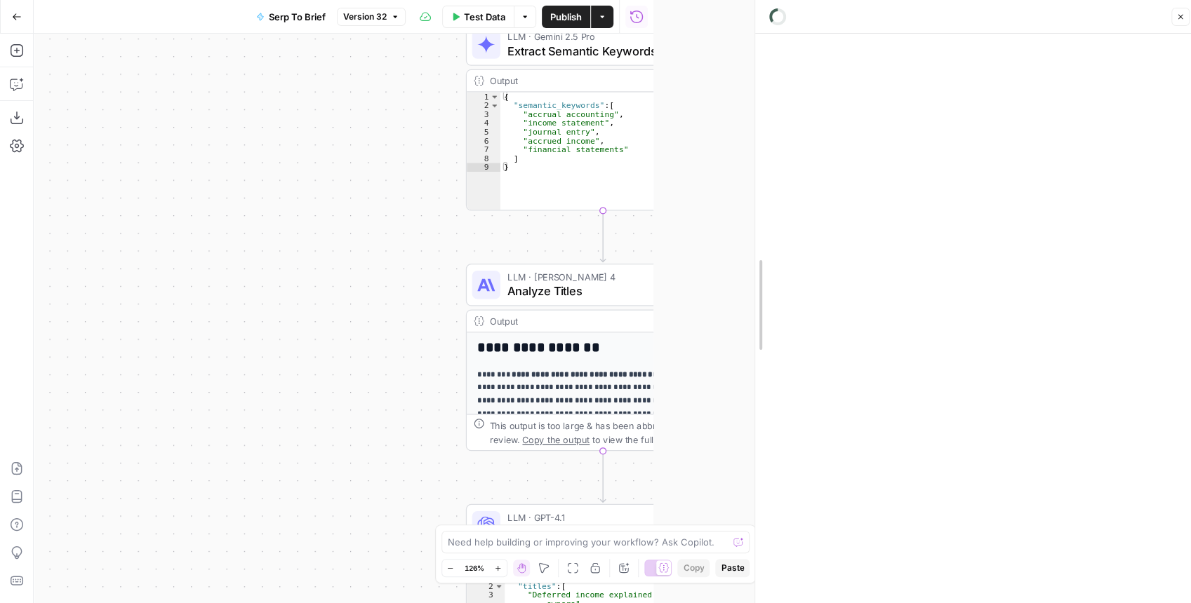
drag, startPoint x: 659, startPoint y: 188, endPoint x: 753, endPoint y: 190, distance: 94.0
click at [753, 190] on div at bounding box center [755, 305] width 14 height 610
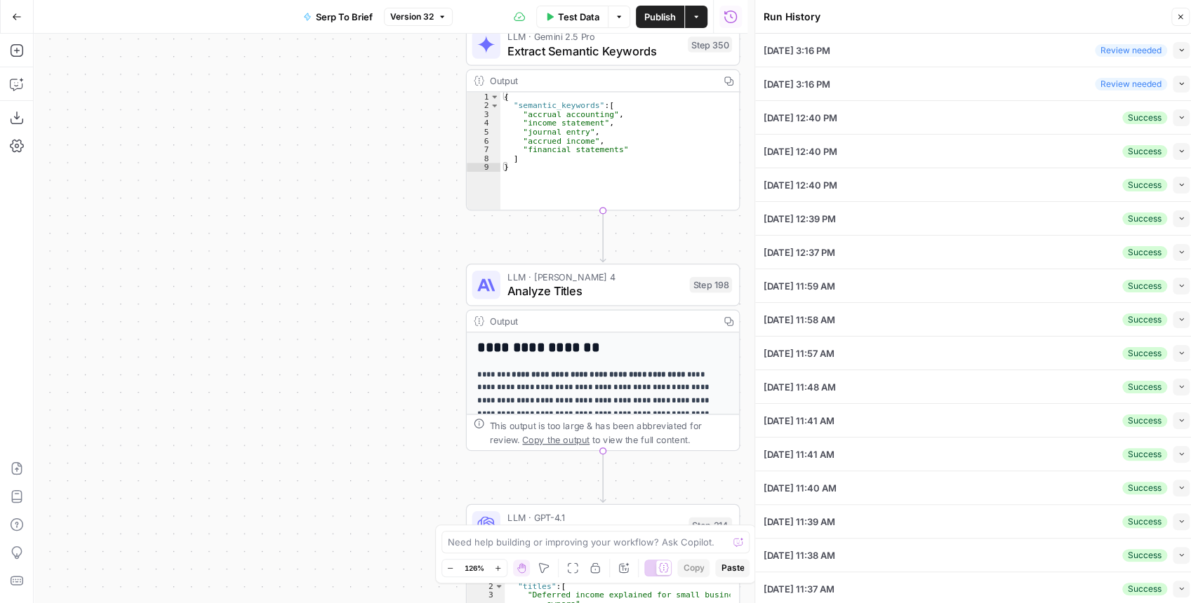
click at [1177, 115] on icon "button" at bounding box center [1181, 118] width 8 height 8
type input "Xero - [[GEOGRAPHIC_DATA]]"
type input "US SiteMap"
click at [1177, 118] on icon "button" at bounding box center [1181, 118] width 8 height 8
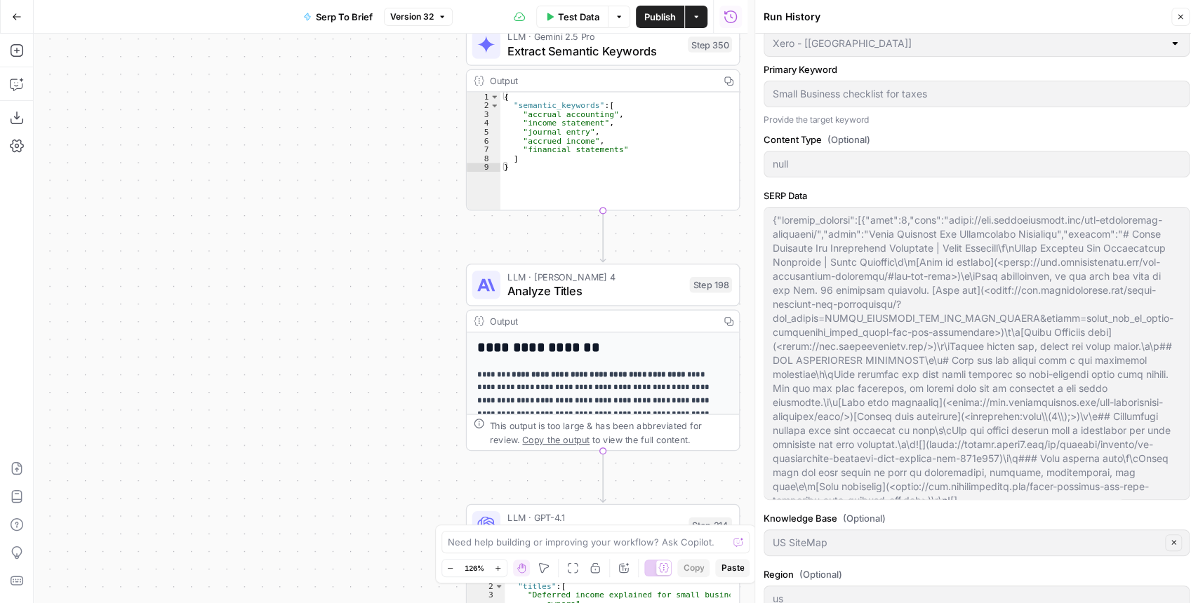
scroll to position [234, 0]
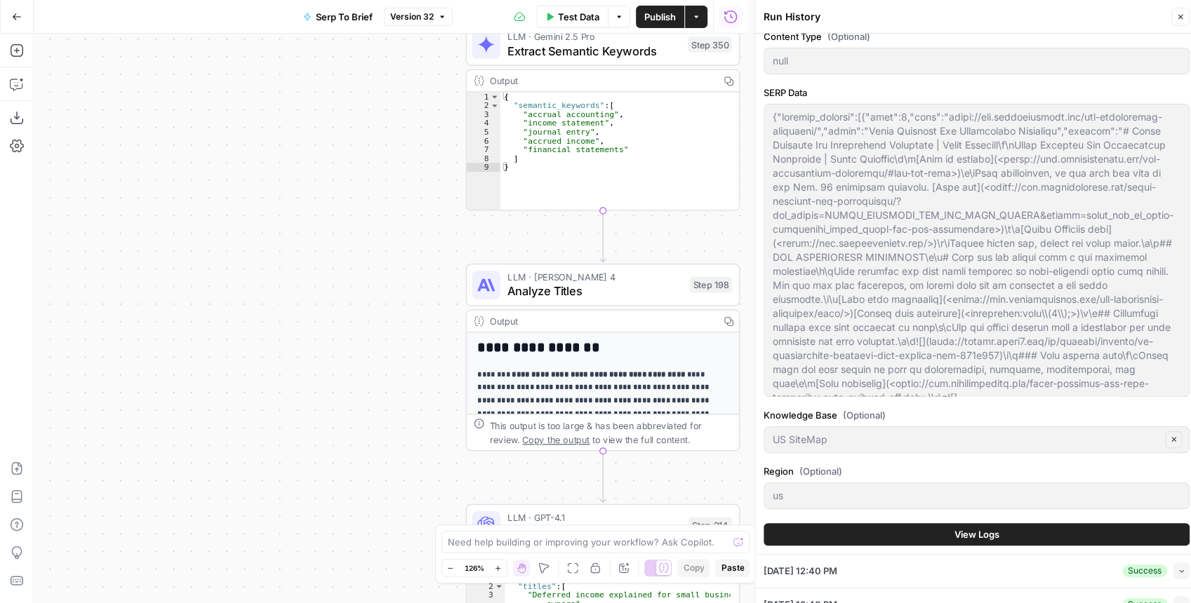
click at [981, 536] on span "View Logs" at bounding box center [976, 535] width 45 height 14
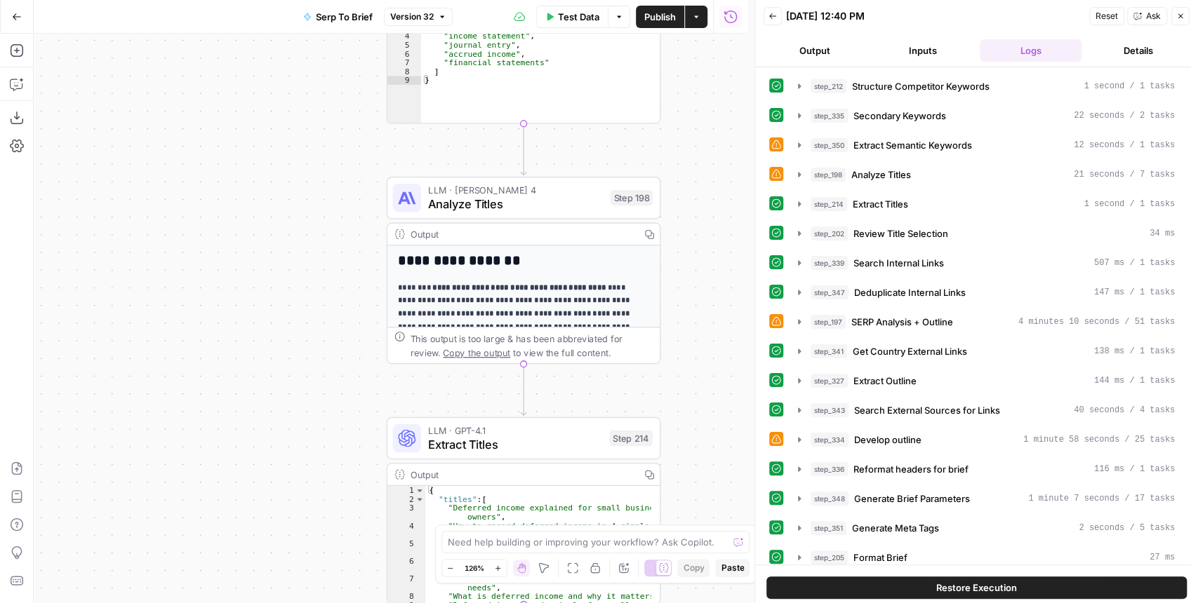
drag, startPoint x: 373, startPoint y: 279, endPoint x: 227, endPoint y: 150, distance: 194.8
click at [231, 153] on div "Workflow Input Settings Inputs Run Code · JavaScript Structure Competitor Keywo…" at bounding box center [391, 319] width 714 height 570
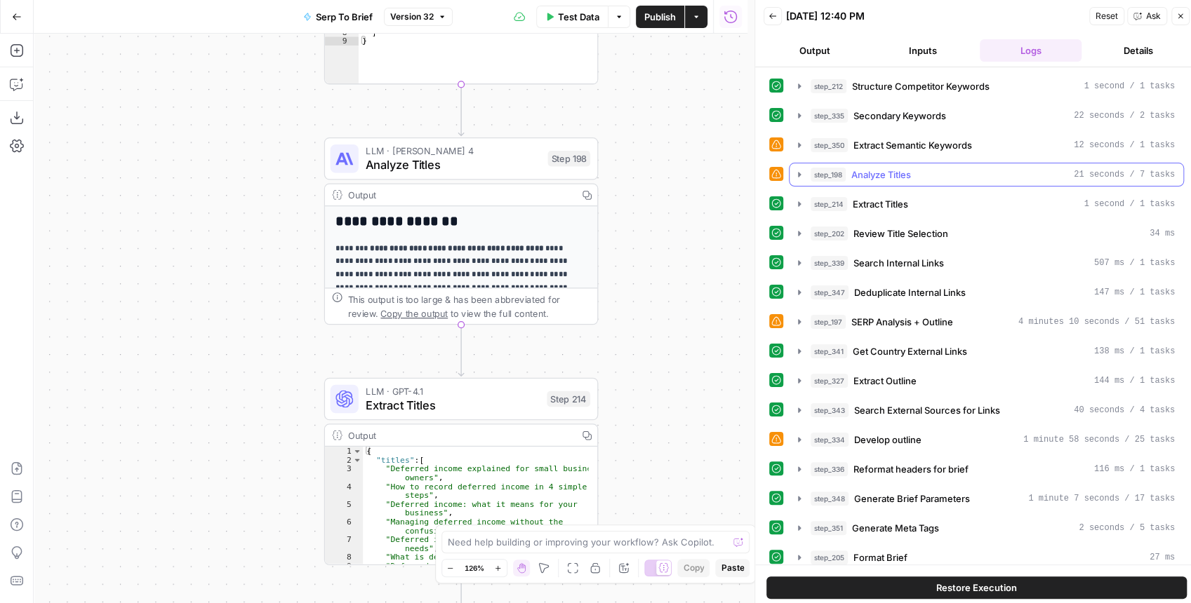
click at [798, 174] on icon "button" at bounding box center [799, 174] width 3 height 5
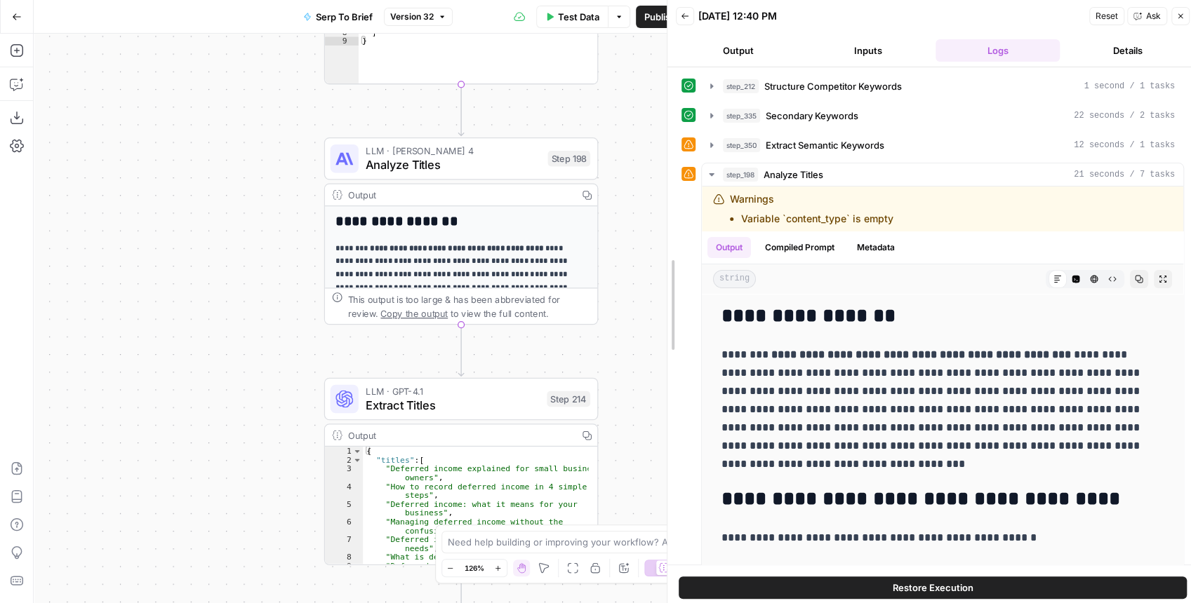
drag, startPoint x: 731, startPoint y: 253, endPoint x: 664, endPoint y: 254, distance: 67.4
click at [664, 254] on div at bounding box center [667, 305] width 14 height 610
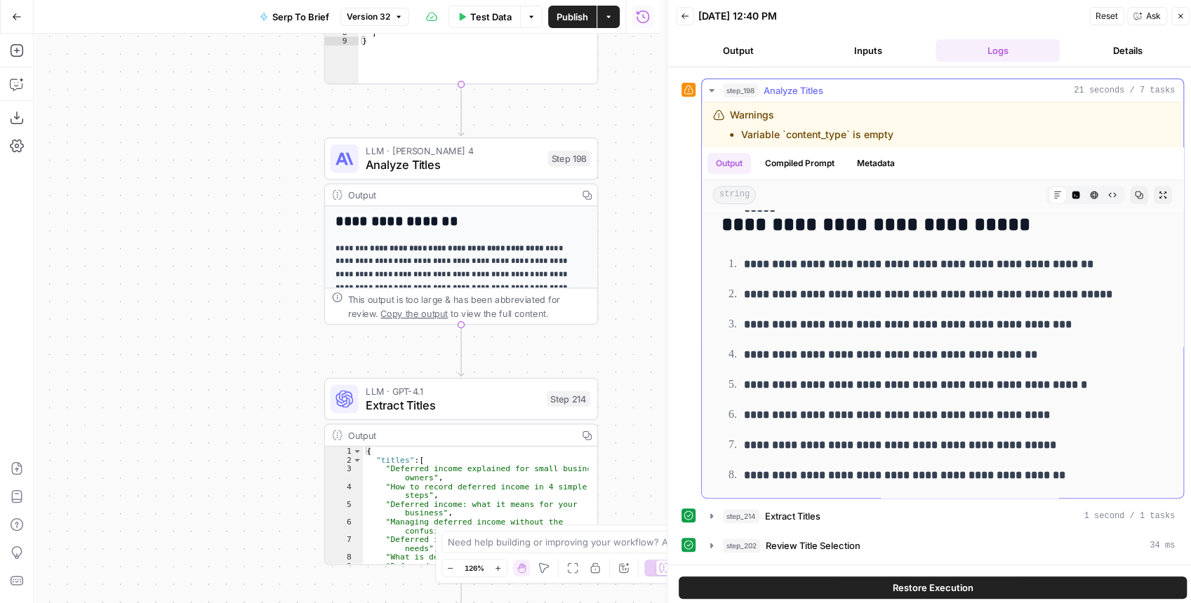
scroll to position [46, 0]
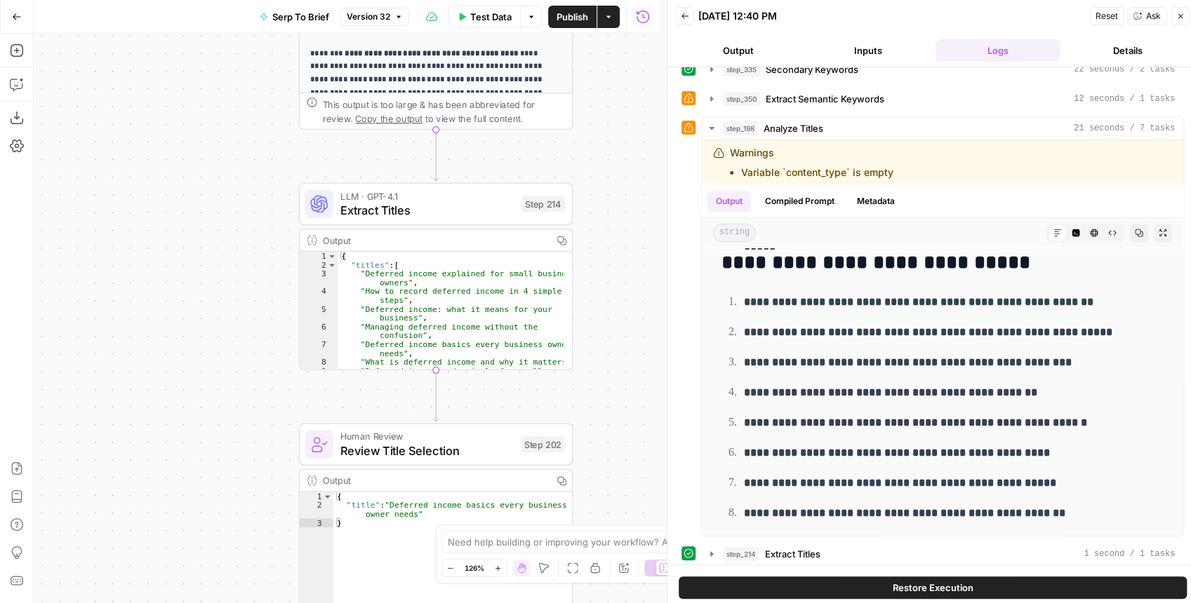
drag, startPoint x: 622, startPoint y: 410, endPoint x: 594, endPoint y: 209, distance: 203.4
click at [591, 176] on div "Workflow Input Settings Inputs Run Code · JavaScript Structure Competitor Keywo…" at bounding box center [347, 319] width 626 height 570
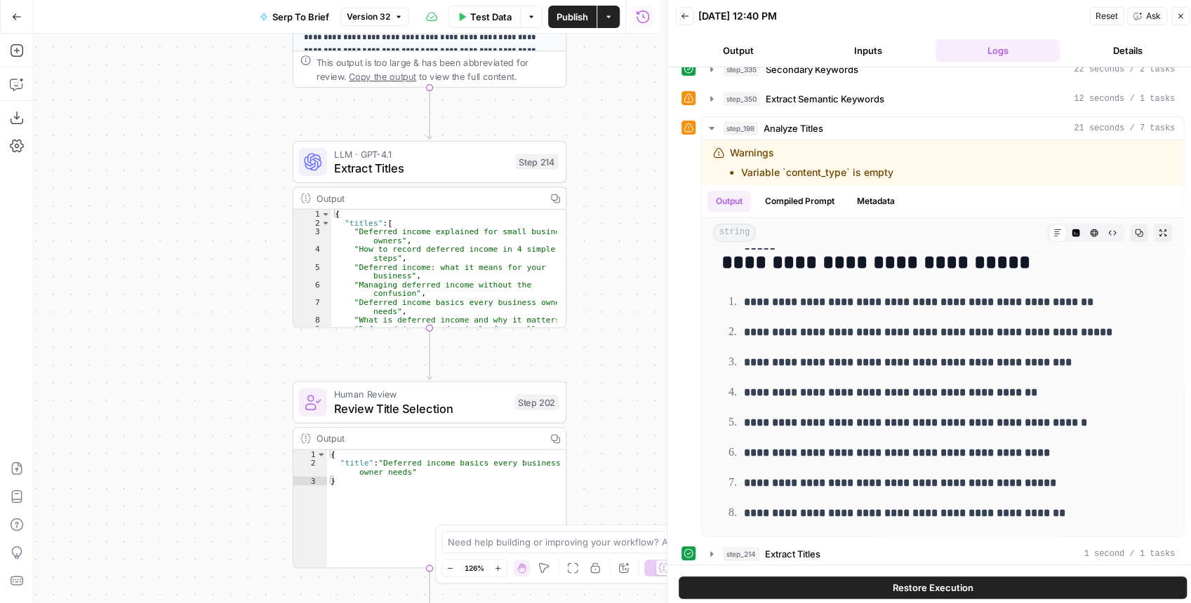
drag, startPoint x: 601, startPoint y: 356, endPoint x: 548, endPoint y: 194, distance: 170.6
click at [548, 194] on div "Workflow Input Settings Inputs Run Code · JavaScript Structure Competitor Keywo…" at bounding box center [347, 319] width 626 height 570
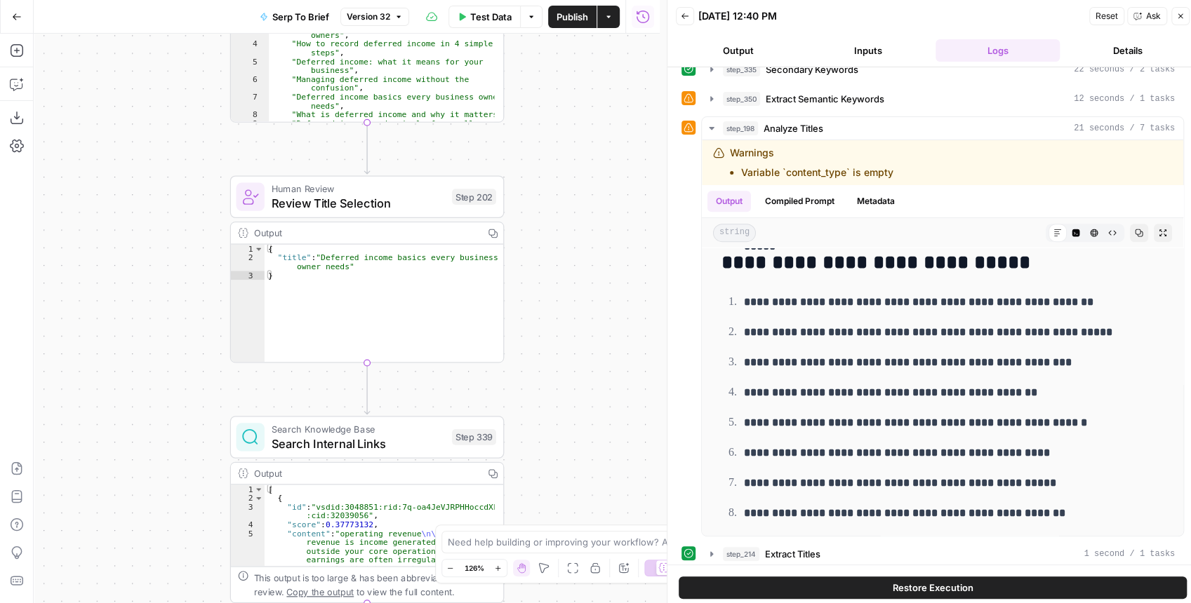
drag, startPoint x: 575, startPoint y: 323, endPoint x: 568, endPoint y: 296, distance: 27.6
click at [568, 296] on div "Workflow Input Settings Inputs Run Code · JavaScript Structure Competitor Keywo…" at bounding box center [347, 319] width 626 height 570
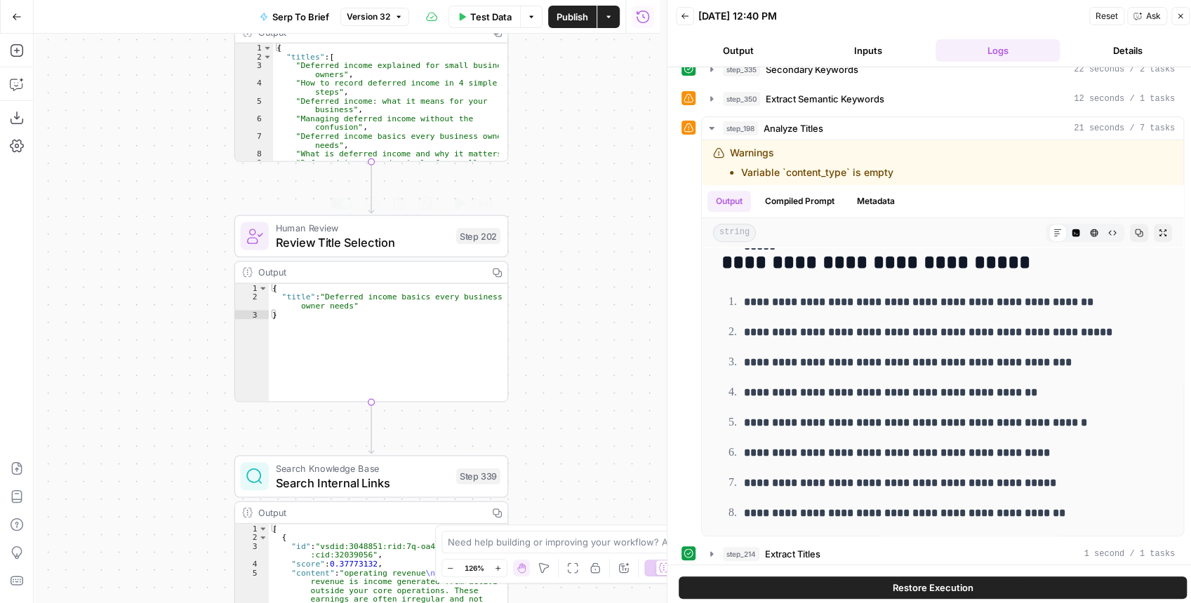
drag, startPoint x: 542, startPoint y: 173, endPoint x: 549, endPoint y: 239, distance: 66.3
click at [549, 239] on div "Workflow Input Settings Inputs Run Code · JavaScript Structure Competitor Keywo…" at bounding box center [347, 319] width 626 height 570
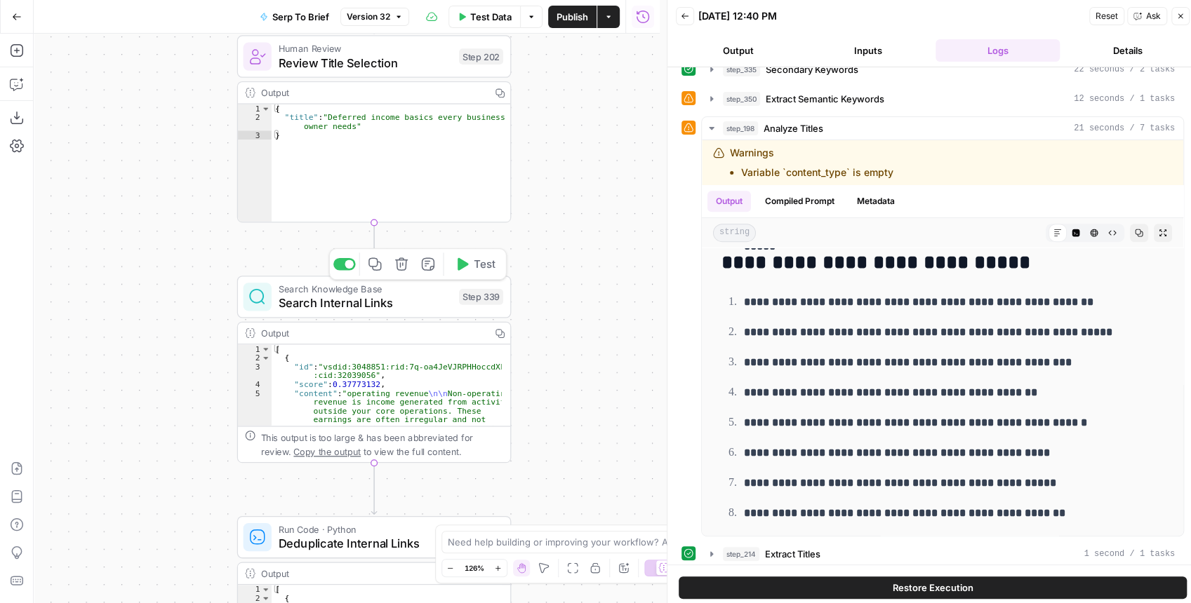
click at [394, 314] on div "Search Knowledge Base Search Internal Links Step 339 Copy step Delete step Add …" at bounding box center [374, 297] width 274 height 42
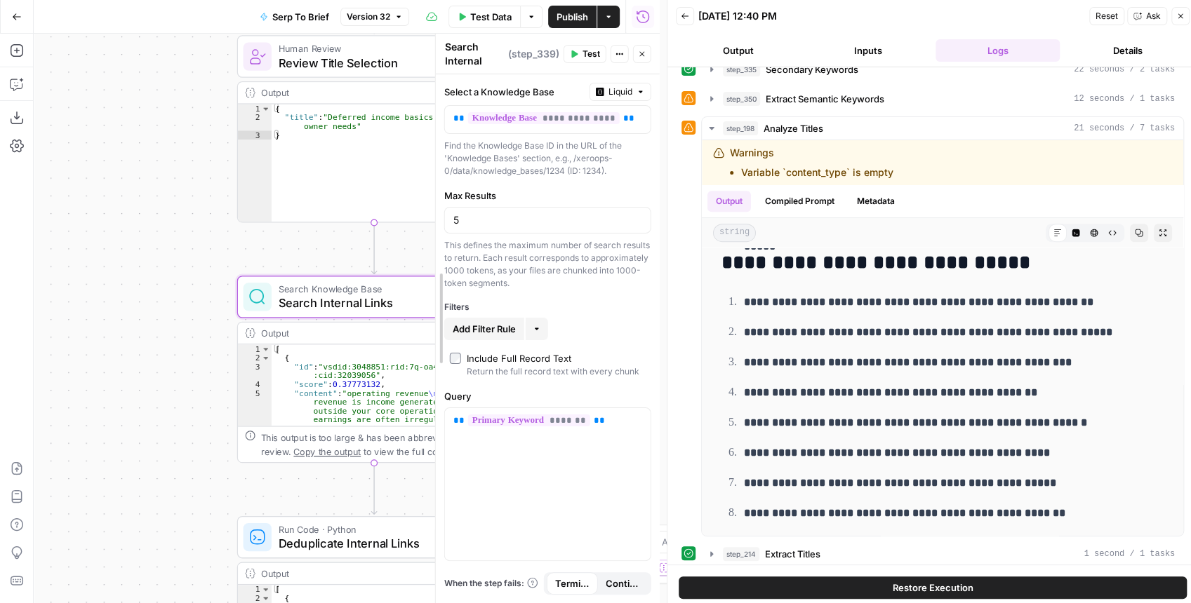
drag, startPoint x: 101, startPoint y: 244, endPoint x: 476, endPoint y: 254, distance: 374.8
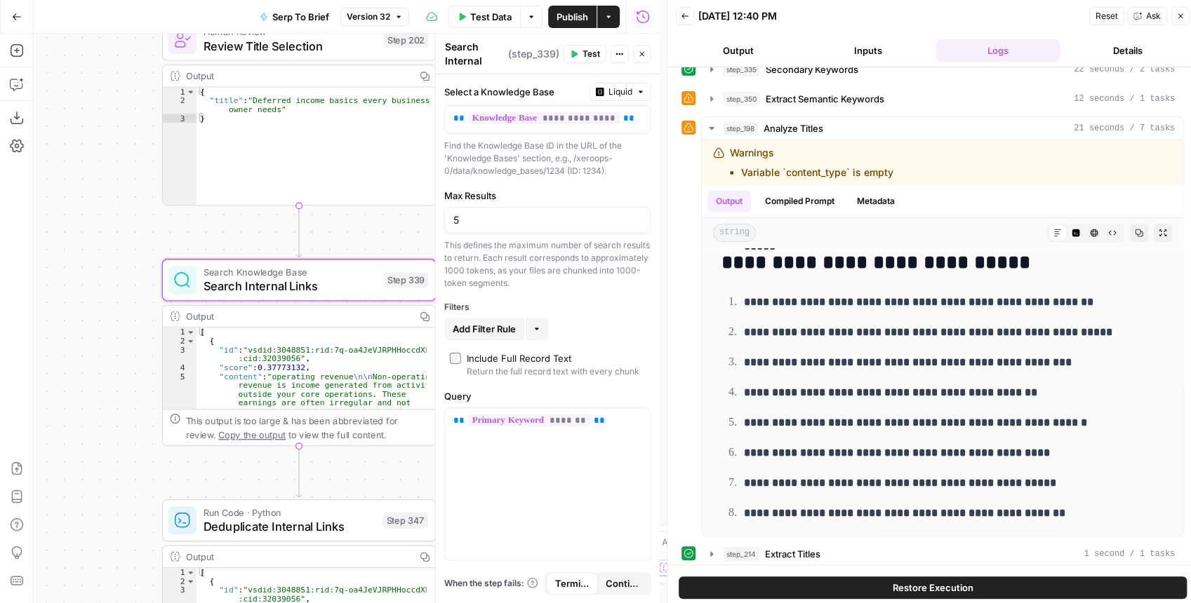
drag, startPoint x: 176, startPoint y: 260, endPoint x: 107, endPoint y: 247, distance: 70.0
click at [107, 247] on div "Workflow Input Settings Inputs Run Code · JavaScript Structure Competitor Keywo…" at bounding box center [347, 319] width 626 height 570
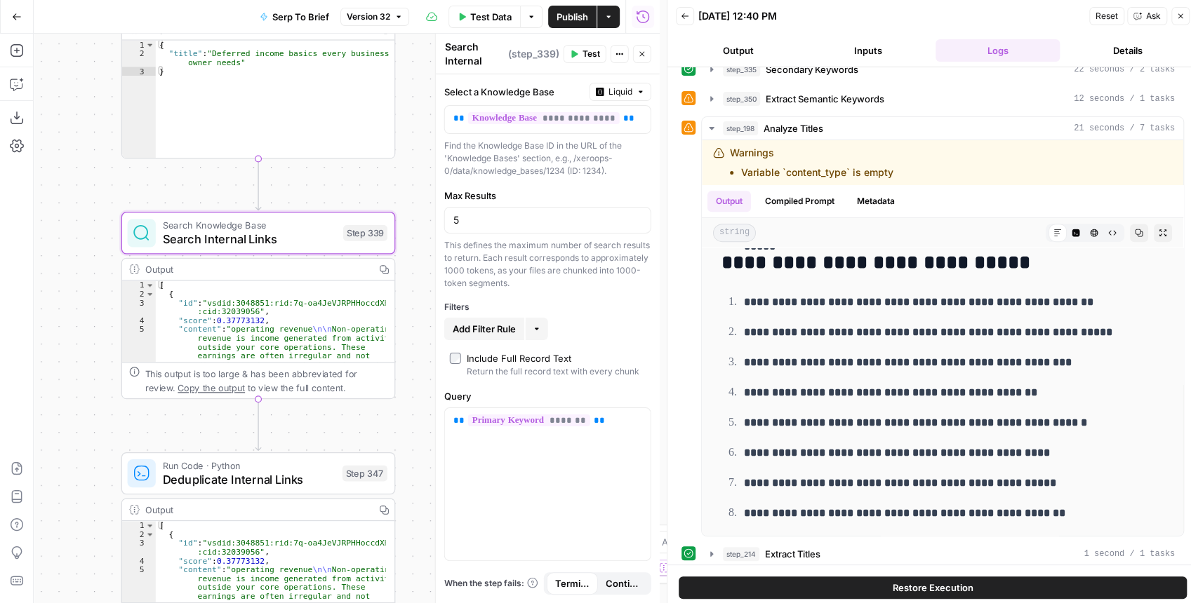
drag, startPoint x: 115, startPoint y: 294, endPoint x: 74, endPoint y: 247, distance: 62.2
click at [74, 247] on div "Workflow Input Settings Inputs Run Code · JavaScript Structure Competitor Keywo…" at bounding box center [347, 319] width 626 height 570
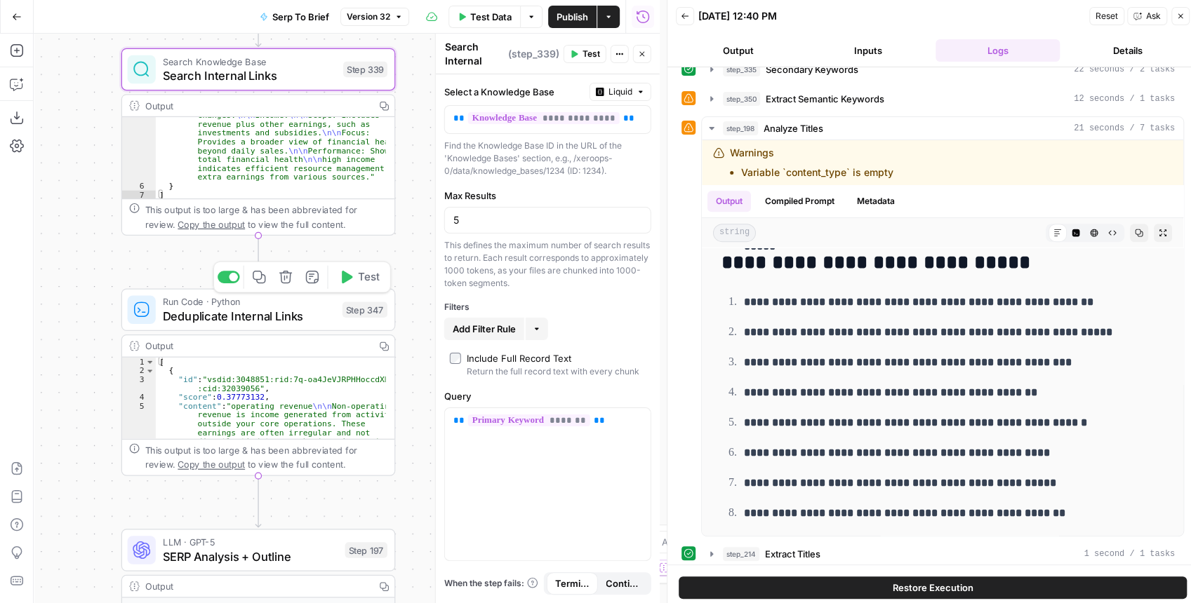
scroll to position [7, 0]
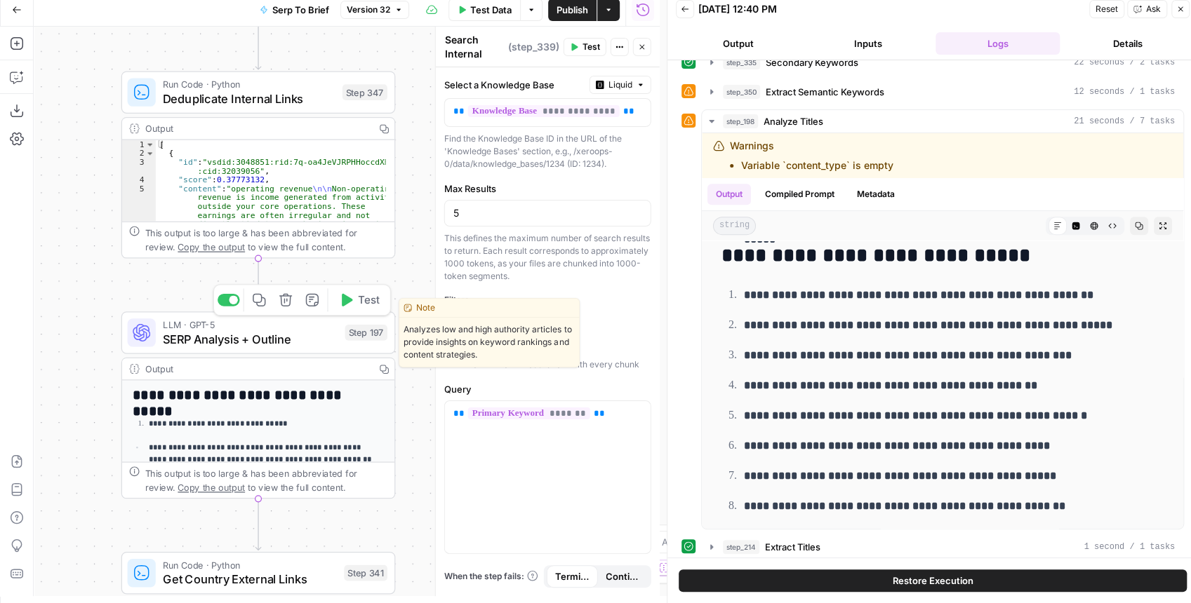
click at [236, 344] on span "SERP Analysis + Outline" at bounding box center [250, 339] width 175 height 18
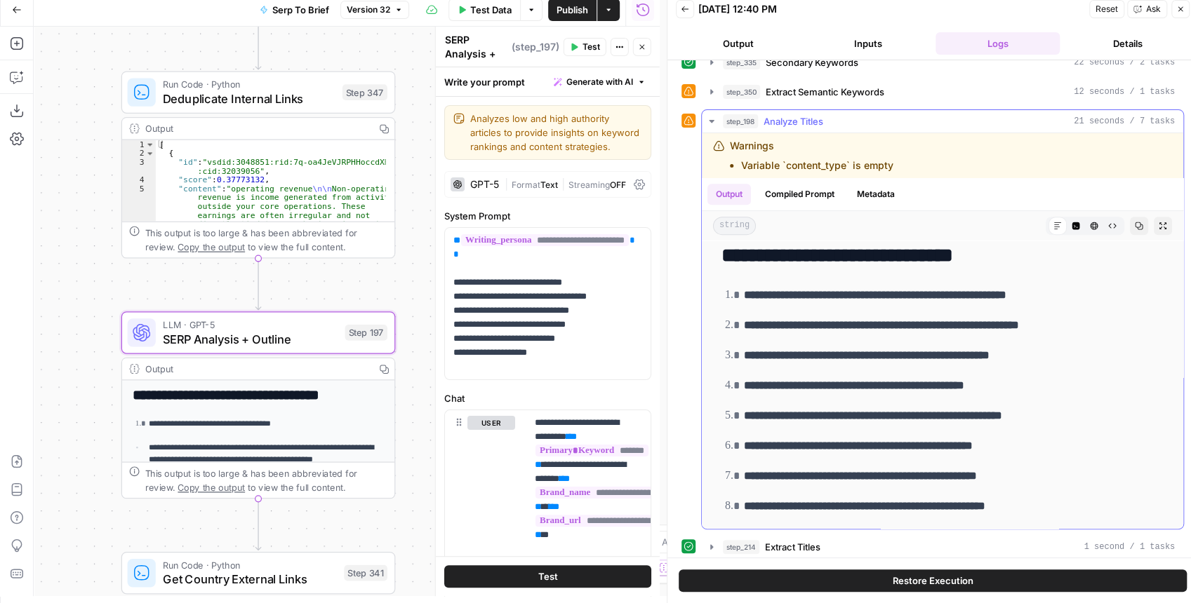
click at [714, 116] on icon "button" at bounding box center [711, 121] width 11 height 11
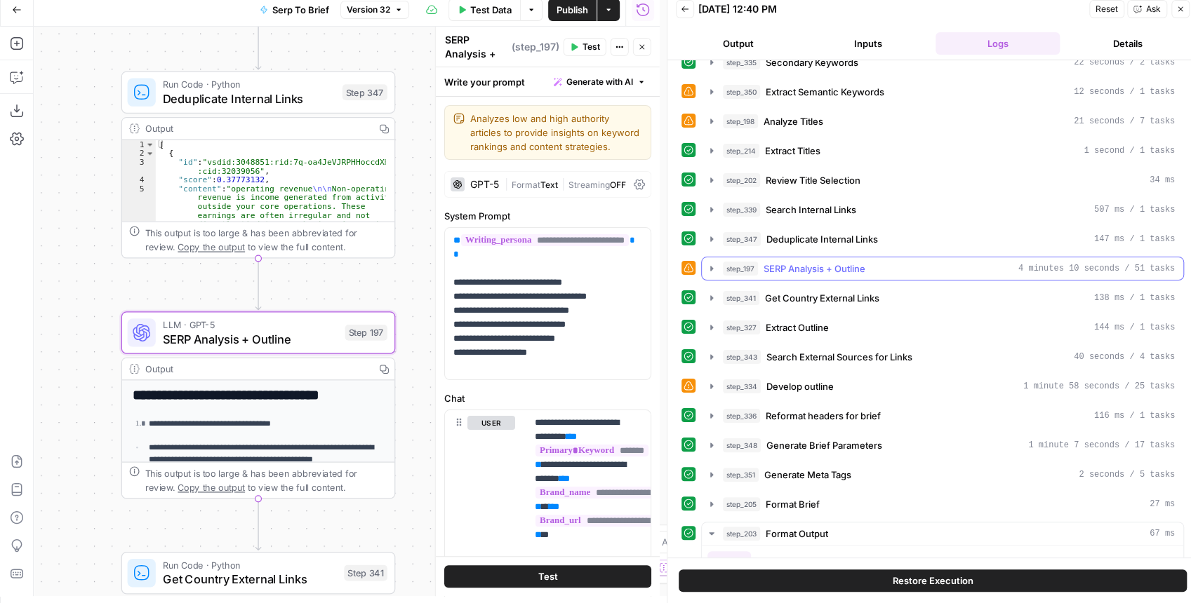
click at [711, 266] on icon "button" at bounding box center [711, 268] width 3 height 5
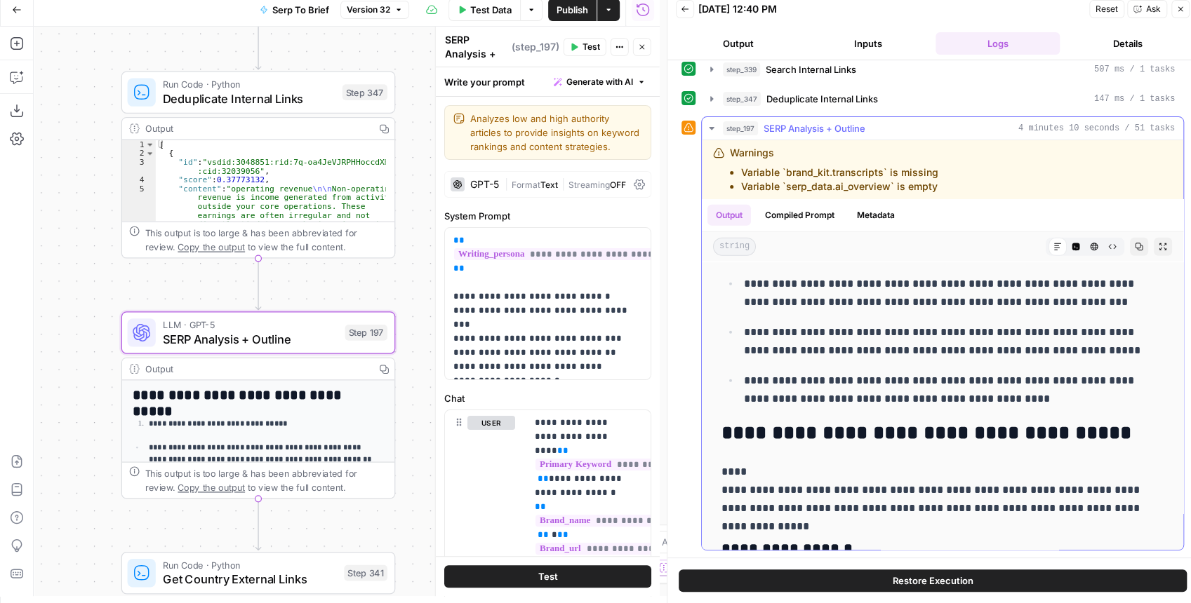
scroll to position [9868, 0]
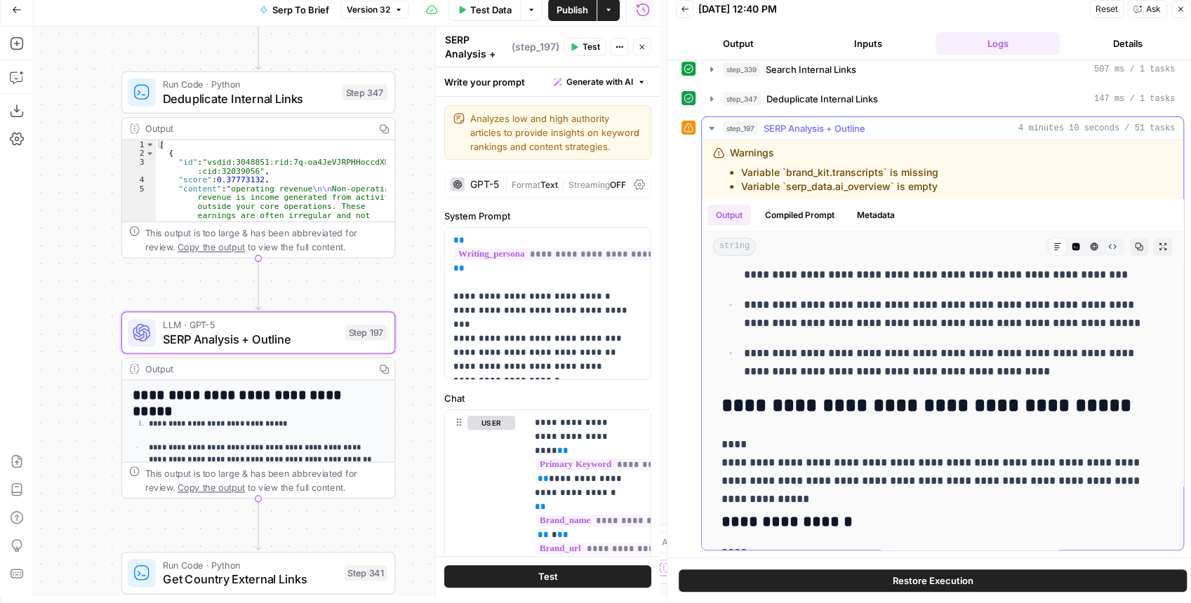
click at [713, 127] on icon "button" at bounding box center [711, 128] width 5 height 3
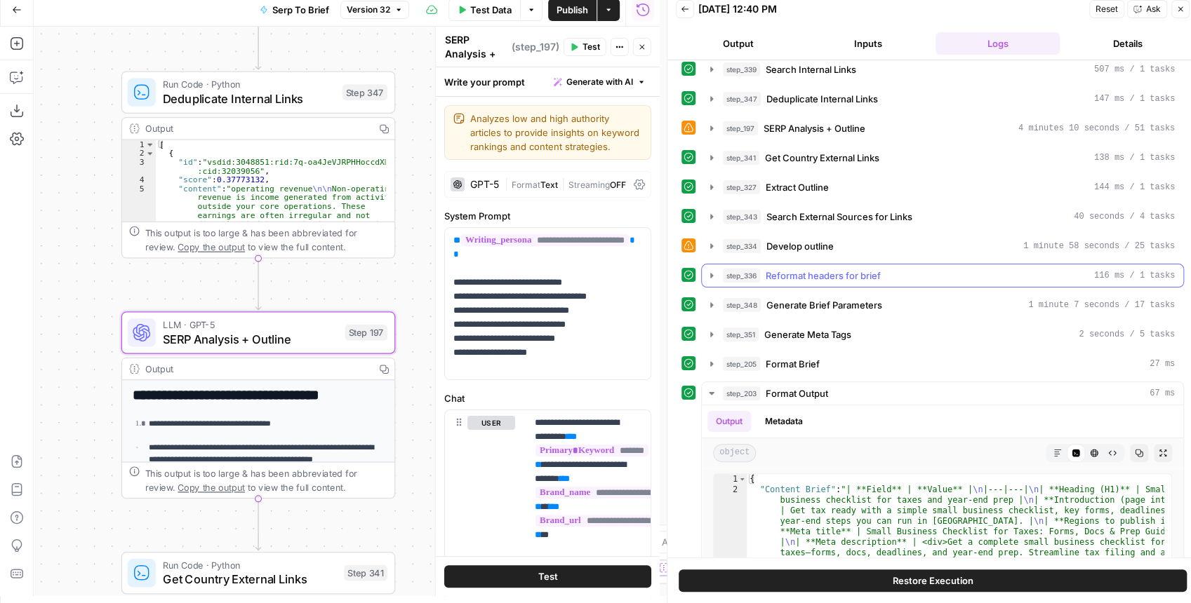
click at [708, 271] on icon "button" at bounding box center [711, 275] width 11 height 11
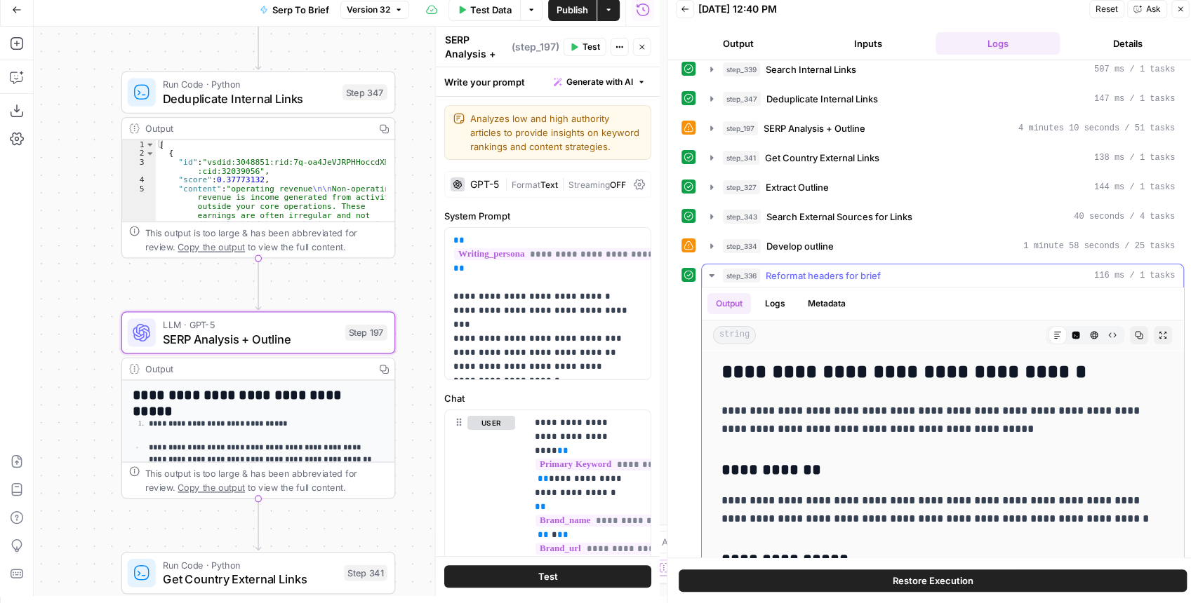
click at [709, 270] on icon "button" at bounding box center [711, 275] width 11 height 11
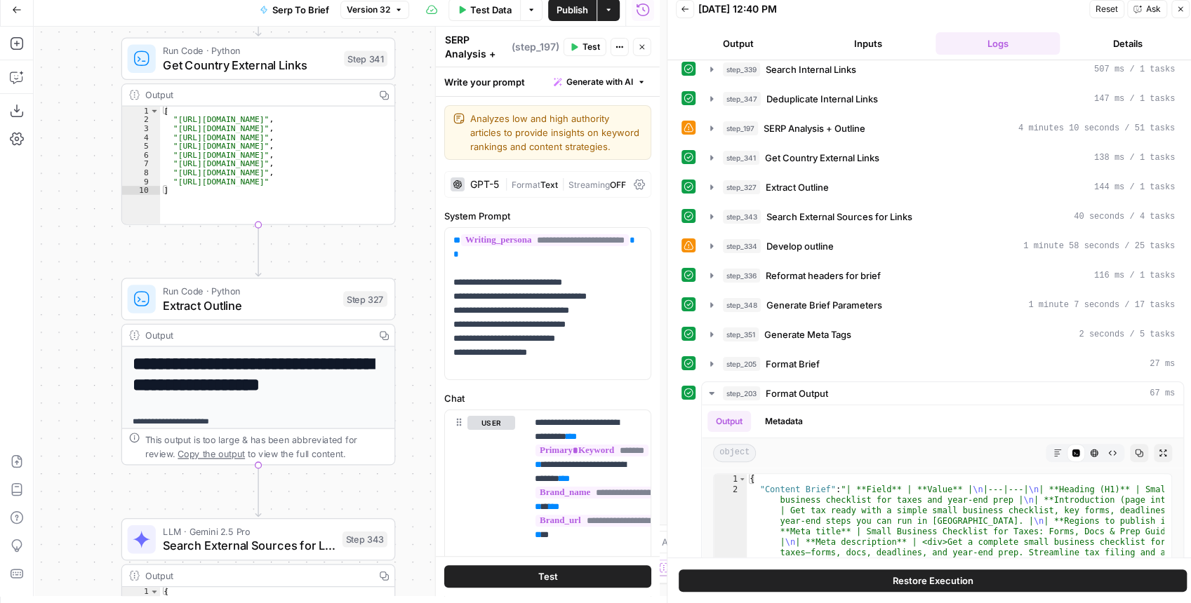
click at [247, 72] on span "Get Country External Links" at bounding box center [250, 65] width 174 height 18
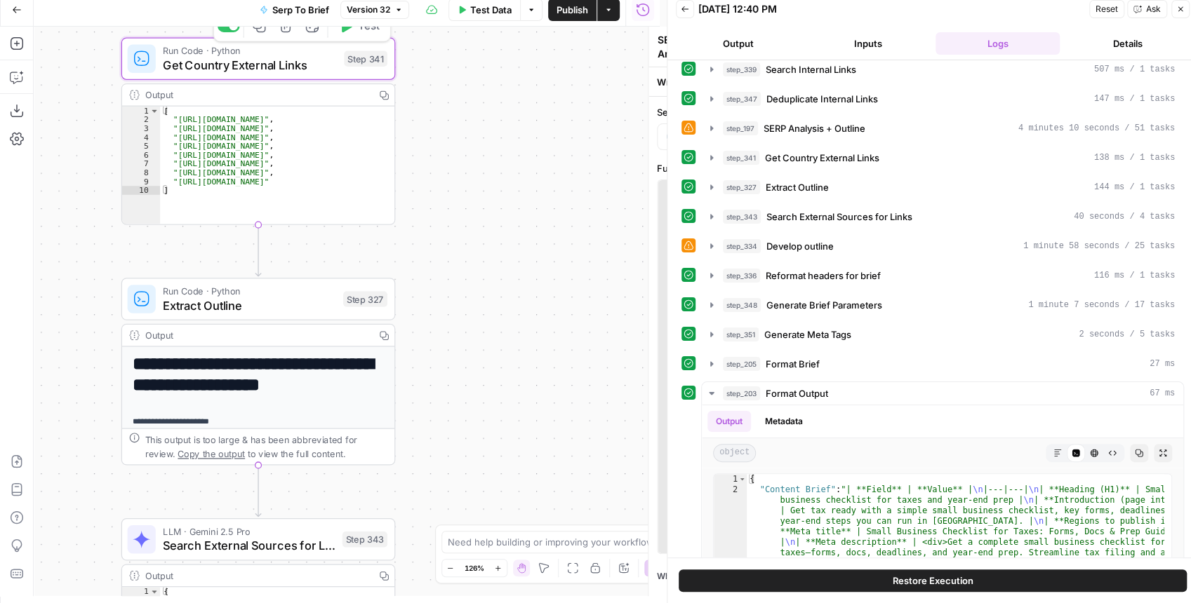
type textarea "Get Country External Links"
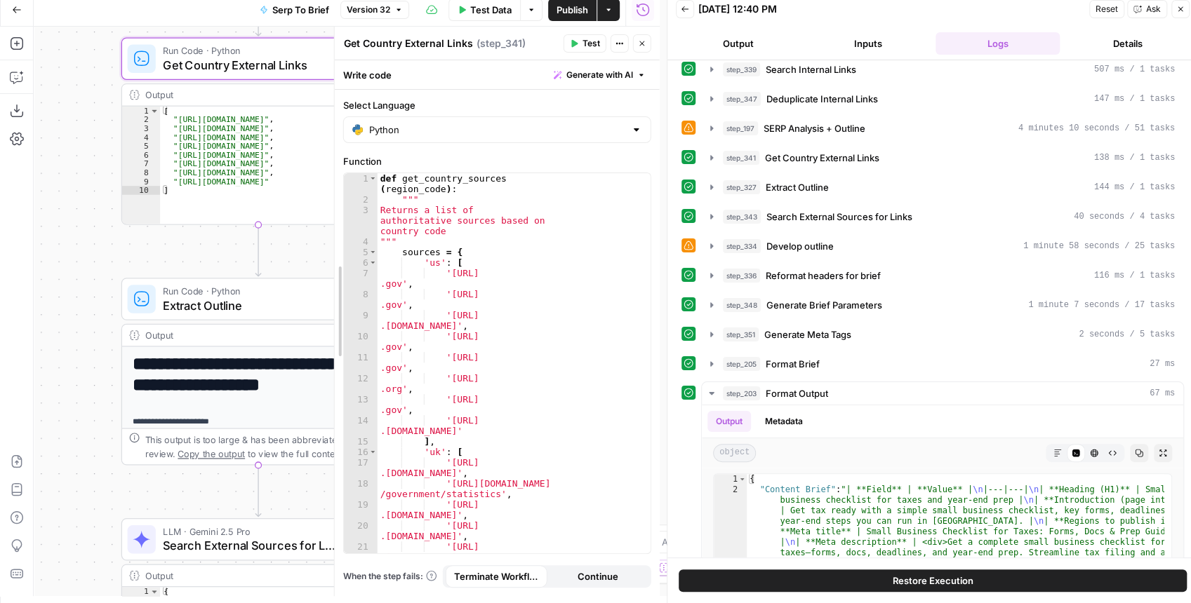
drag, startPoint x: 441, startPoint y: 227, endPoint x: 260, endPoint y: 219, distance: 181.2
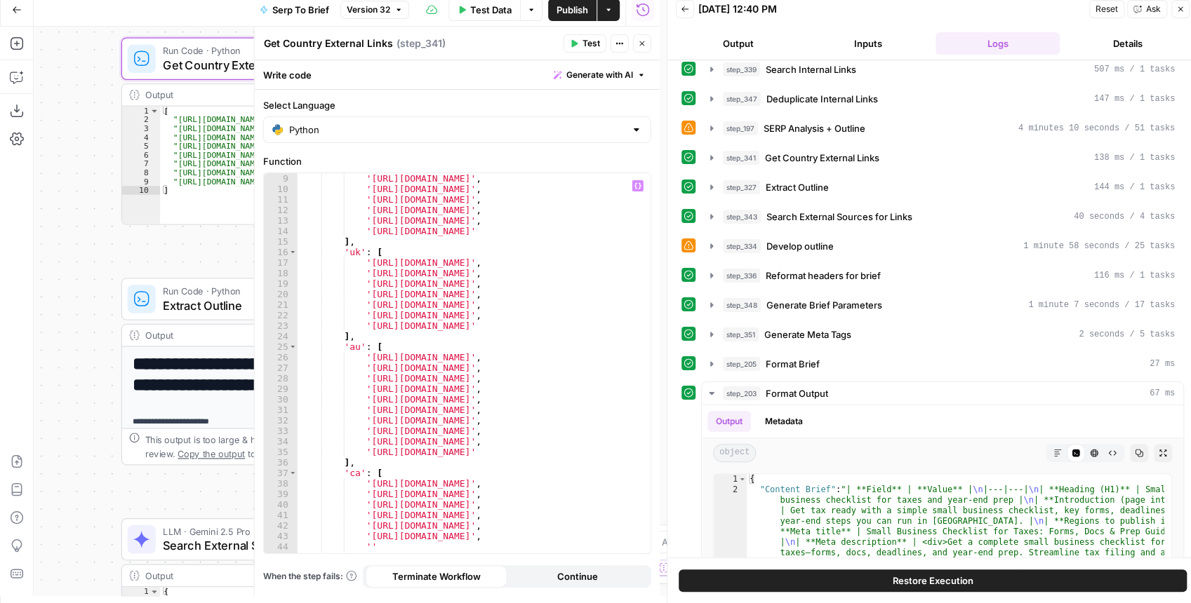
scroll to position [140, 0]
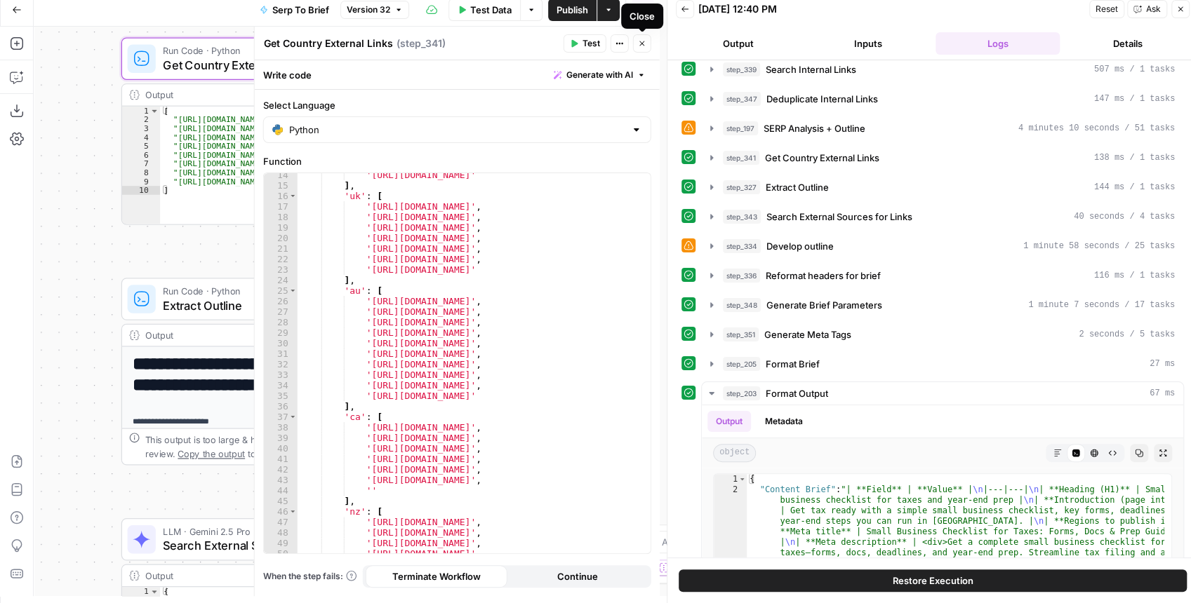
click at [648, 48] on button "Close" at bounding box center [642, 43] width 18 height 18
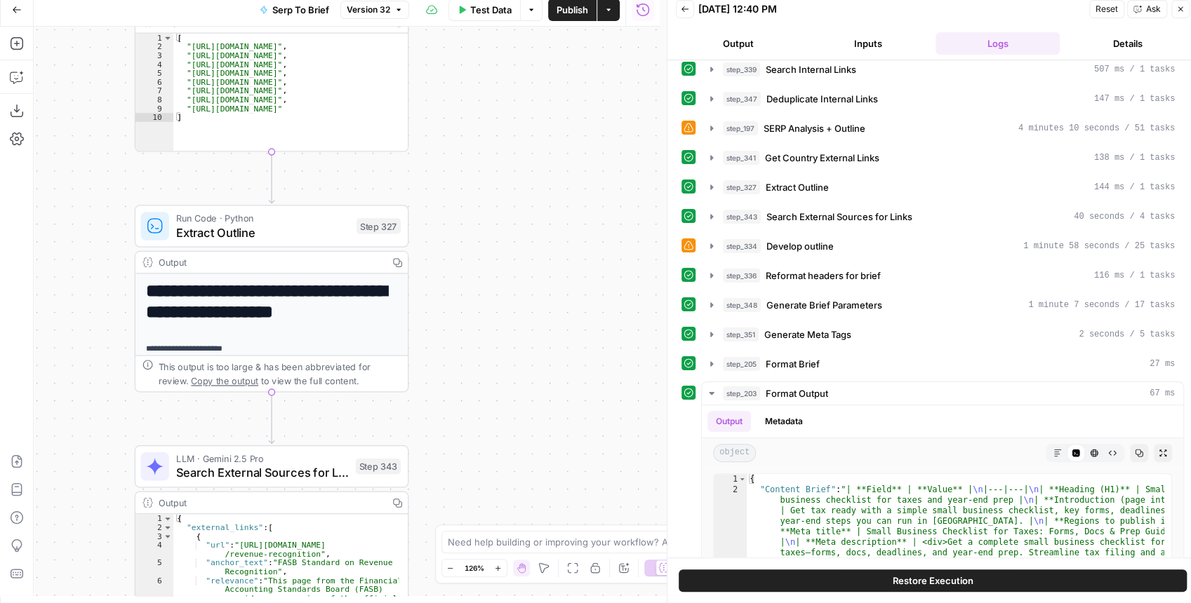
drag, startPoint x: 509, startPoint y: 364, endPoint x: 590, endPoint y: 161, distance: 218.5
click at [591, 161] on div "Workflow Input Settings Inputs Run Code · JavaScript Structure Competitor Keywo…" at bounding box center [347, 312] width 626 height 570
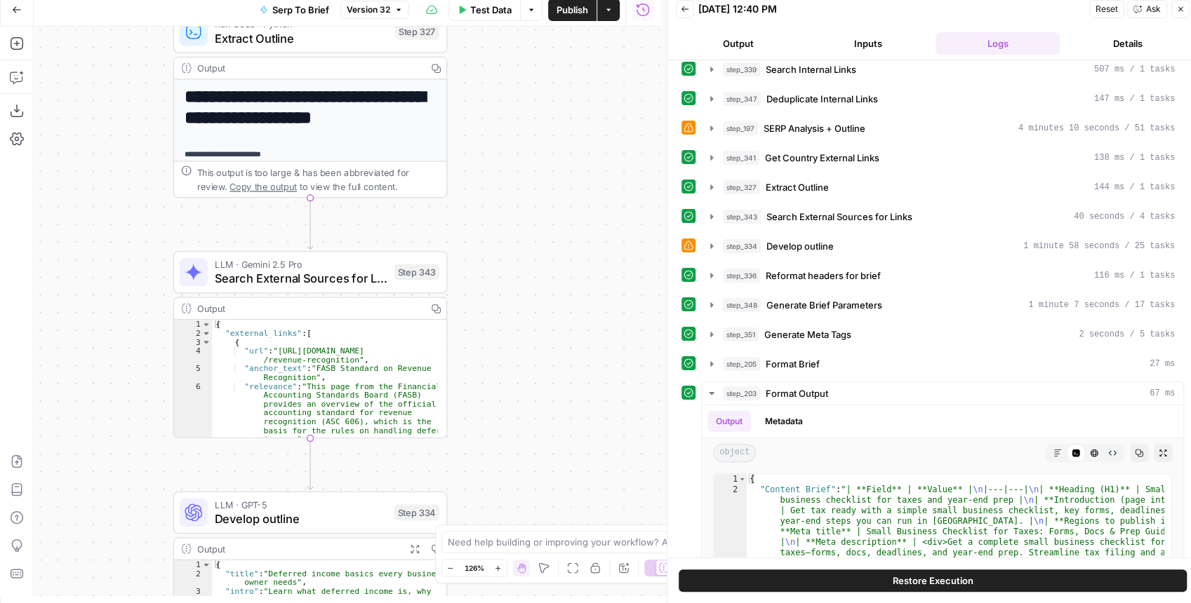
drag, startPoint x: 547, startPoint y: 328, endPoint x: 462, endPoint y: 248, distance: 116.6
click at [496, 254] on div "Workflow Input Settings Inputs Run Code · JavaScript Structure Competitor Keywo…" at bounding box center [347, 312] width 626 height 570
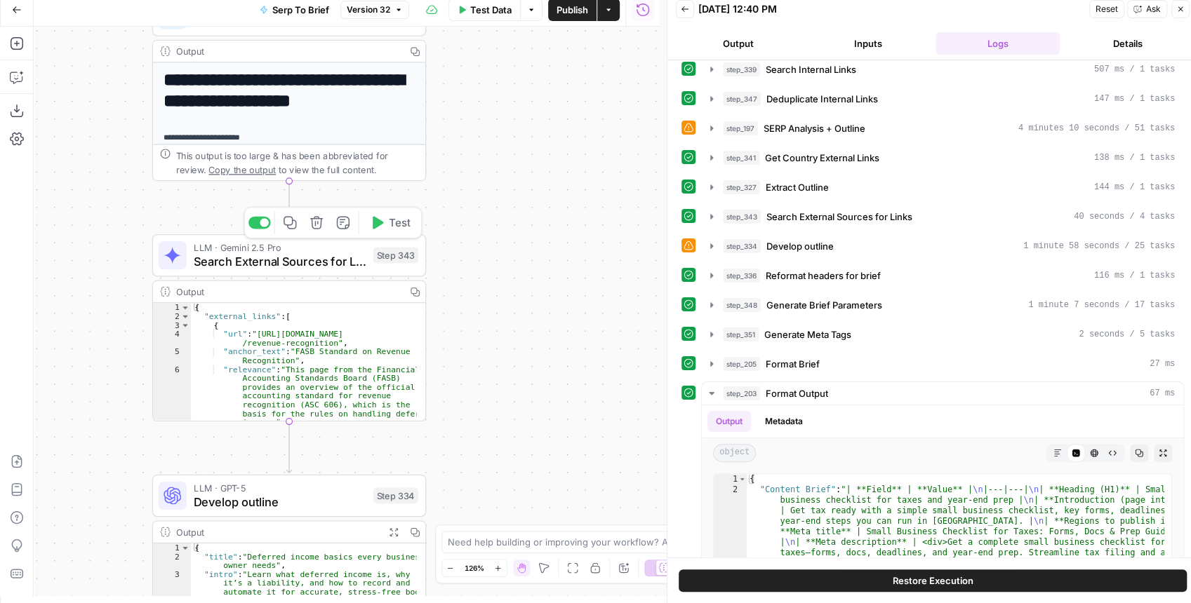
click at [269, 269] on span "Search External Sources for Links" at bounding box center [280, 262] width 173 height 18
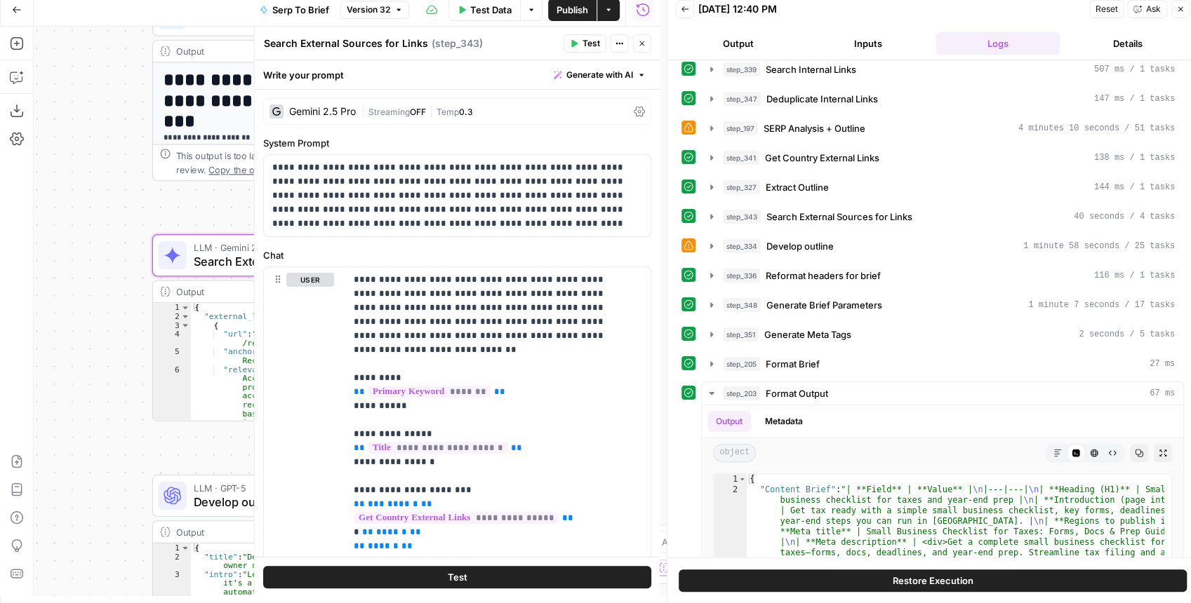
click at [637, 39] on button "Close" at bounding box center [642, 43] width 18 height 18
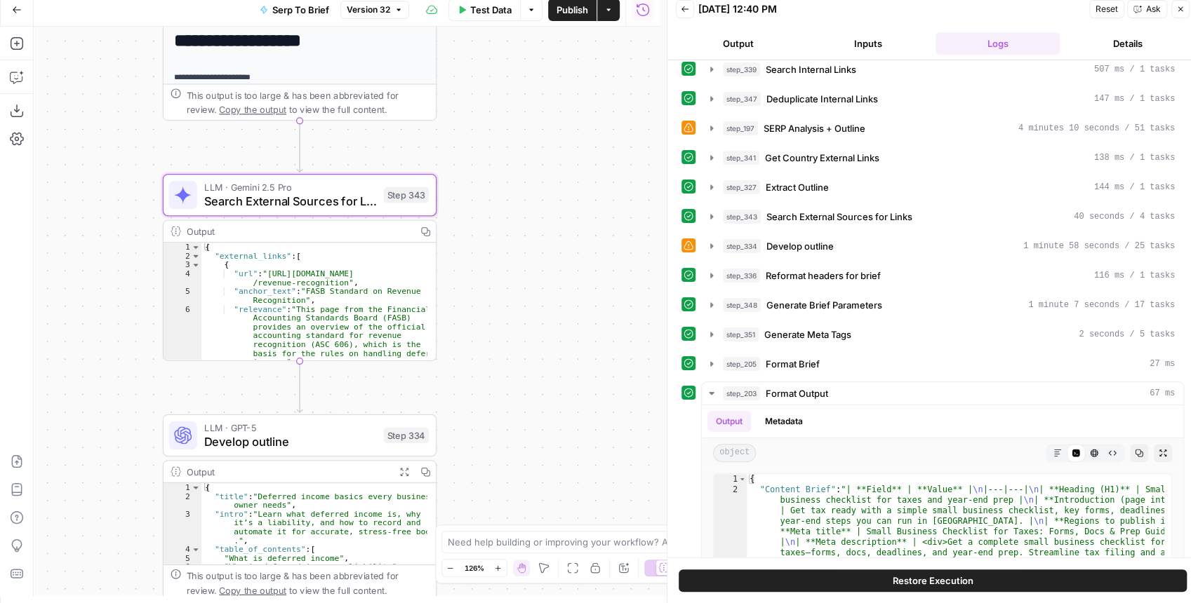
drag, startPoint x: 535, startPoint y: 347, endPoint x: 538, endPoint y: 124, distance: 223.1
click at [538, 125] on div "Workflow Input Settings Inputs Run Code · JavaScript Structure Competitor Keywo…" at bounding box center [347, 312] width 626 height 570
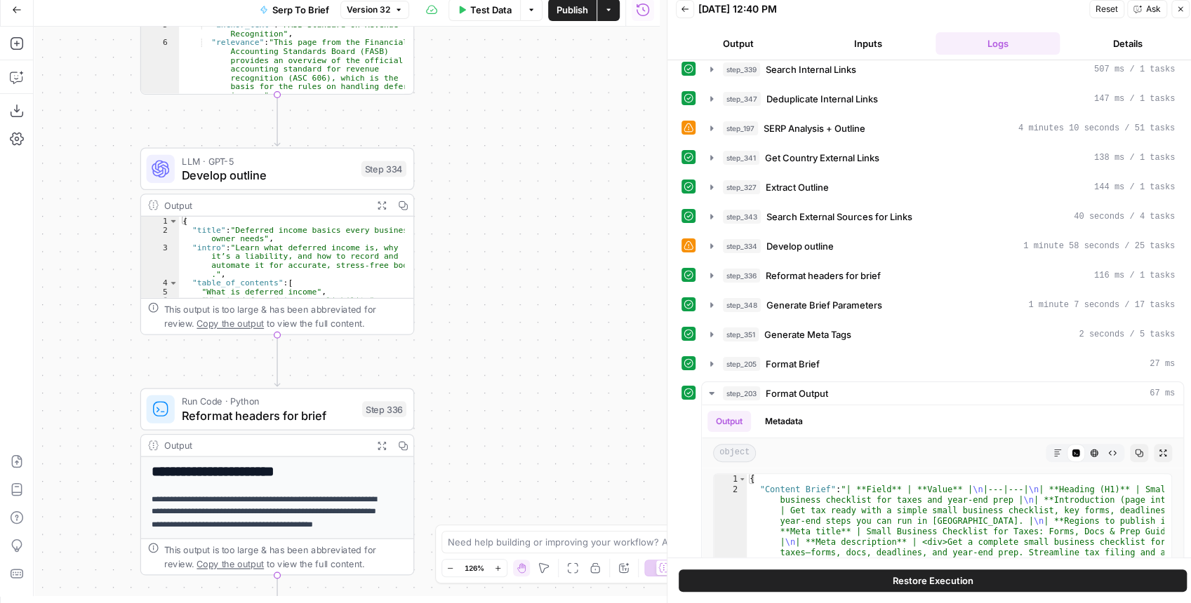
drag, startPoint x: 508, startPoint y: 257, endPoint x: 495, endPoint y: 207, distance: 51.4
click at [495, 207] on div "Workflow Input Settings Inputs Run Code · JavaScript Structure Competitor Keywo…" at bounding box center [347, 312] width 626 height 570
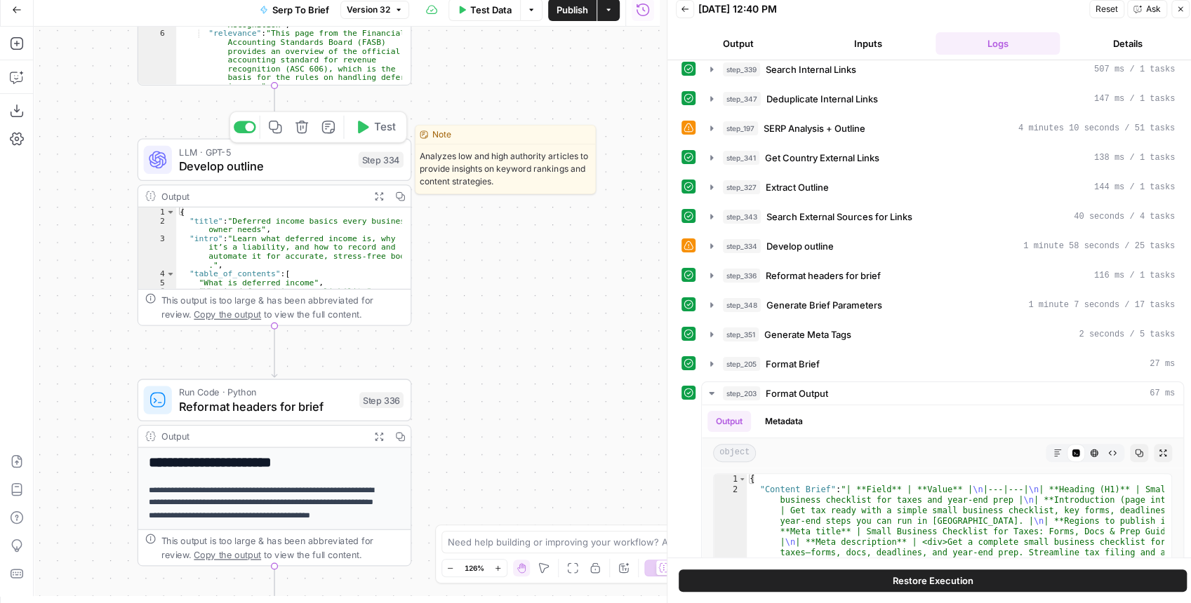
click at [290, 171] on span "Develop outline" at bounding box center [265, 166] width 173 height 18
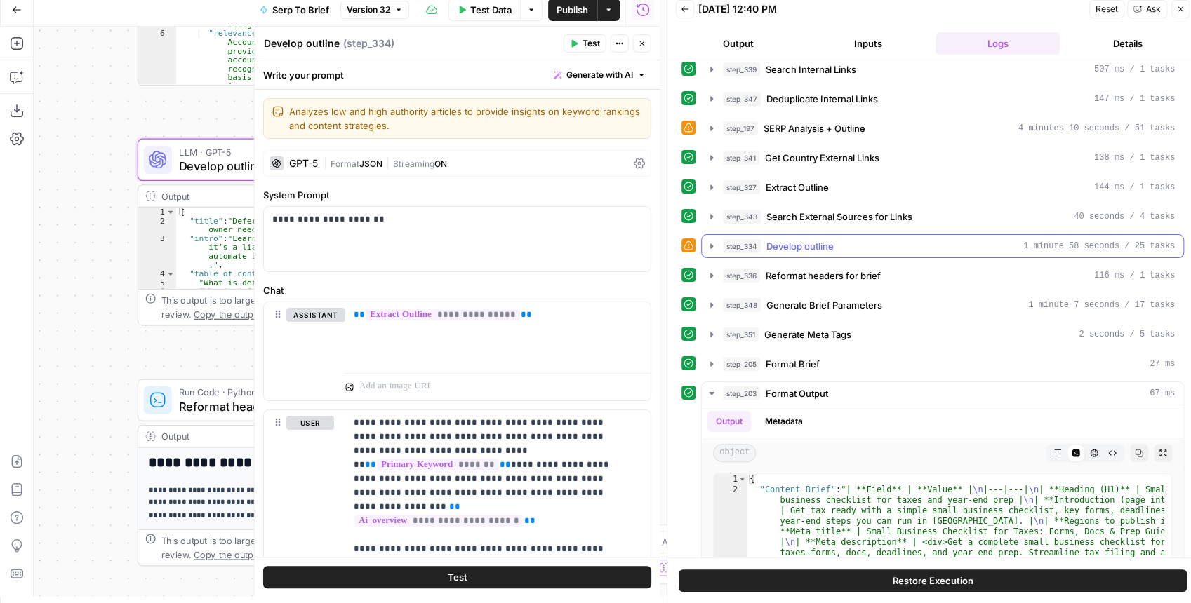
click at [710, 241] on icon "button" at bounding box center [711, 246] width 11 height 11
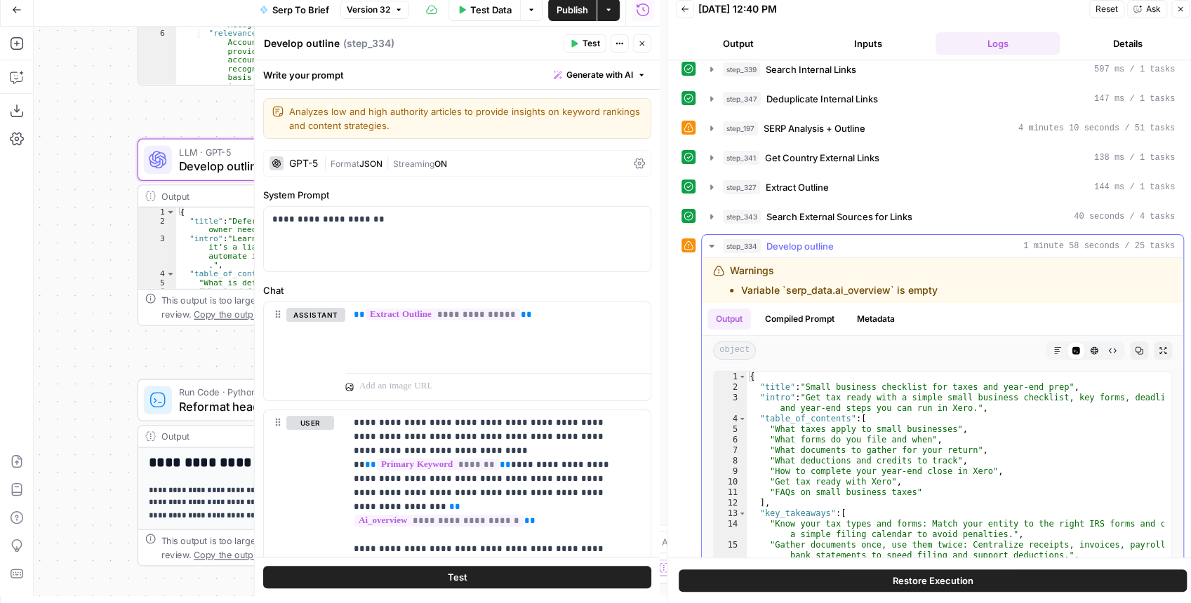
click at [1158, 347] on icon "button" at bounding box center [1162, 351] width 8 height 8
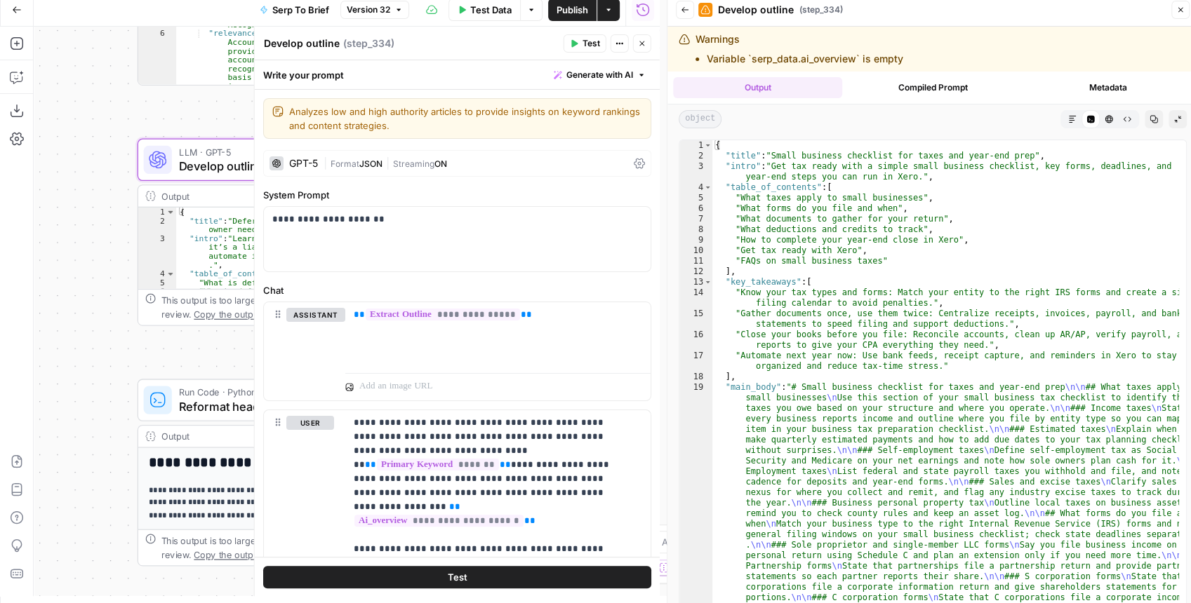
click at [1068, 115] on icon "button" at bounding box center [1072, 119] width 8 height 8
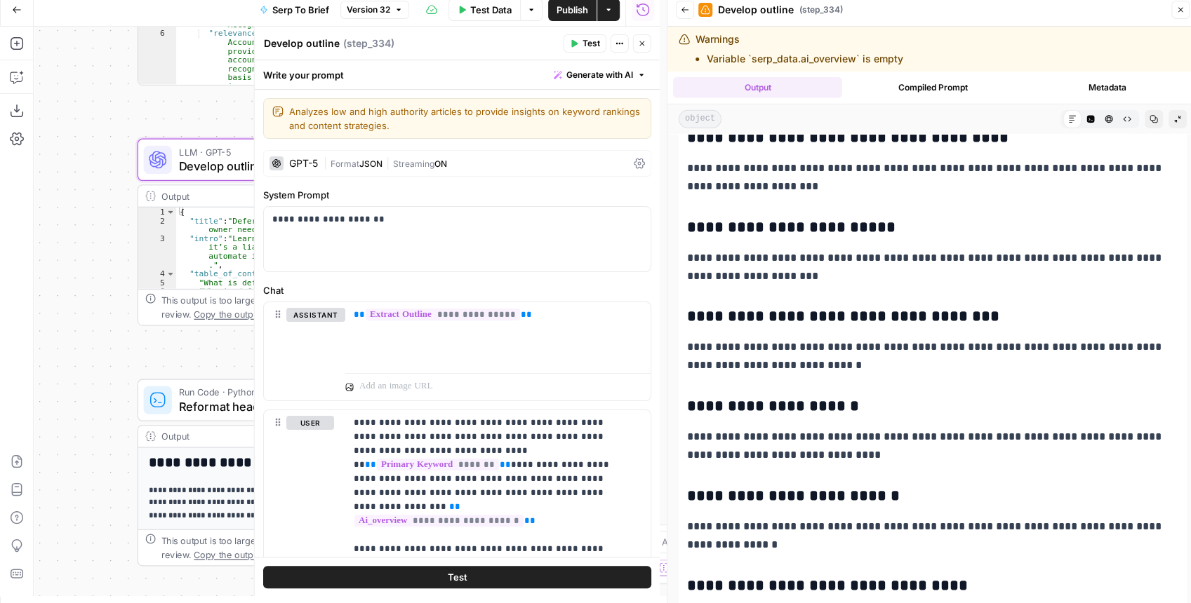
scroll to position [2900, 0]
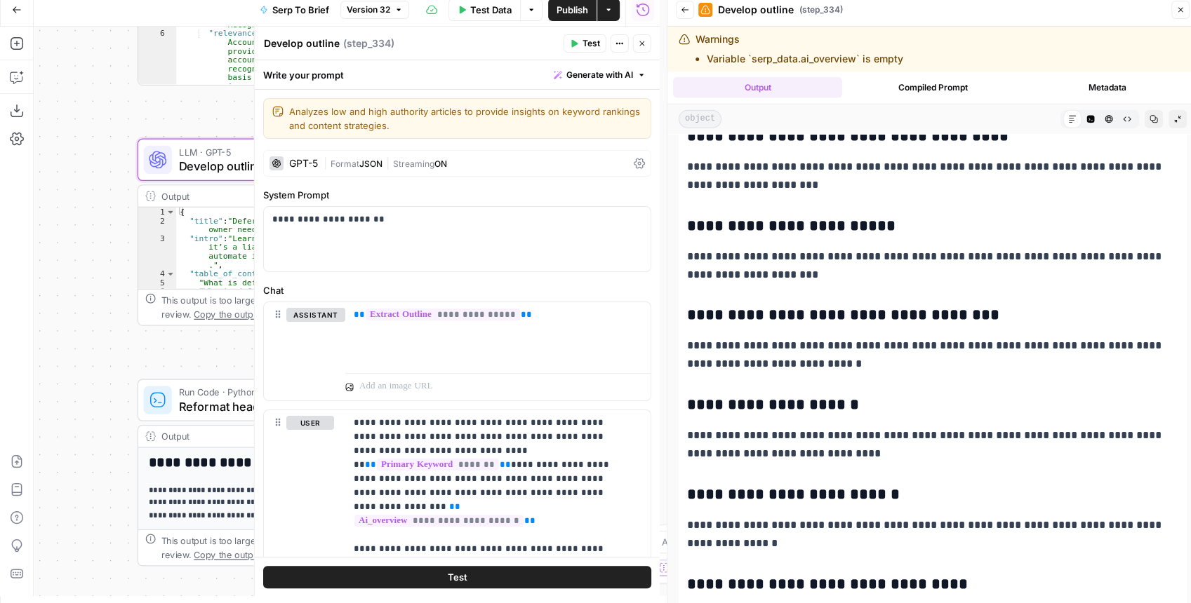
click at [644, 49] on button "Close" at bounding box center [642, 43] width 18 height 18
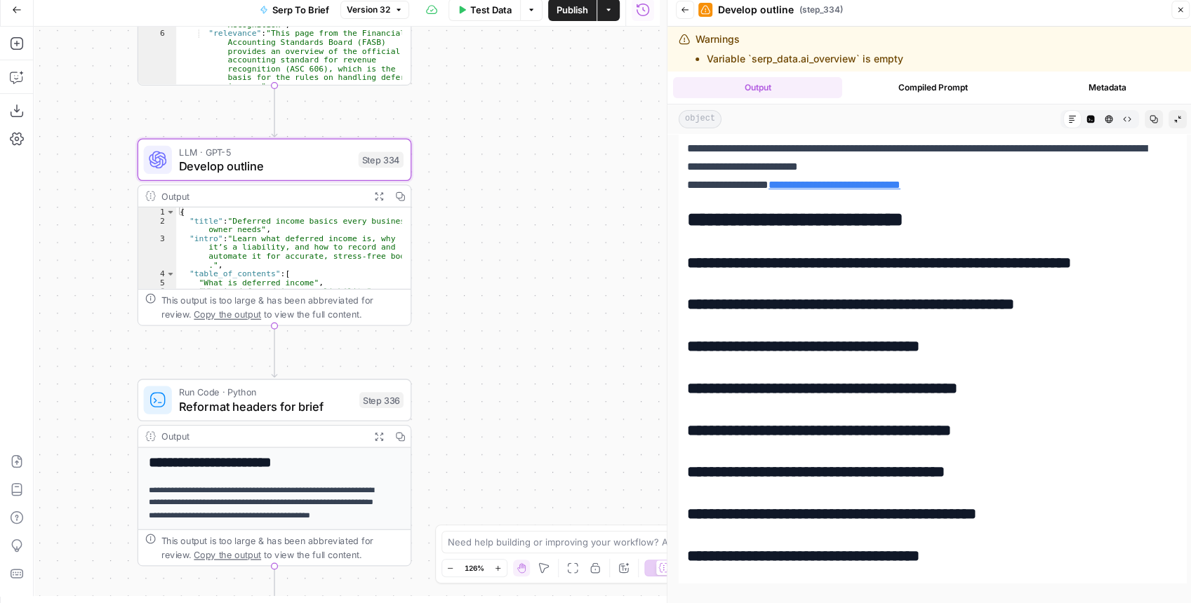
scroll to position [3461, 0]
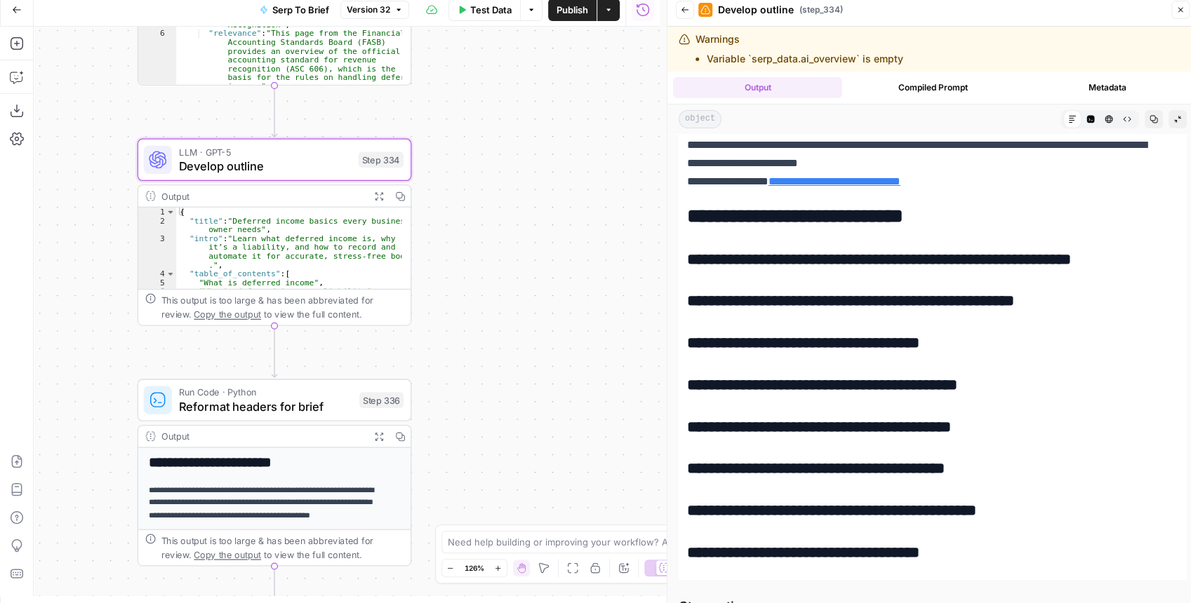
drag, startPoint x: 770, startPoint y: 215, endPoint x: 855, endPoint y: 216, distance: 85.6
click at [832, 216] on h2 "**********" at bounding box center [925, 217] width 477 height 22
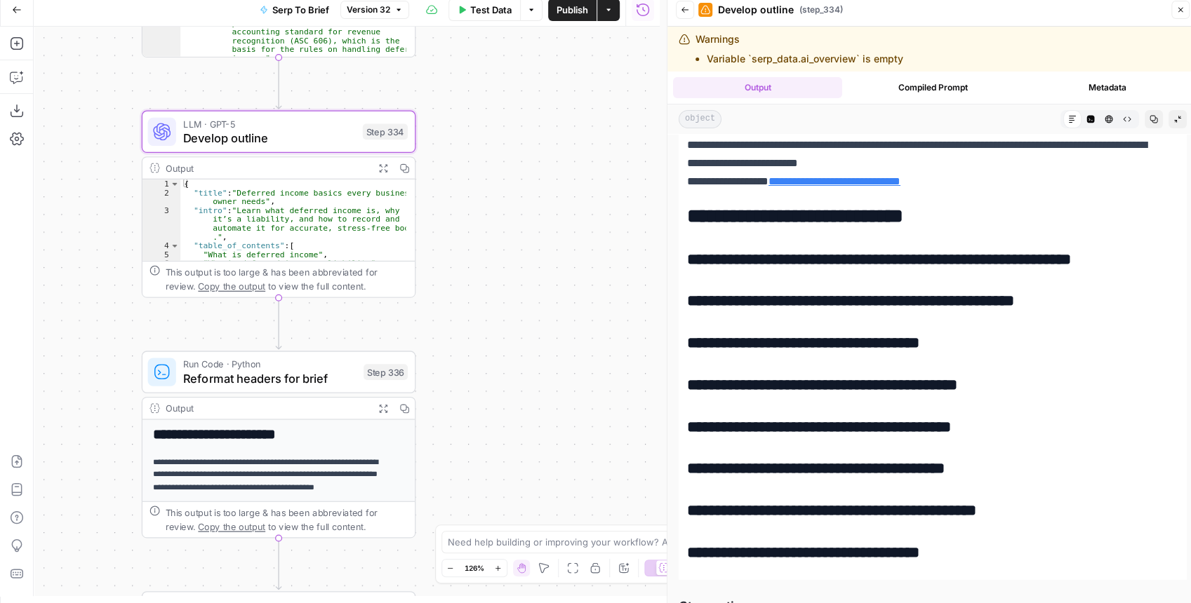
drag, startPoint x: 493, startPoint y: 304, endPoint x: 469, endPoint y: 117, distance: 188.8
click at [469, 117] on div "Workflow Input Settings Inputs Run Code · JavaScript Structure Competitor Keywo…" at bounding box center [347, 312] width 626 height 570
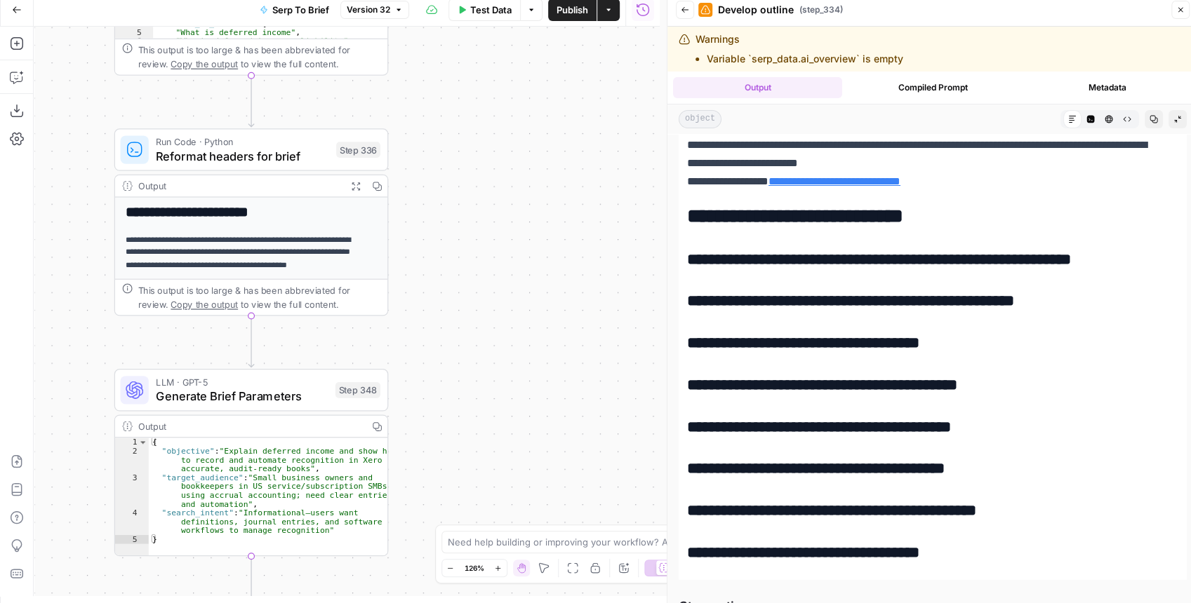
drag, startPoint x: 479, startPoint y: 232, endPoint x: 463, endPoint y: 143, distance: 89.9
click at [463, 143] on div "Workflow Input Settings Inputs Run Code · JavaScript Structure Competitor Keywo…" at bounding box center [347, 312] width 626 height 570
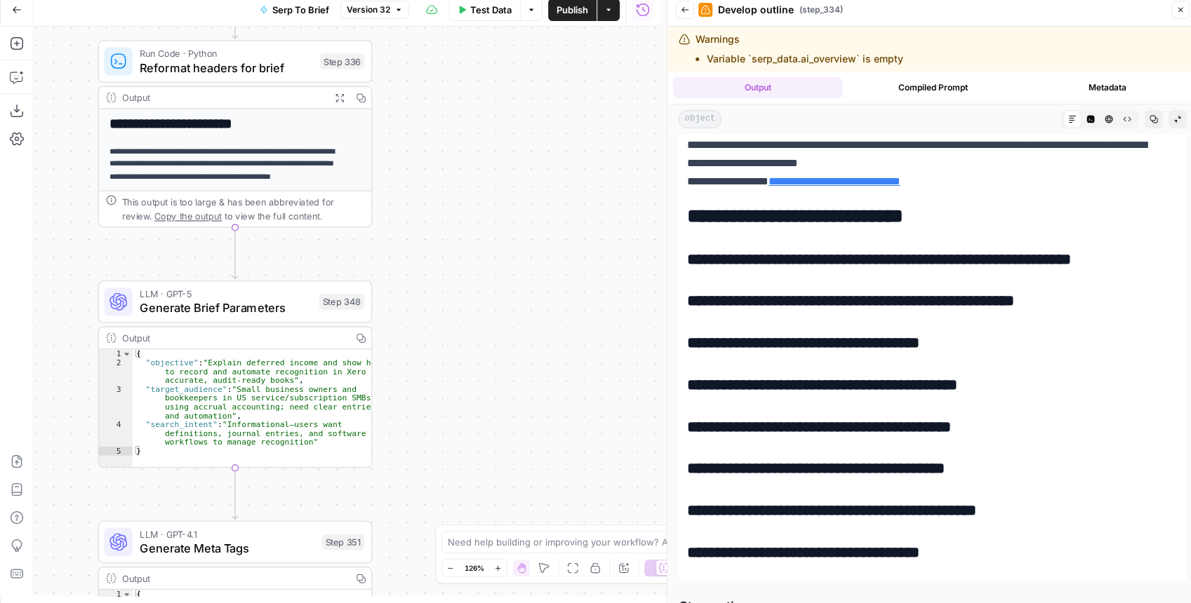
drag, startPoint x: 471, startPoint y: 196, endPoint x: 480, endPoint y: 156, distance: 41.7
click at [480, 159] on div "Workflow Input Settings Inputs Run Code · JavaScript Structure Competitor Keywo…" at bounding box center [347, 312] width 626 height 570
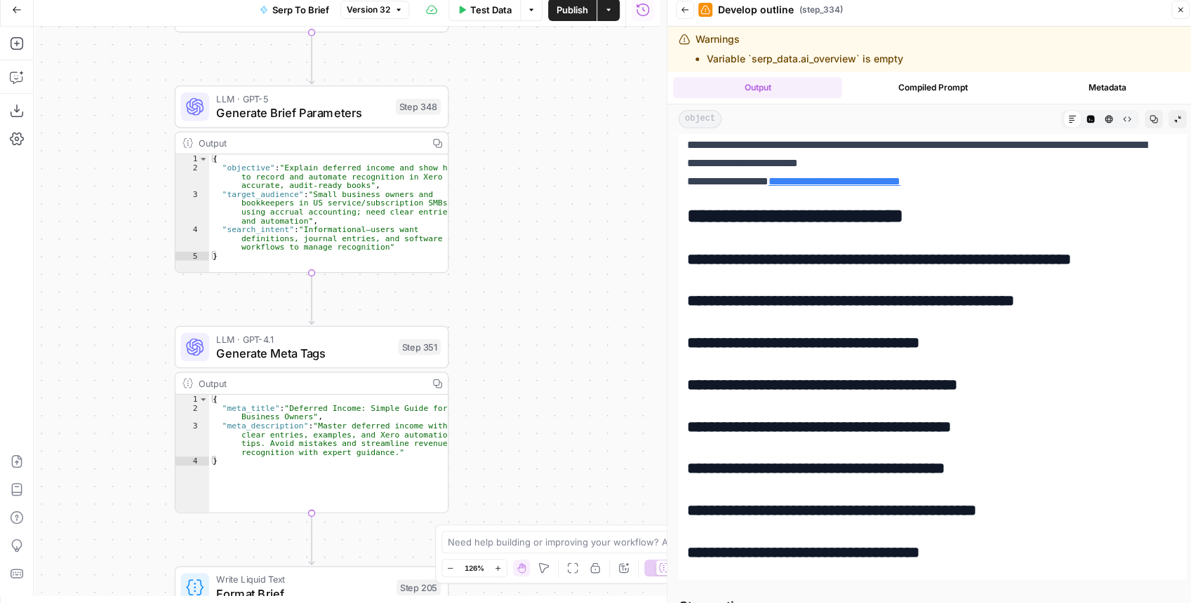
drag, startPoint x: 488, startPoint y: 207, endPoint x: 514, endPoint y: 167, distance: 47.7
click at [514, 167] on div "Workflow Input Settings Inputs Run Code · JavaScript Structure Competitor Keywo…" at bounding box center [347, 312] width 626 height 570
click at [246, 121] on div "LLM · GPT-5 Generate Brief Parameters Step 348 Copy step Delete step Add Note T…" at bounding box center [313, 105] width 274 height 42
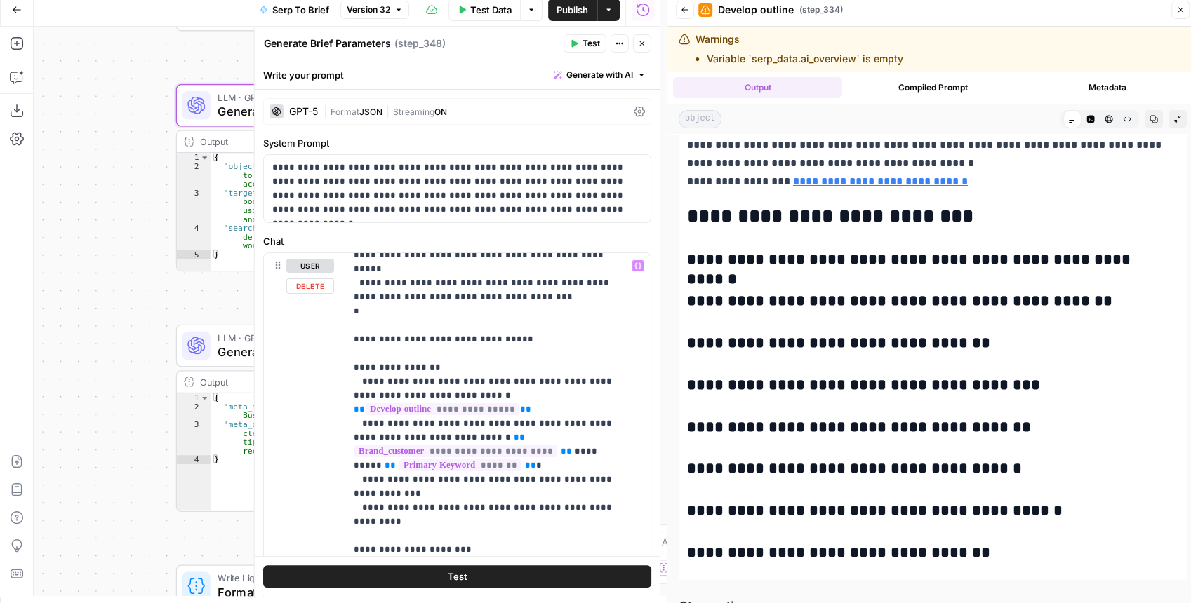
scroll to position [561, 0]
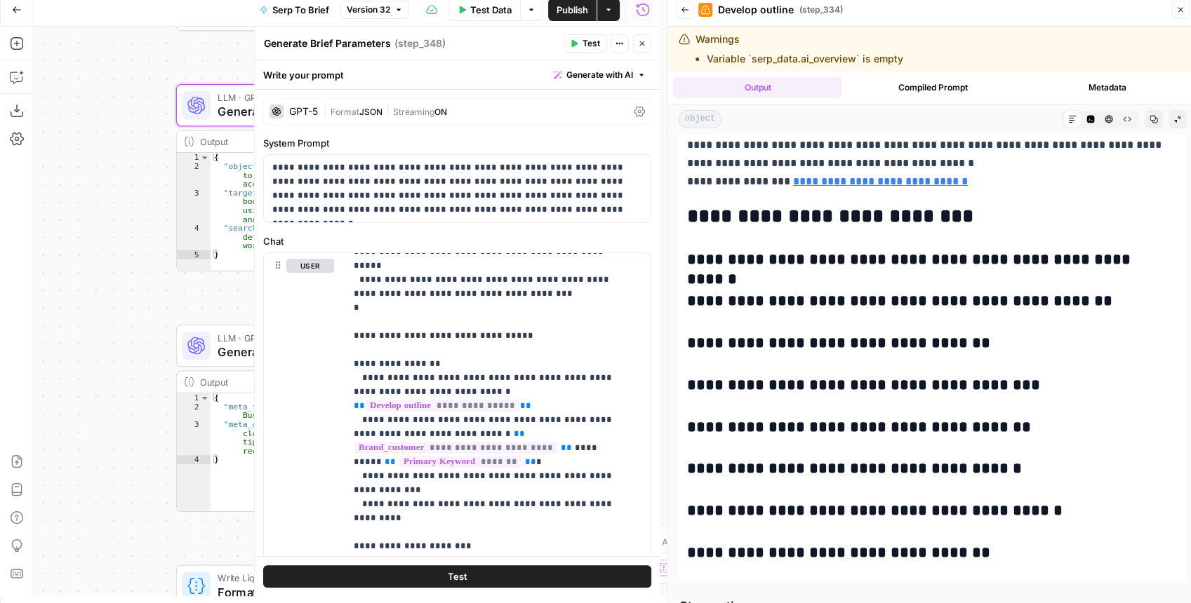
click at [641, 44] on icon "button" at bounding box center [641, 43] width 5 height 5
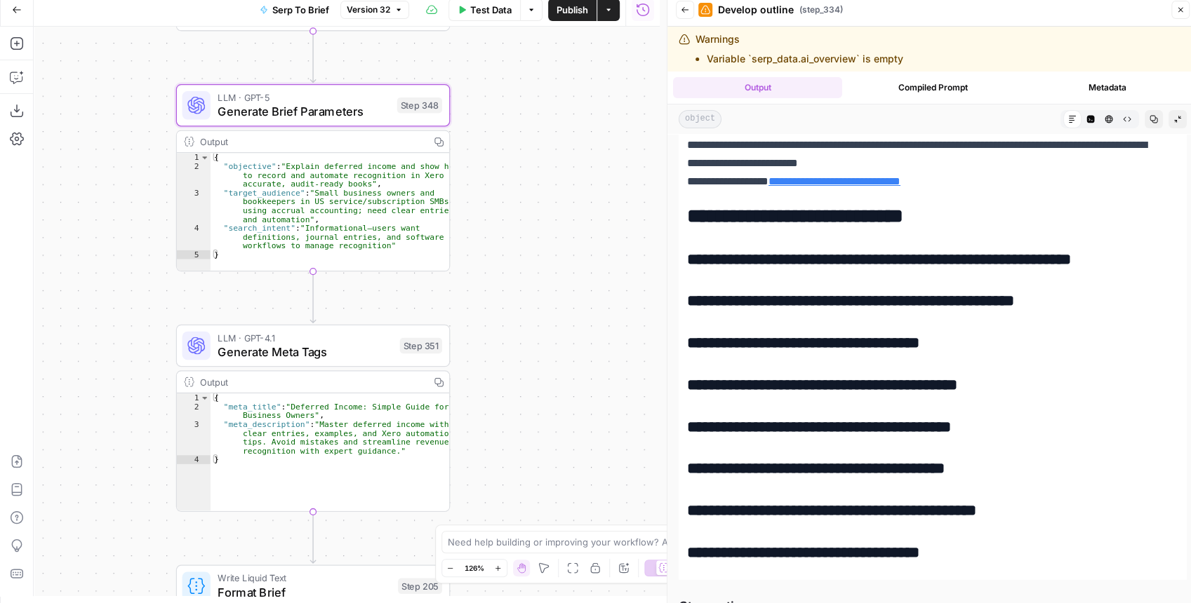
drag, startPoint x: 560, startPoint y: 286, endPoint x: 549, endPoint y: 103, distance: 183.5
click at [549, 104] on div "Workflow Input Settings Inputs Run Code · JavaScript Structure Competitor Keywo…" at bounding box center [347, 312] width 626 height 570
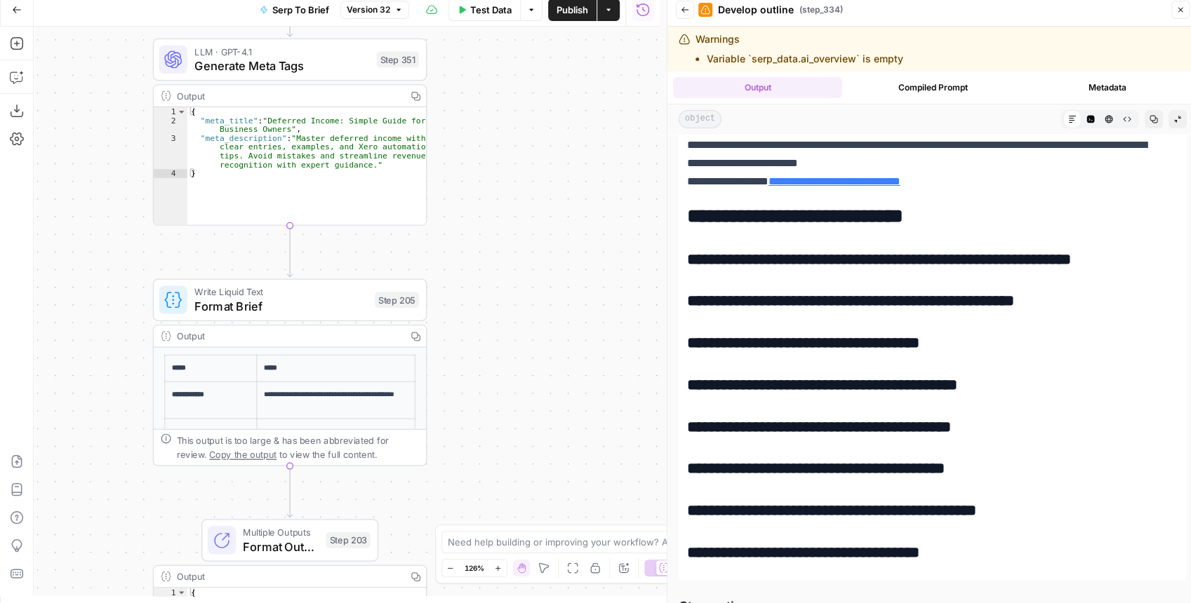
drag, startPoint x: 530, startPoint y: 290, endPoint x: 285, endPoint y: 142, distance: 286.7
click at [514, 180] on div "Workflow Input Settings Inputs Run Code · JavaScript Structure Competitor Keywo…" at bounding box center [347, 312] width 626 height 570
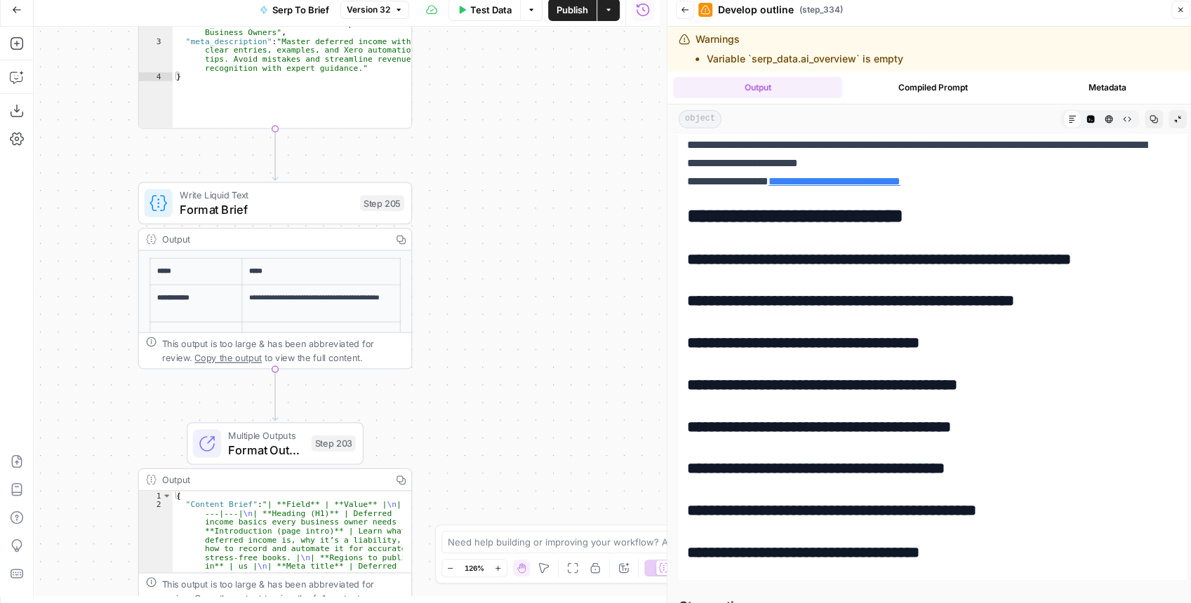
drag, startPoint x: 469, startPoint y: 319, endPoint x: 459, endPoint y: 234, distance: 84.8
click at [459, 234] on div "Workflow Input Settings Inputs Run Code · JavaScript Structure Competitor Keywo…" at bounding box center [347, 312] width 626 height 570
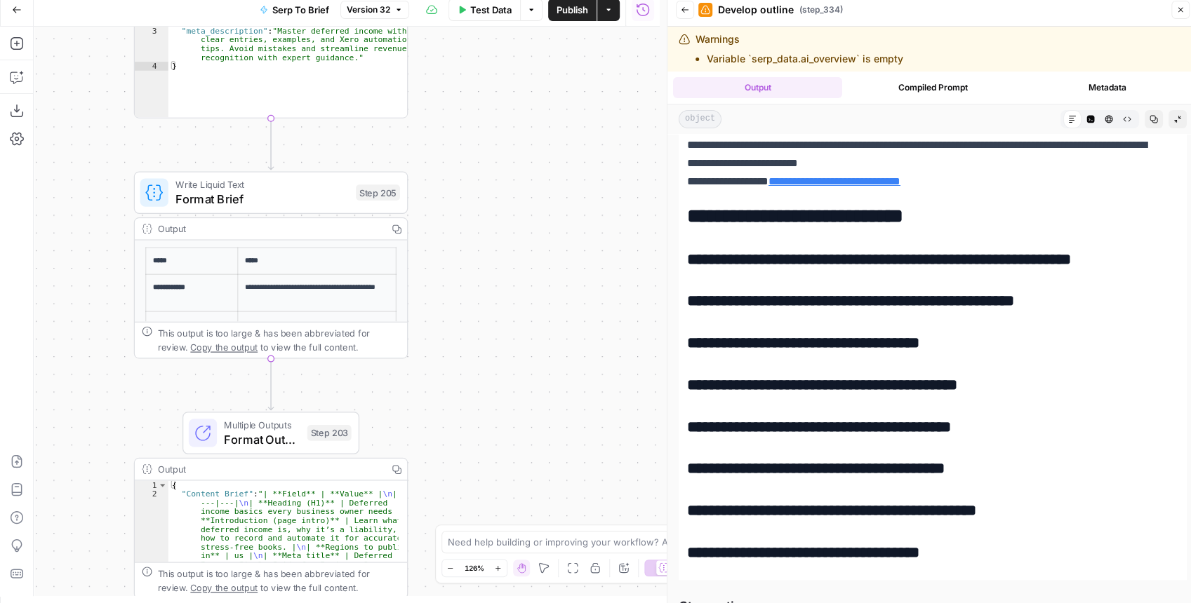
drag, startPoint x: 519, startPoint y: 310, endPoint x: 495, endPoint y: 279, distance: 39.0
click at [505, 287] on div "Workflow Input Settings Inputs Run Code · JavaScript Structure Competitor Keywo…" at bounding box center [347, 312] width 626 height 570
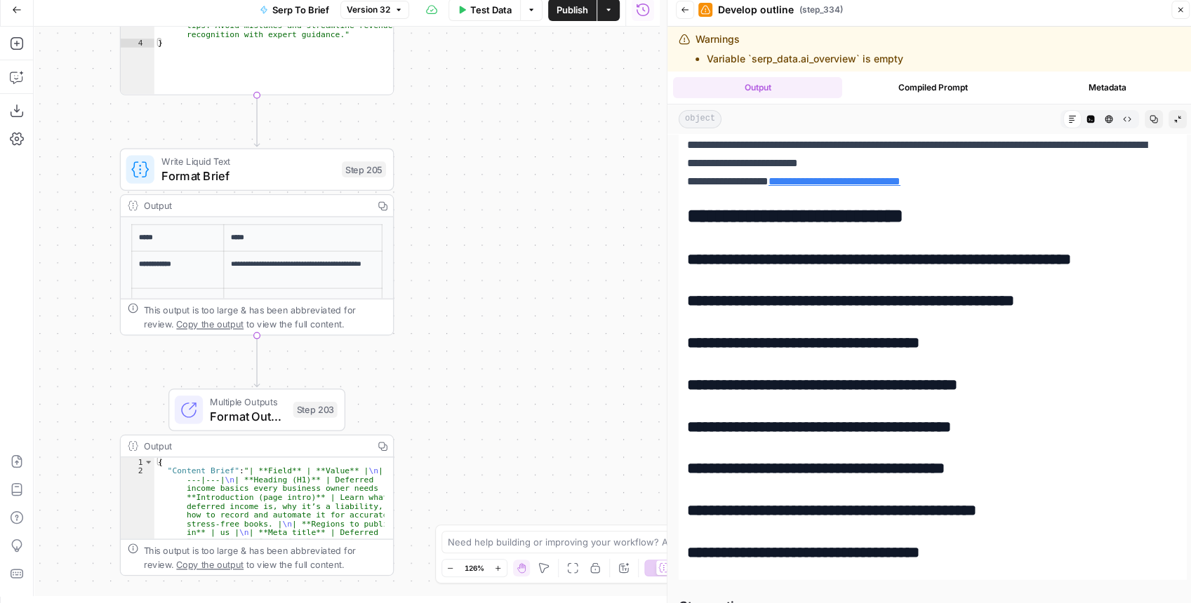
click at [681, 13] on icon "button" at bounding box center [685, 10] width 8 height 8
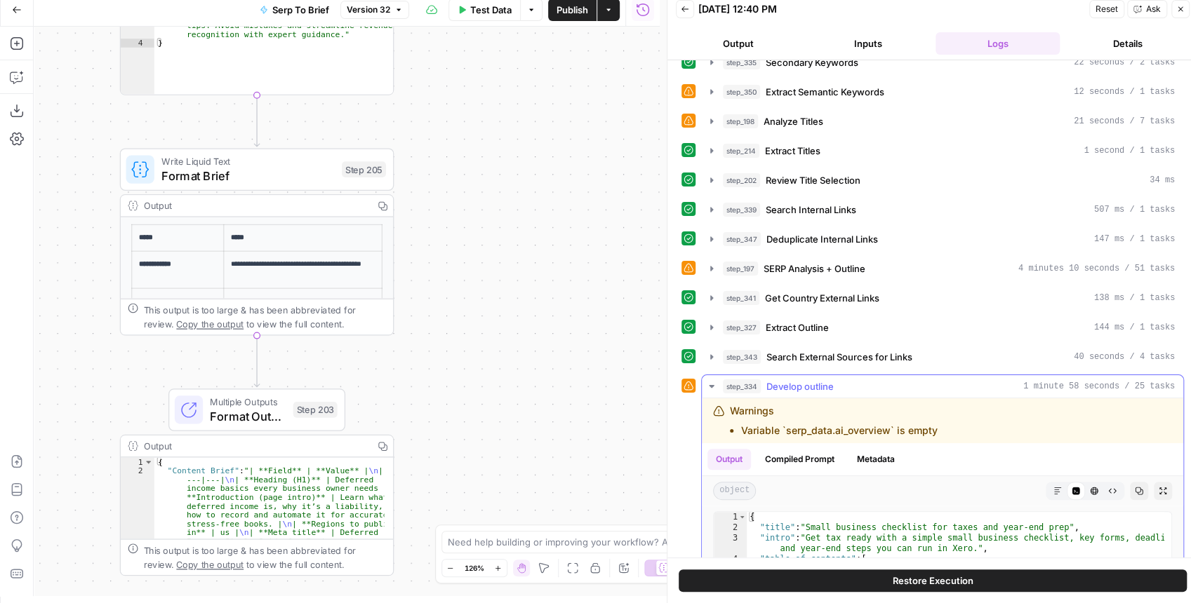
click at [711, 385] on icon "button" at bounding box center [711, 386] width 5 height 3
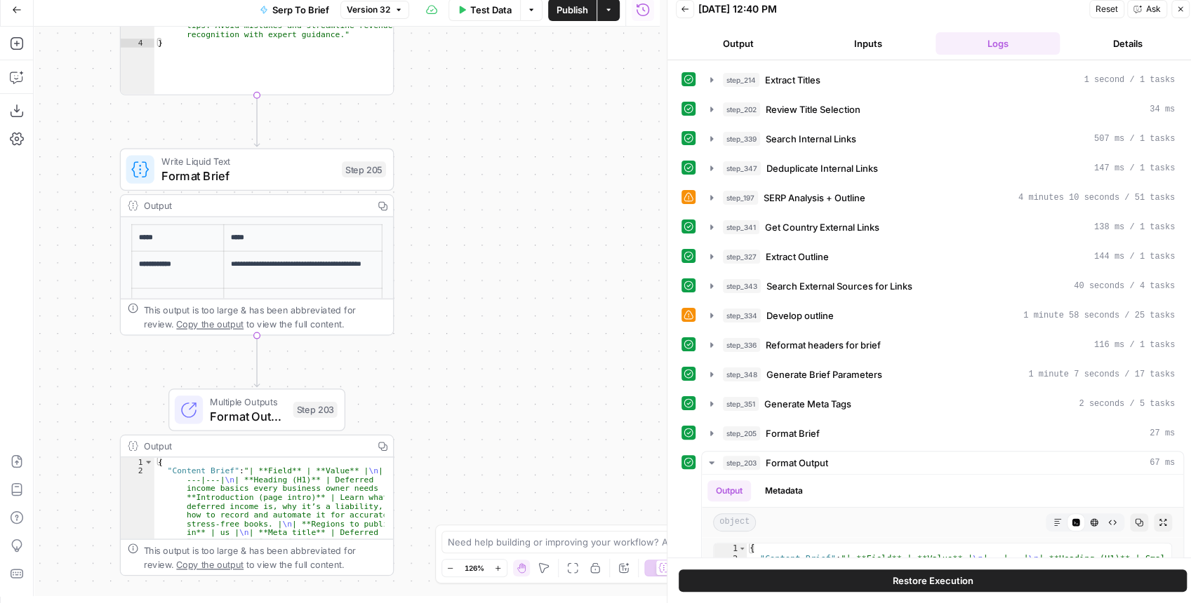
scroll to position [187, 0]
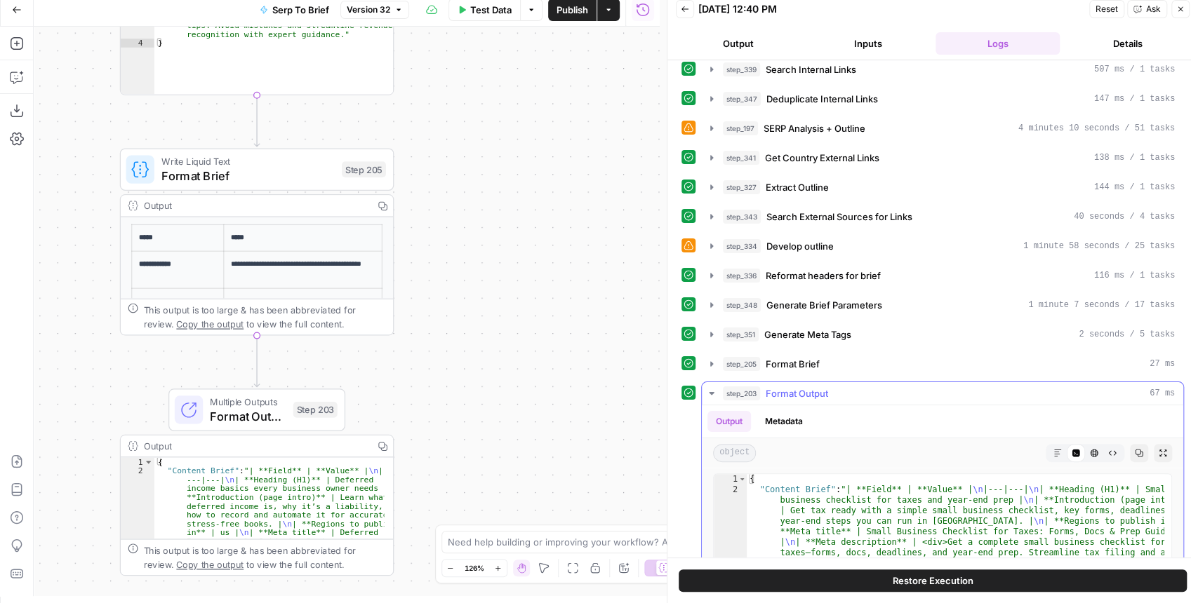
click at [709, 388] on icon "button" at bounding box center [711, 393] width 11 height 11
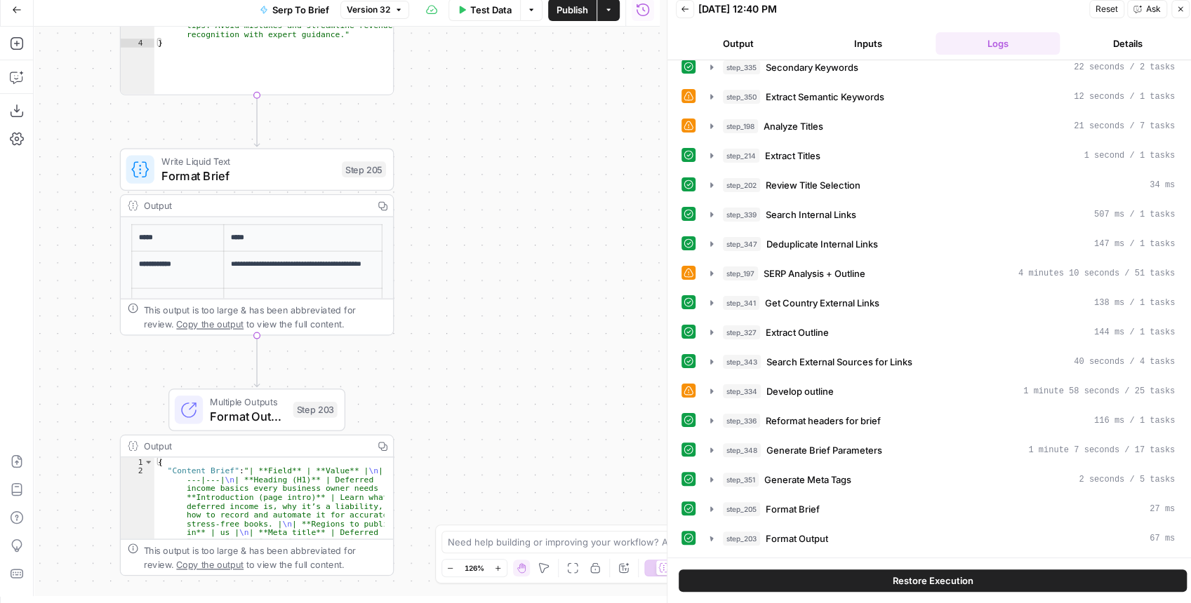
scroll to position [32, 0]
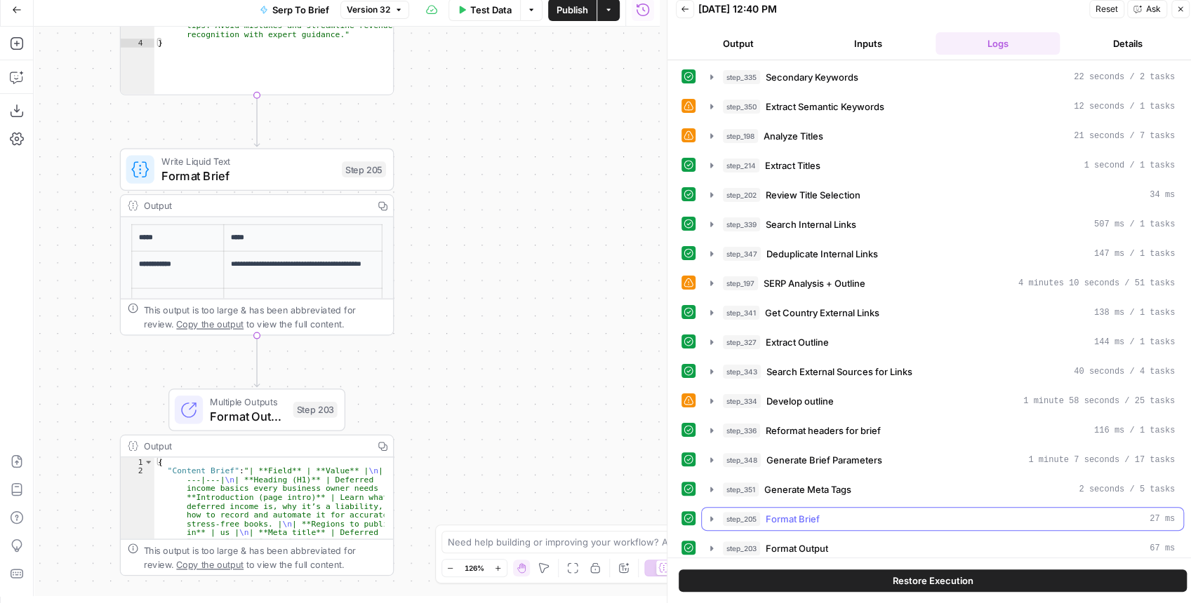
click at [710, 516] on icon "button" at bounding box center [711, 518] width 3 height 5
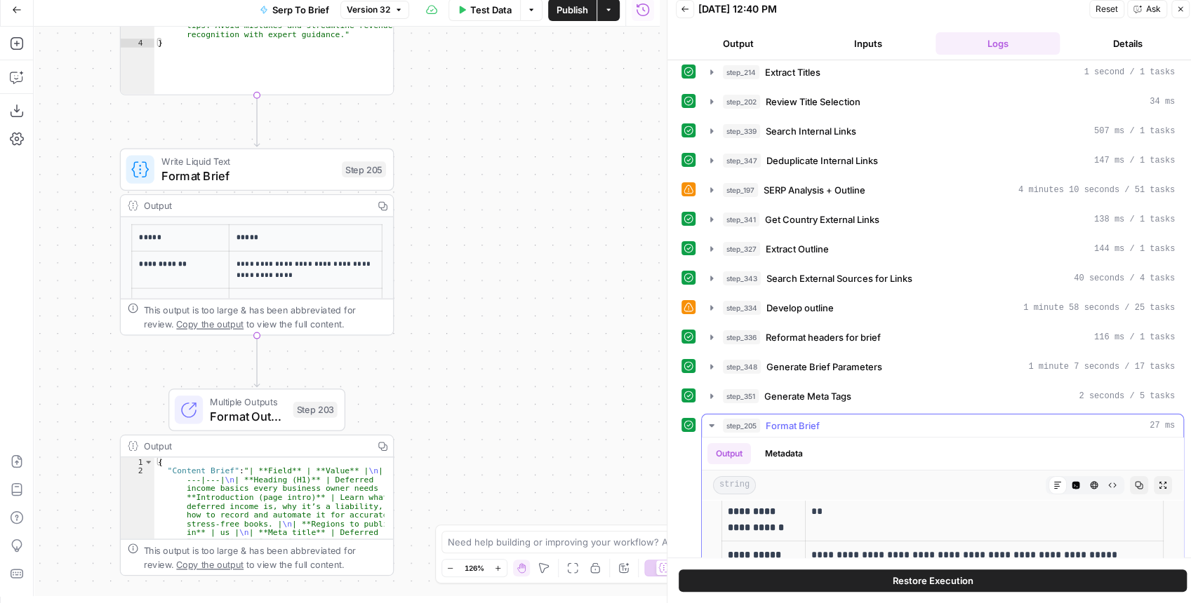
scroll to position [140, 0]
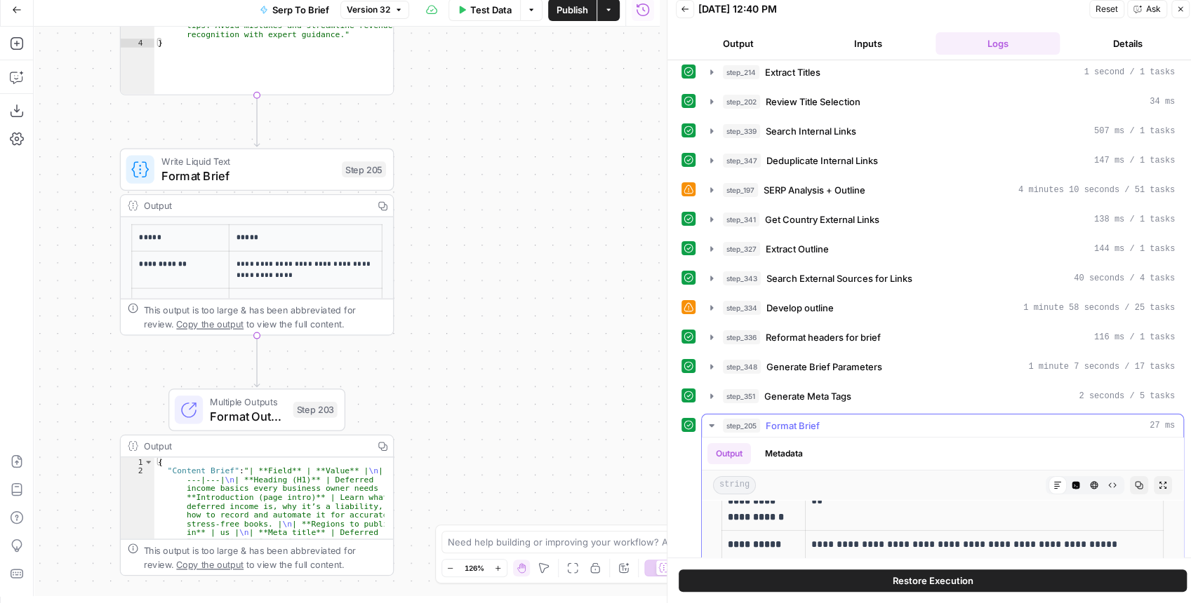
click at [1158, 481] on icon "button" at bounding box center [1162, 485] width 8 height 8
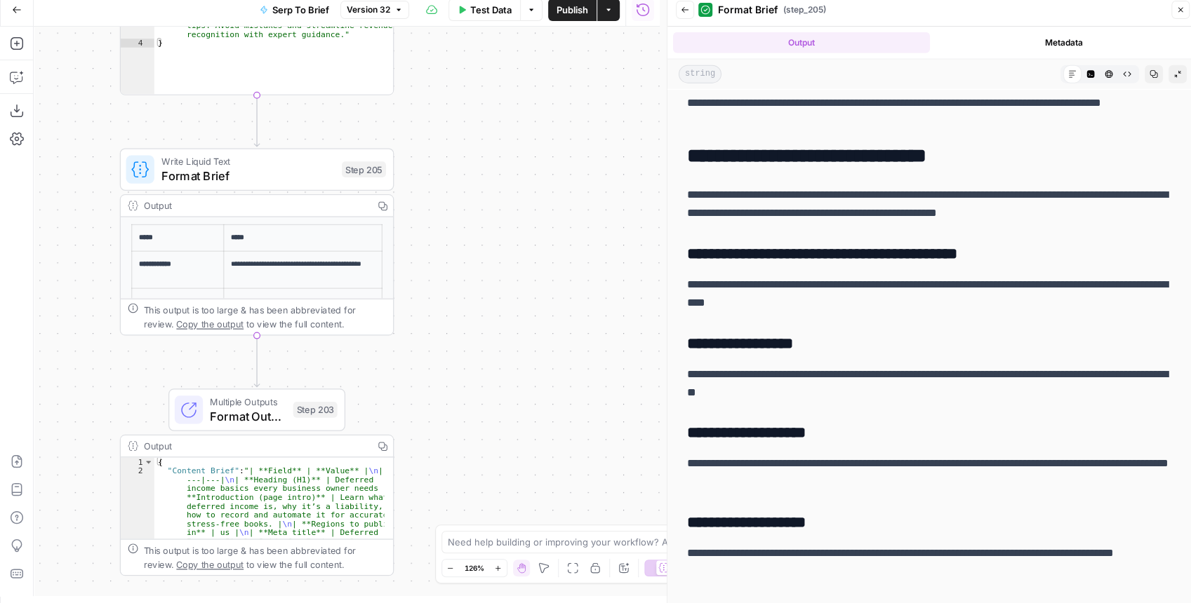
scroll to position [2291, 0]
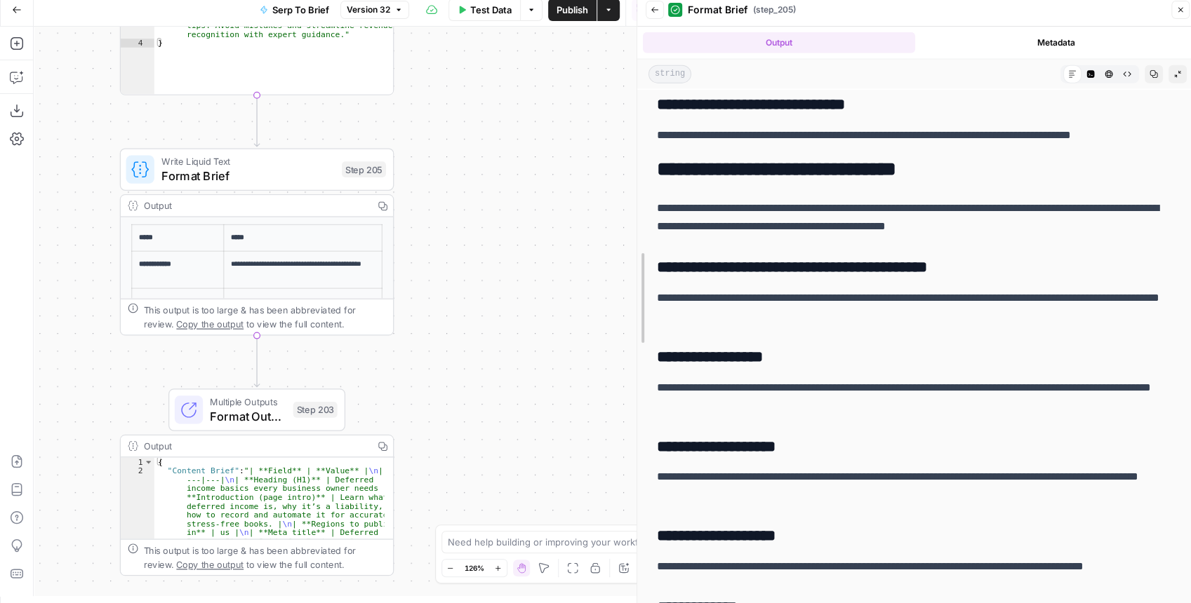
drag, startPoint x: 667, startPoint y: 225, endPoint x: 615, endPoint y: 234, distance: 52.8
click at [613, 232] on body "XeroOps New Home Browse Insights Opportunities Your Data Recent Grids [Xero] Co…" at bounding box center [595, 294] width 1191 height 603
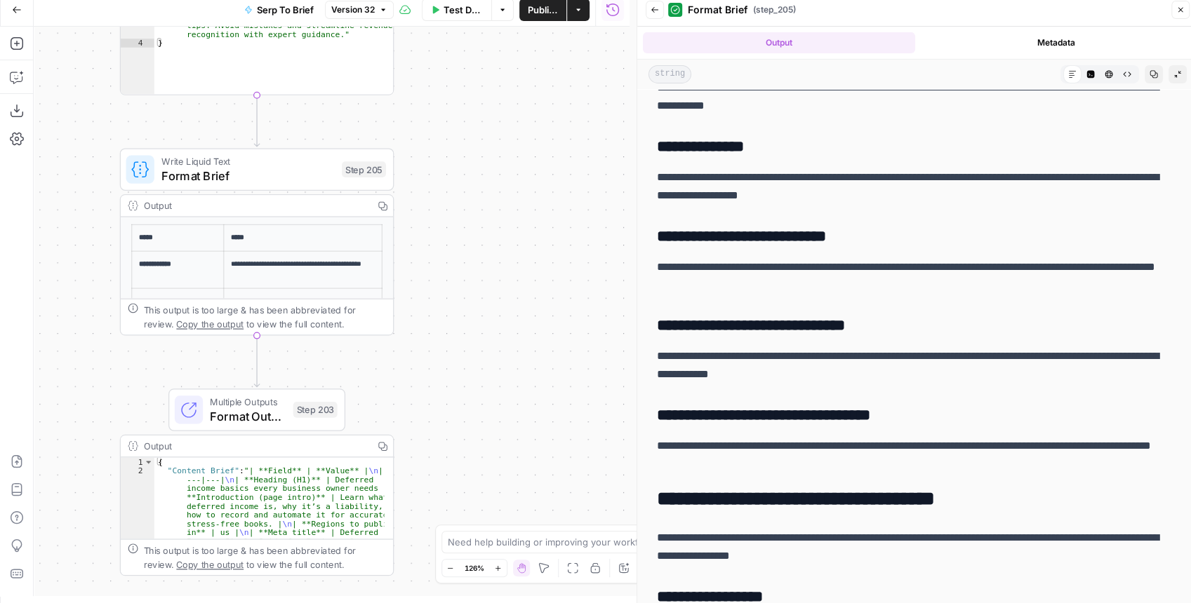
scroll to position [3226, 0]
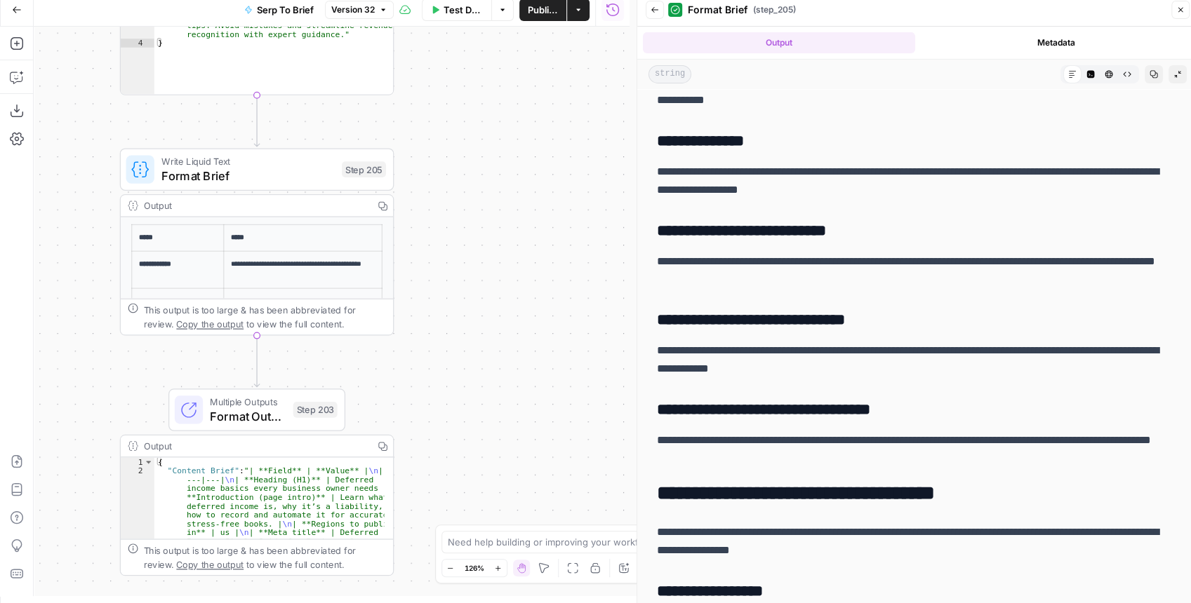
click at [656, 16] on button "Back" at bounding box center [654, 10] width 18 height 18
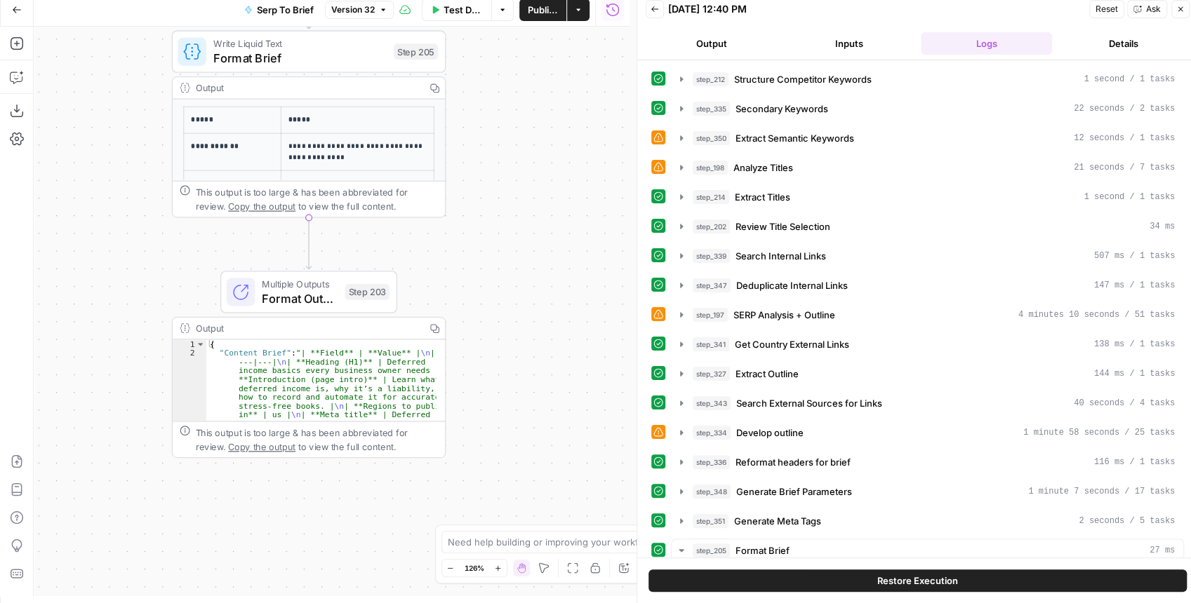
drag, startPoint x: 474, startPoint y: 297, endPoint x: 549, endPoint y: 121, distance: 191.8
click at [552, 108] on div "Workflow Input Settings Inputs Run Code · JavaScript Structure Competitor Keywo…" at bounding box center [332, 312] width 596 height 570
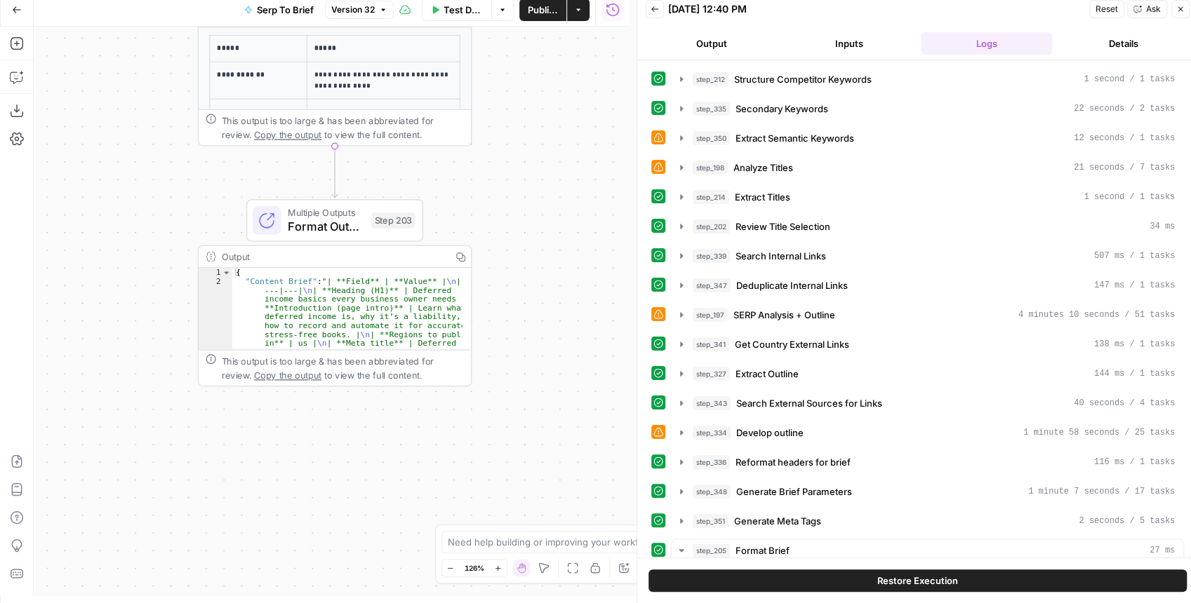
drag, startPoint x: 525, startPoint y: 219, endPoint x: 545, endPoint y: 377, distance: 159.1
click at [545, 376] on div "Workflow Input Settings Inputs Run Code · JavaScript Structure Competitor Keywo…" at bounding box center [332, 312] width 596 height 570
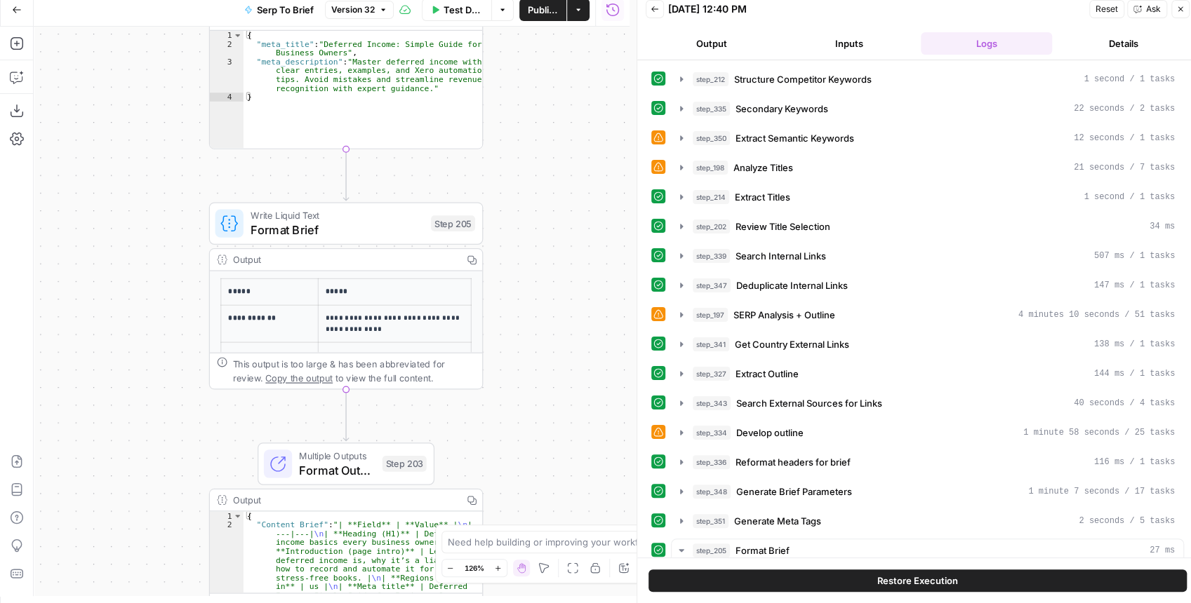
drag, startPoint x: 553, startPoint y: 238, endPoint x: 547, endPoint y: 326, distance: 87.9
click at [547, 326] on div "Workflow Input Settings Inputs Run Code · JavaScript Structure Competitor Keywo…" at bounding box center [332, 312] width 596 height 570
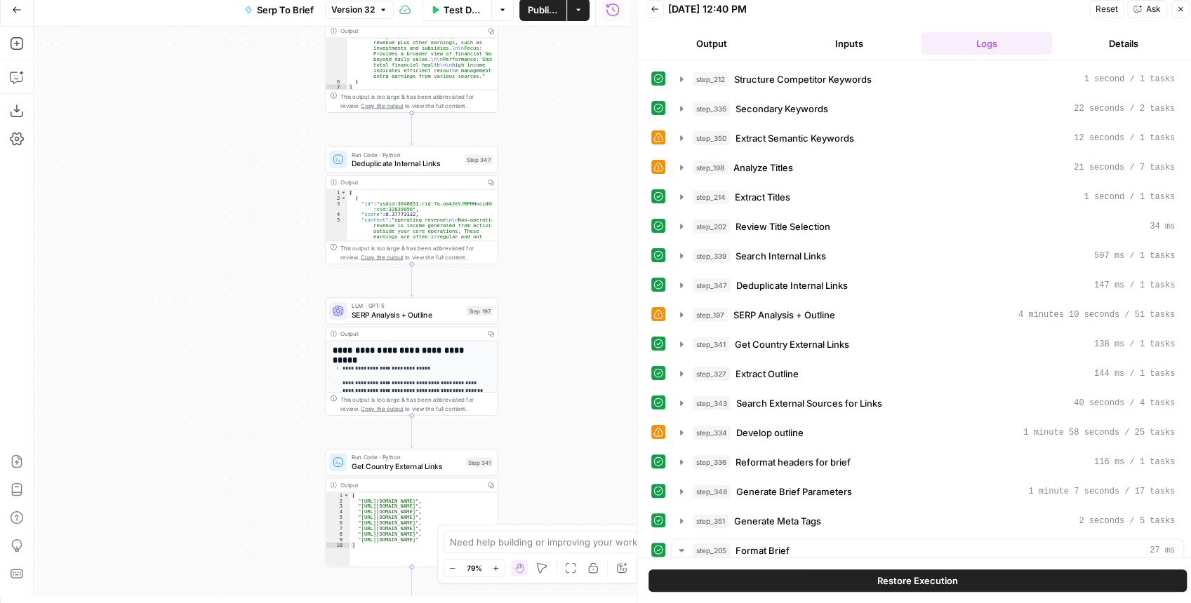
drag, startPoint x: 539, startPoint y: 175, endPoint x: 535, endPoint y: 276, distance: 101.1
click at [535, 258] on div "Workflow Input Settings Inputs Run Code · JavaScript Structure Competitor Keywo…" at bounding box center [332, 312] width 596 height 570
